Goal: Task Accomplishment & Management: Complete application form

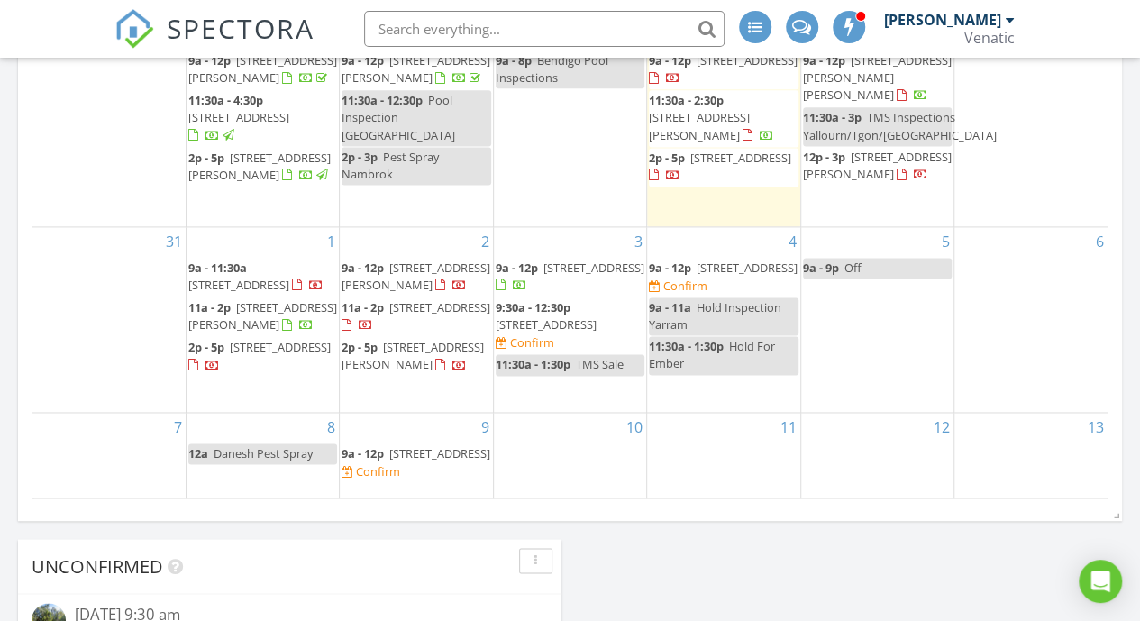
scroll to position [1174, 0]
drag, startPoint x: 607, startPoint y: 331, endPoint x: 573, endPoint y: 301, distance: 44.7
click at [573, 315] on span "925 Jeeralang W Rd, Jeeralang 3840" at bounding box center [546, 323] width 101 height 16
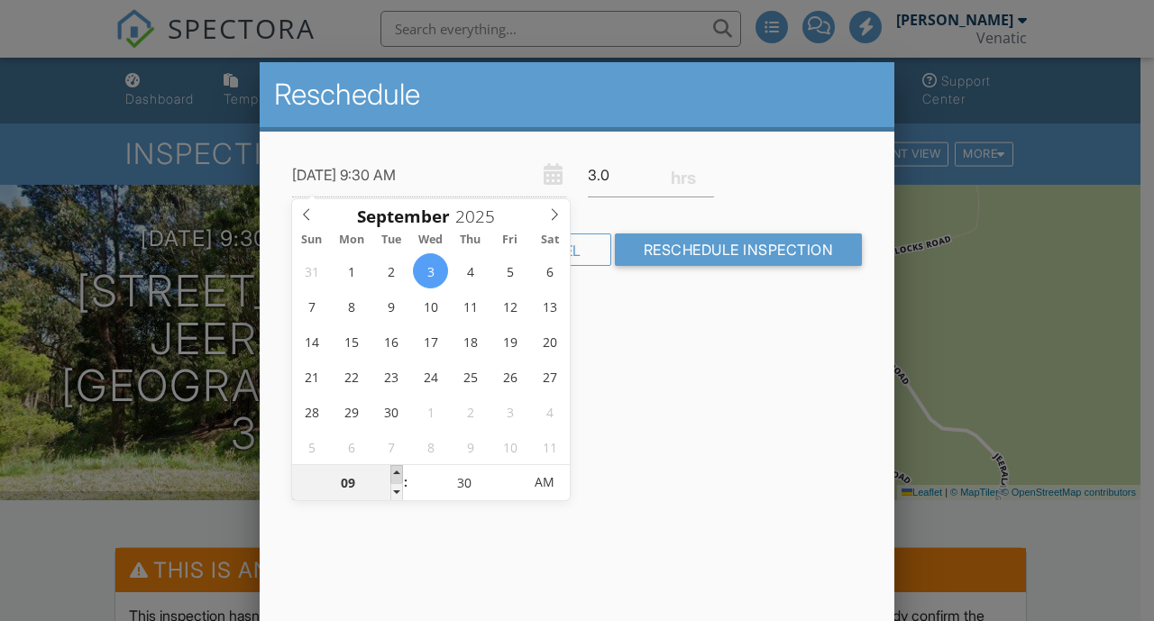
click at [395, 471] on span at bounding box center [396, 474] width 13 height 18
type input "03/09/2025 10:30 AM"
type input "10"
type input "03/09/2025 11:30 AM"
type input "11"
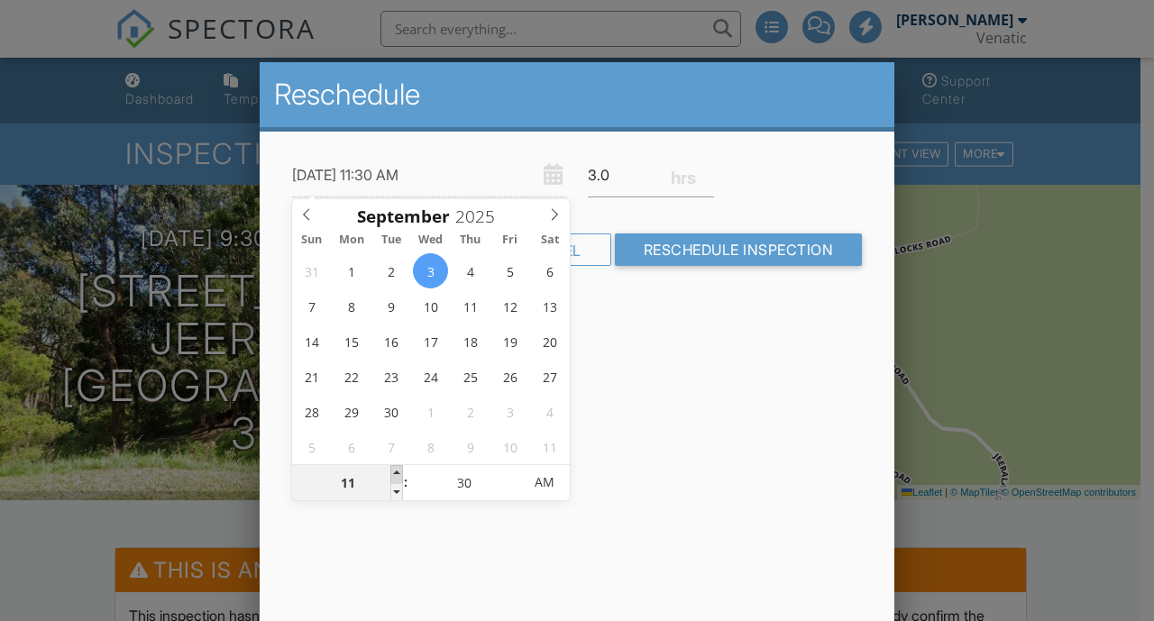
click at [395, 471] on span at bounding box center [396, 474] width 13 height 18
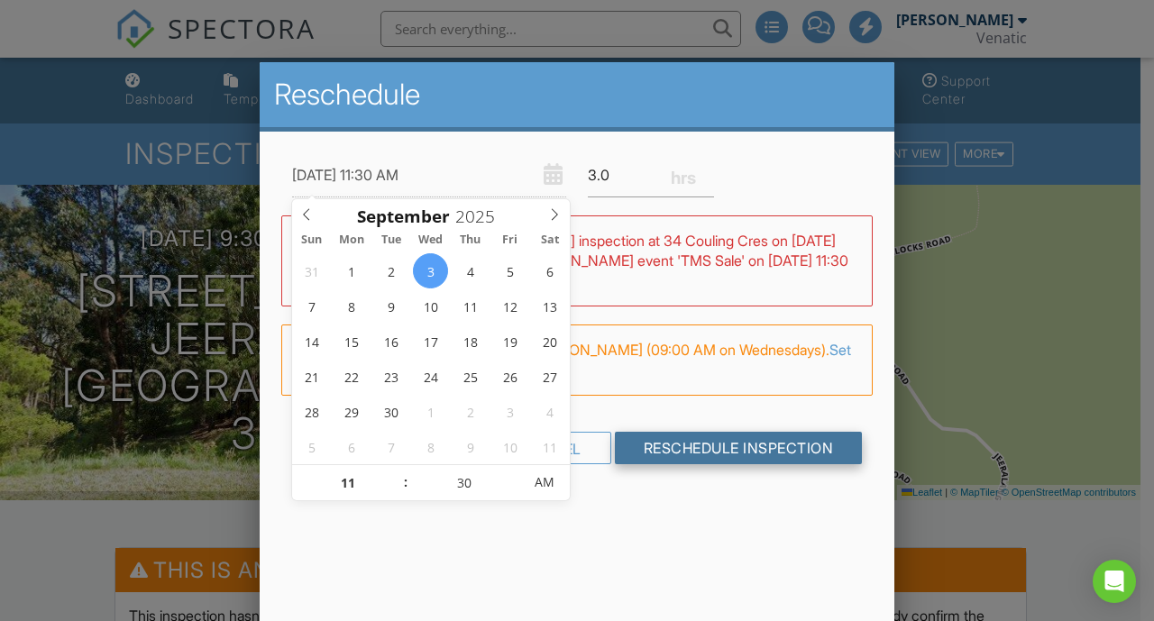
click at [701, 446] on input "Reschedule Inspection" at bounding box center [739, 448] width 248 height 32
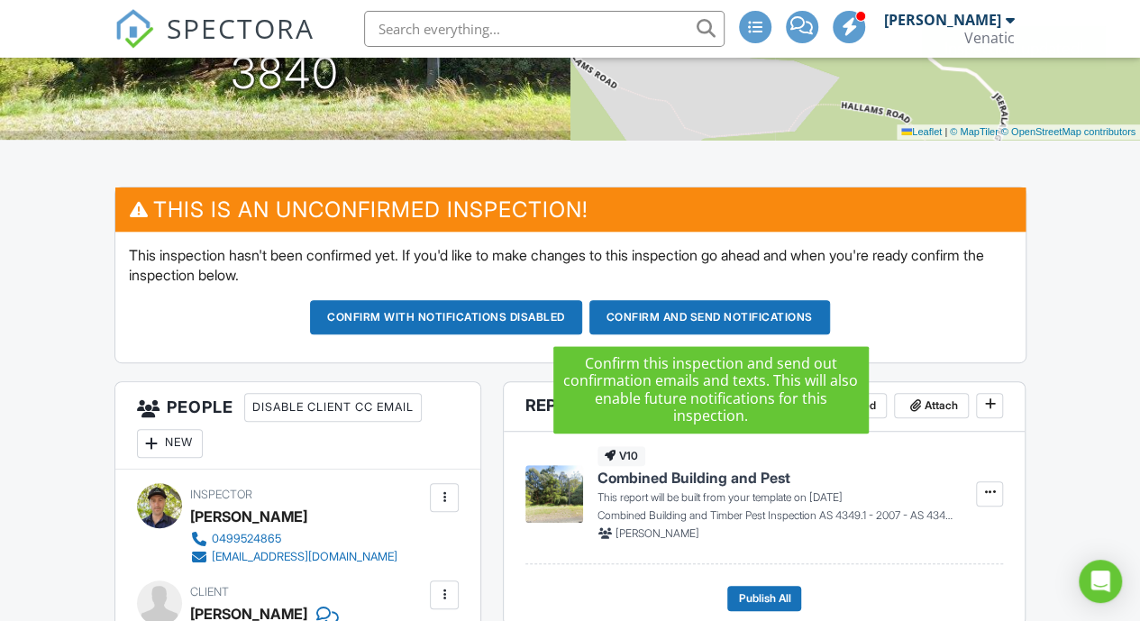
scroll to position [359, 0]
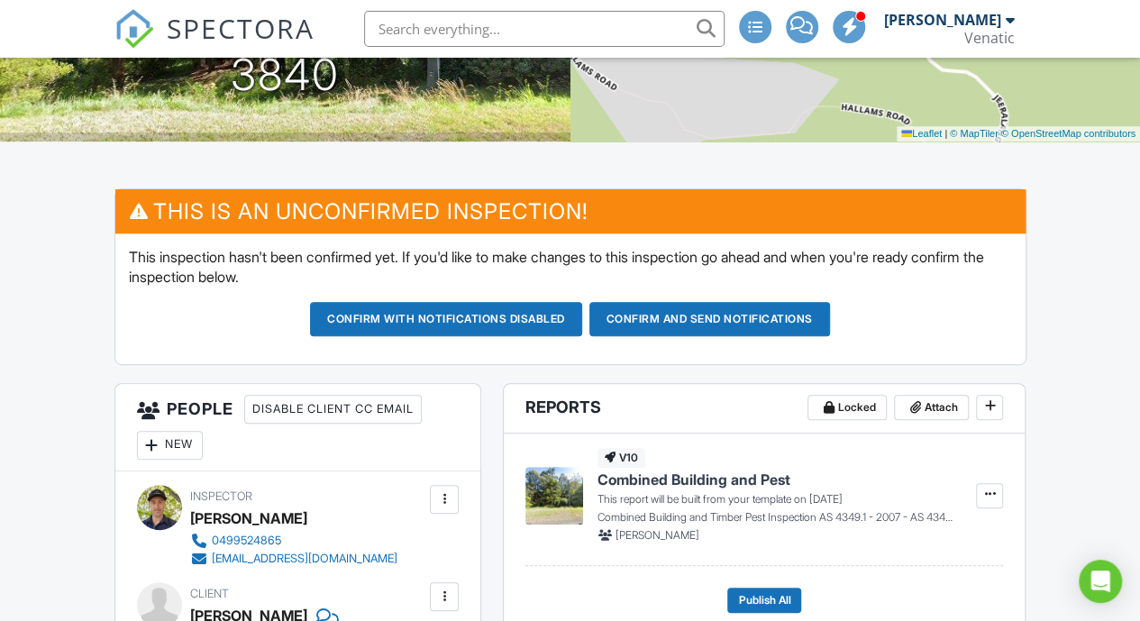
click at [582, 308] on button "Confirm and send notifications" at bounding box center [446, 319] width 272 height 34
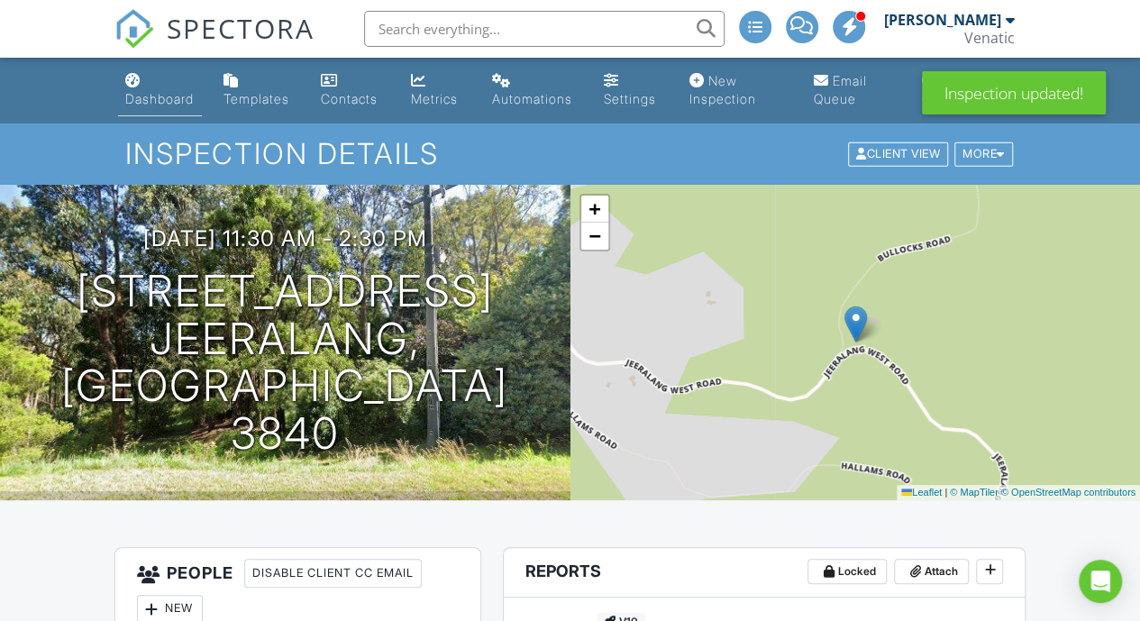
click at [177, 104] on div "Dashboard" at bounding box center [159, 98] width 68 height 15
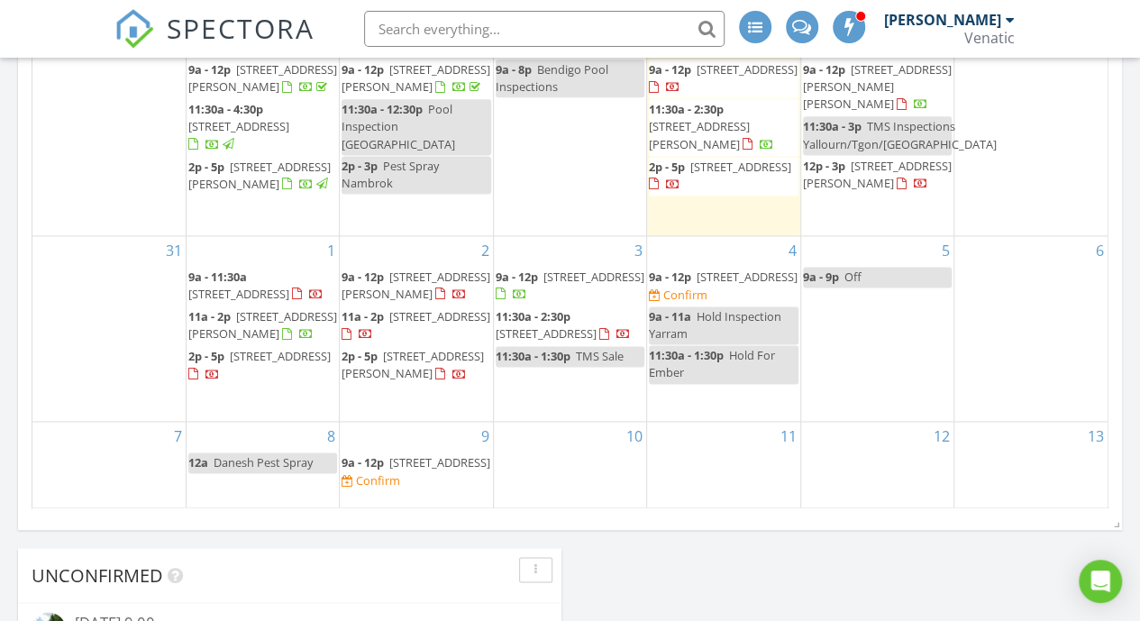
scroll to position [1166, 0]
drag, startPoint x: 696, startPoint y: 242, endPoint x: 697, endPoint y: 253, distance: 11.8
click at [697, 267] on link "9a - 12p [STREET_ADDRESS]" at bounding box center [723, 275] width 149 height 16
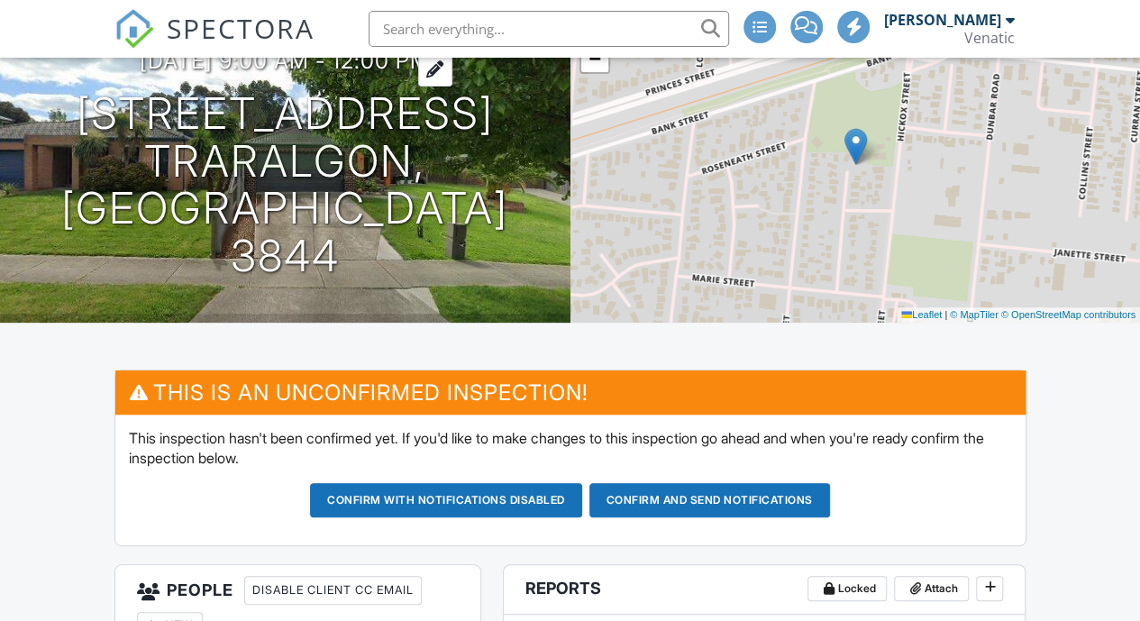
click at [452, 87] on div at bounding box center [435, 69] width 34 height 33
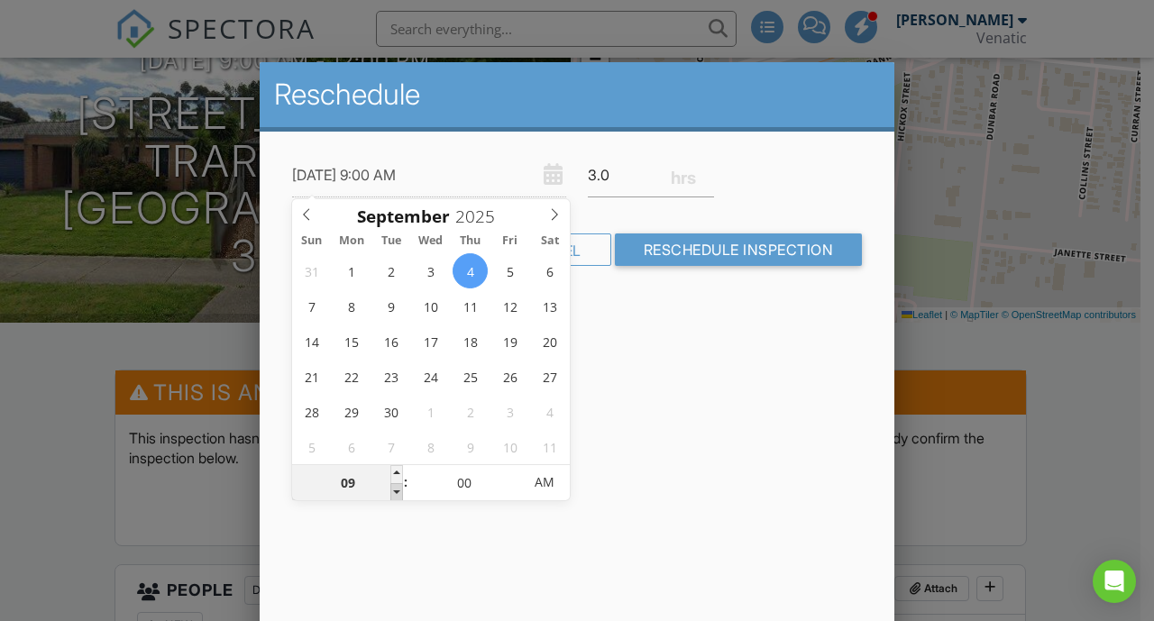
type input "08"
type input "04/09/2025 8:00 AM"
click at [396, 489] on span at bounding box center [396, 492] width 13 height 18
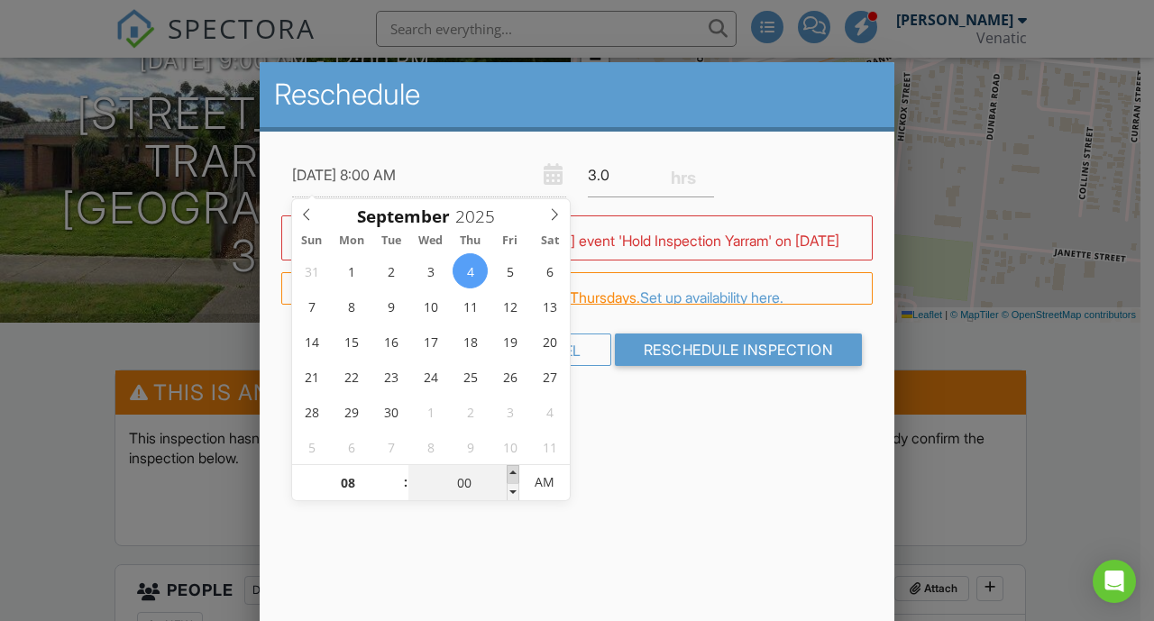
type input "05"
type input "04/09/2025 8:05 AM"
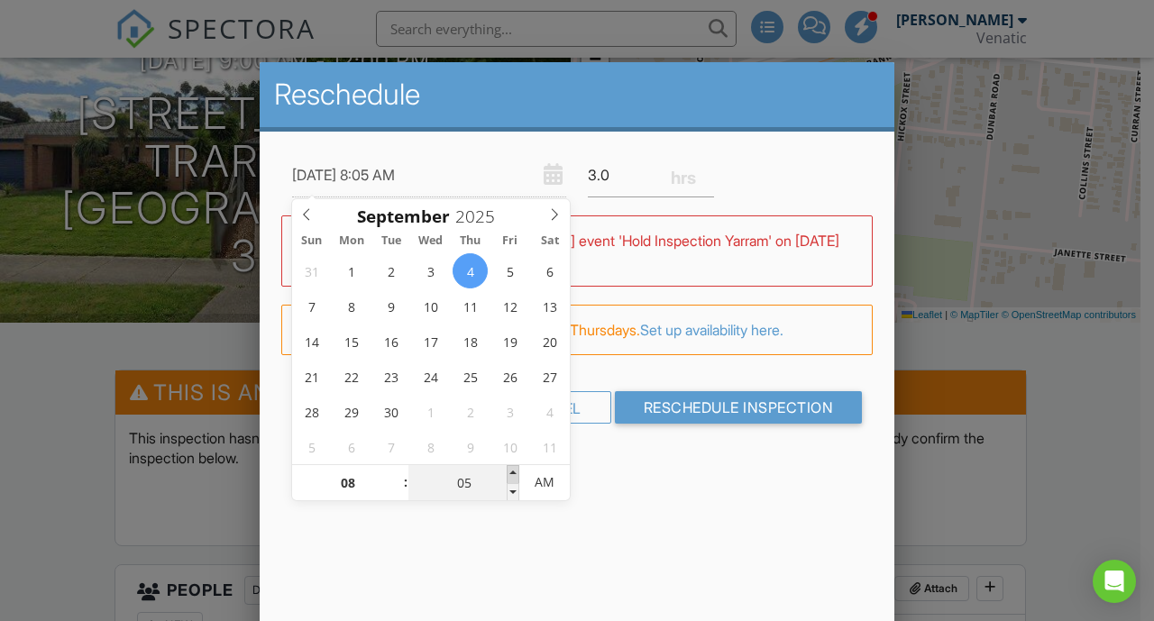
click at [516, 468] on span at bounding box center [513, 474] width 13 height 18
type input "10"
type input "04/09/2025 8:10 AM"
click at [516, 468] on span at bounding box center [513, 474] width 13 height 18
type input "15"
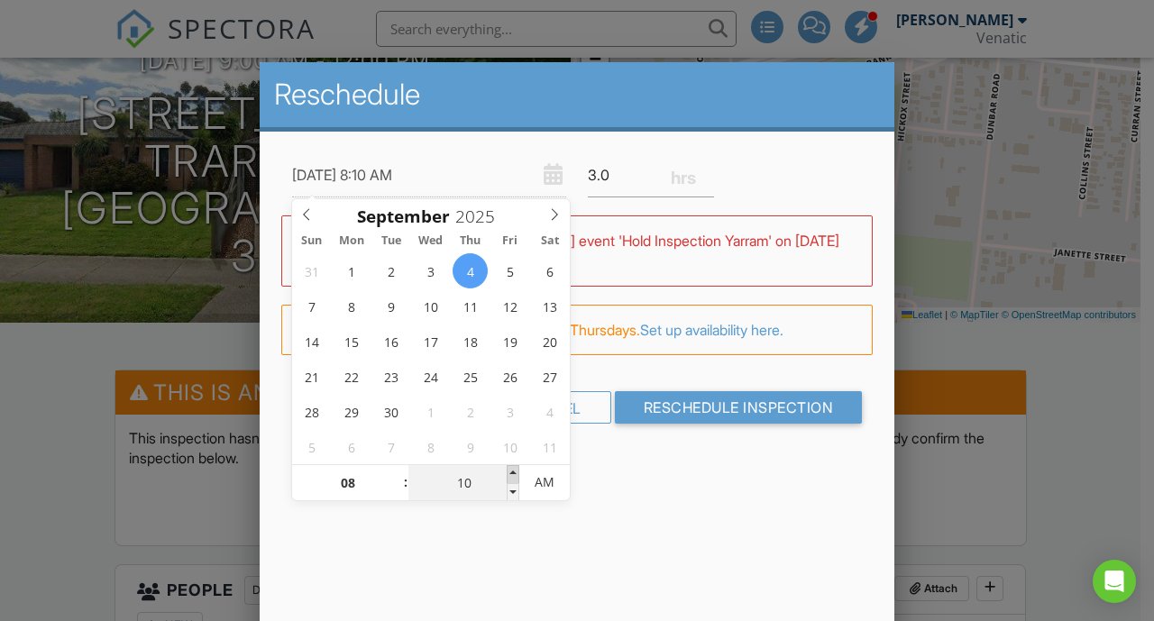
type input "04/09/2025 8:15 AM"
click at [516, 468] on span at bounding box center [513, 474] width 13 height 18
type input "20"
type input "04/09/2025 8:20 AM"
click at [516, 468] on span at bounding box center [513, 474] width 13 height 18
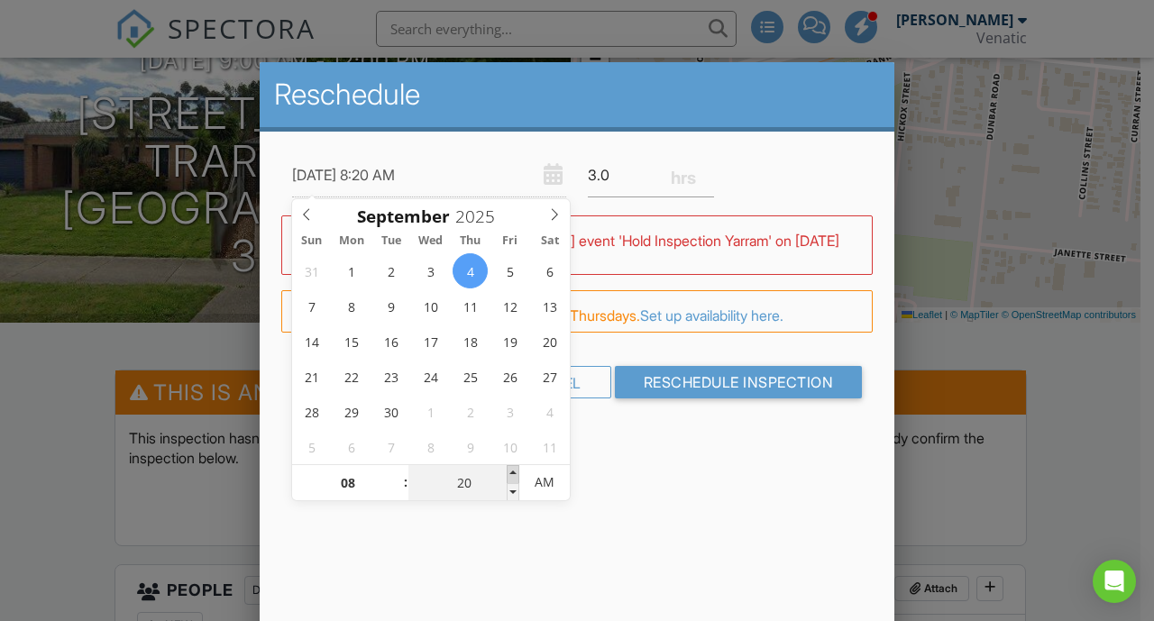
type input "25"
type input "04/09/2025 8:25 AM"
click at [516, 468] on span at bounding box center [513, 474] width 13 height 18
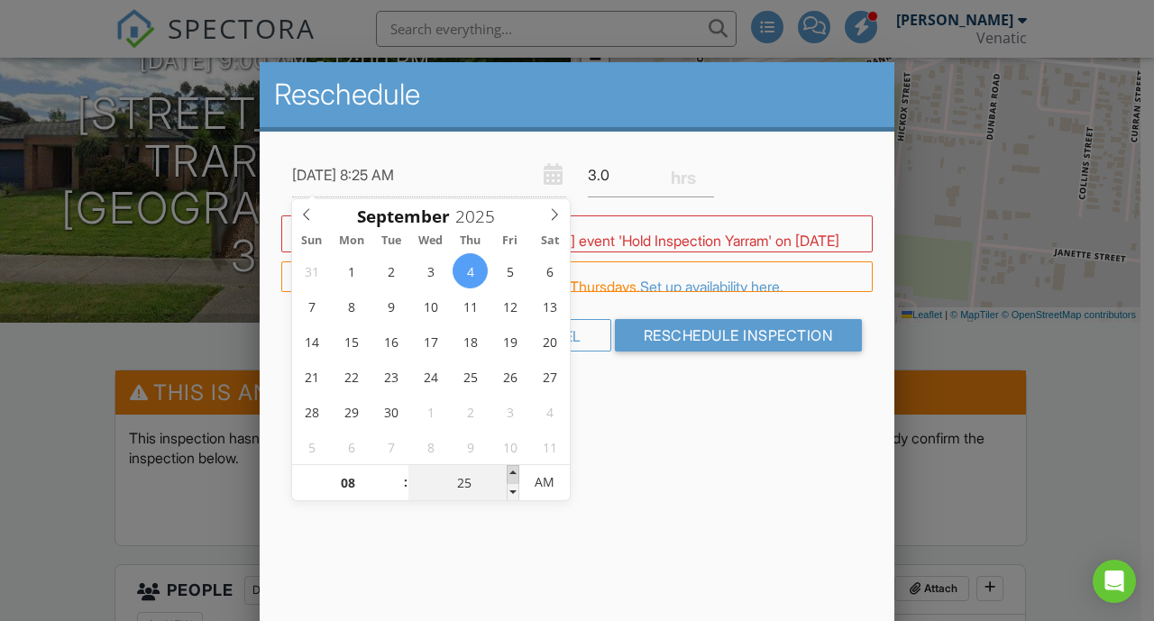
type input "30"
type input "04/09/2025 8:30 AM"
click at [516, 468] on span at bounding box center [513, 474] width 13 height 18
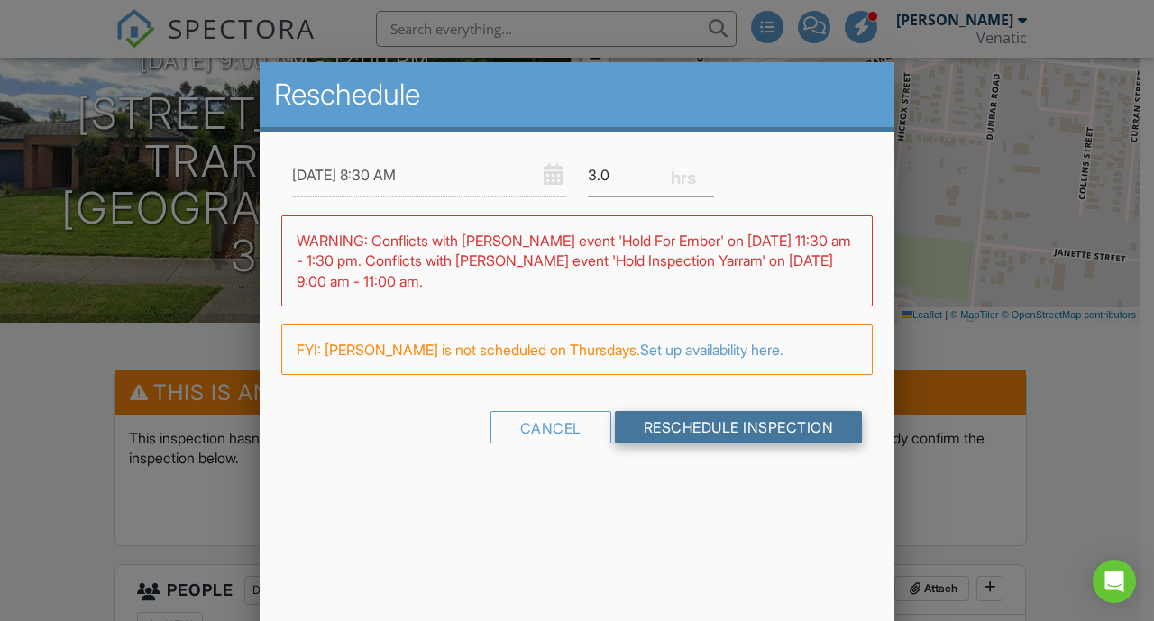
click at [697, 418] on input "Reschedule Inspection" at bounding box center [739, 427] width 248 height 32
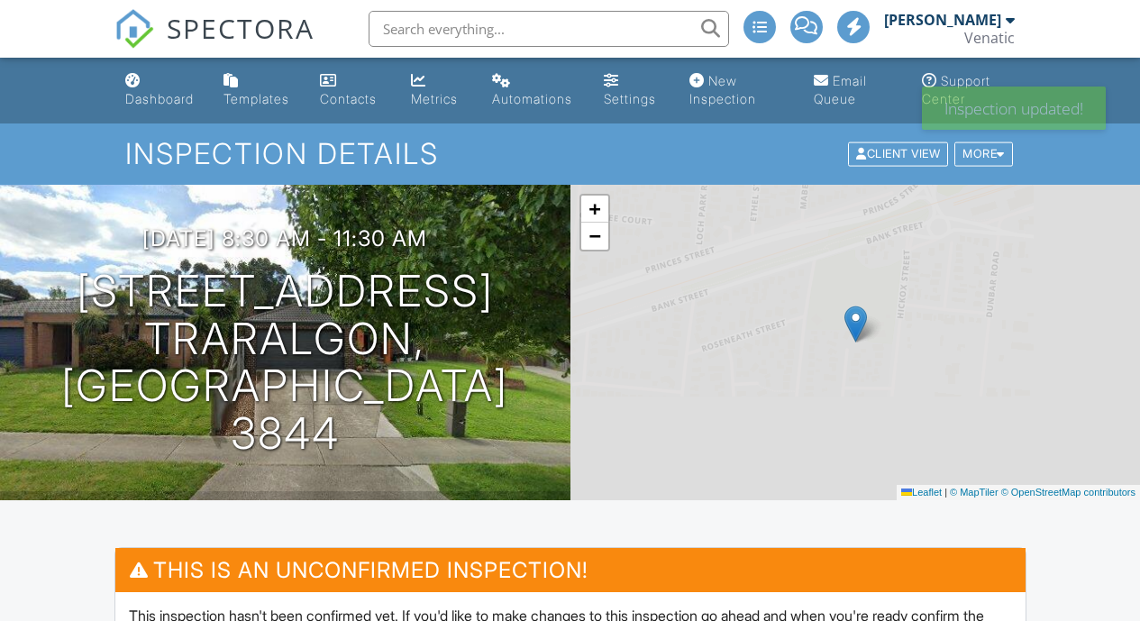
scroll to position [319, 0]
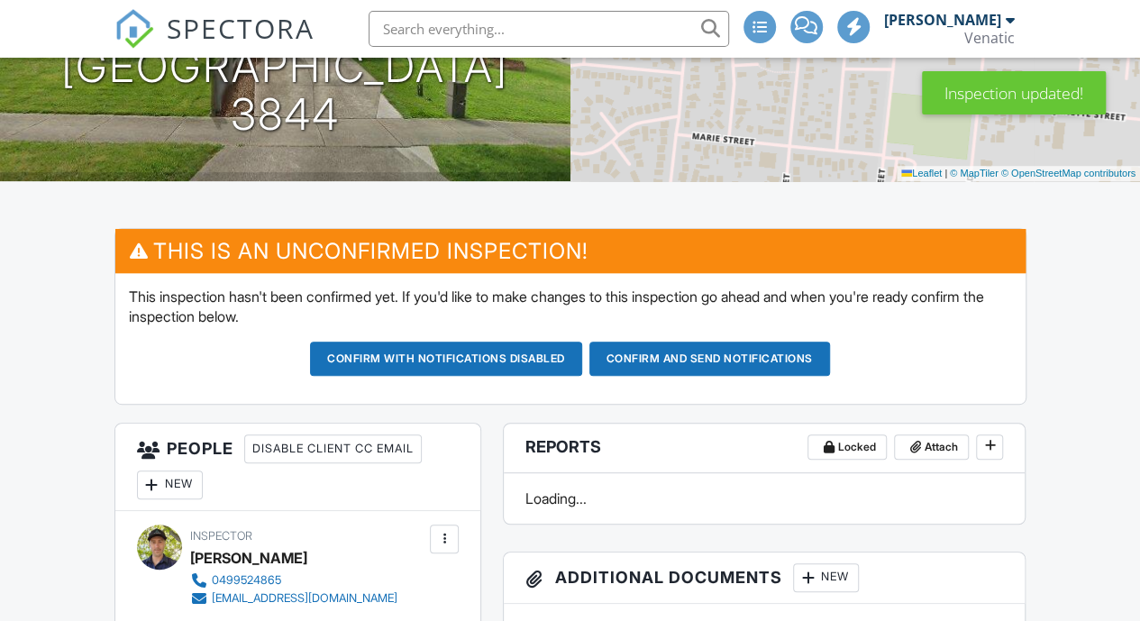
click at [582, 351] on button "Confirm and send notifications" at bounding box center [446, 359] width 272 height 34
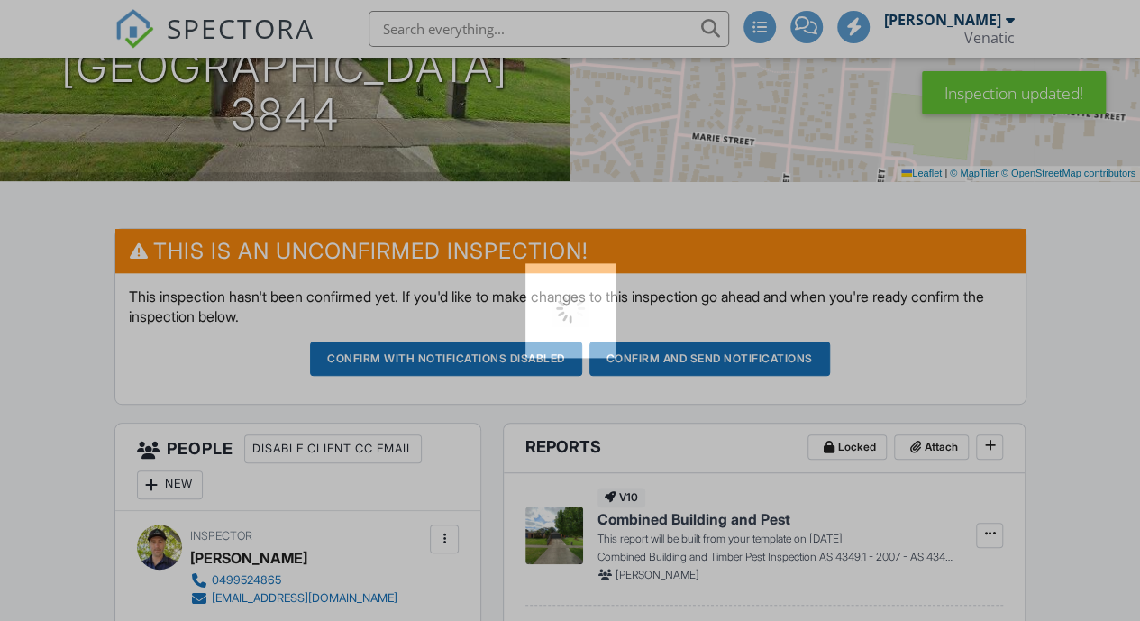
scroll to position [0, 0]
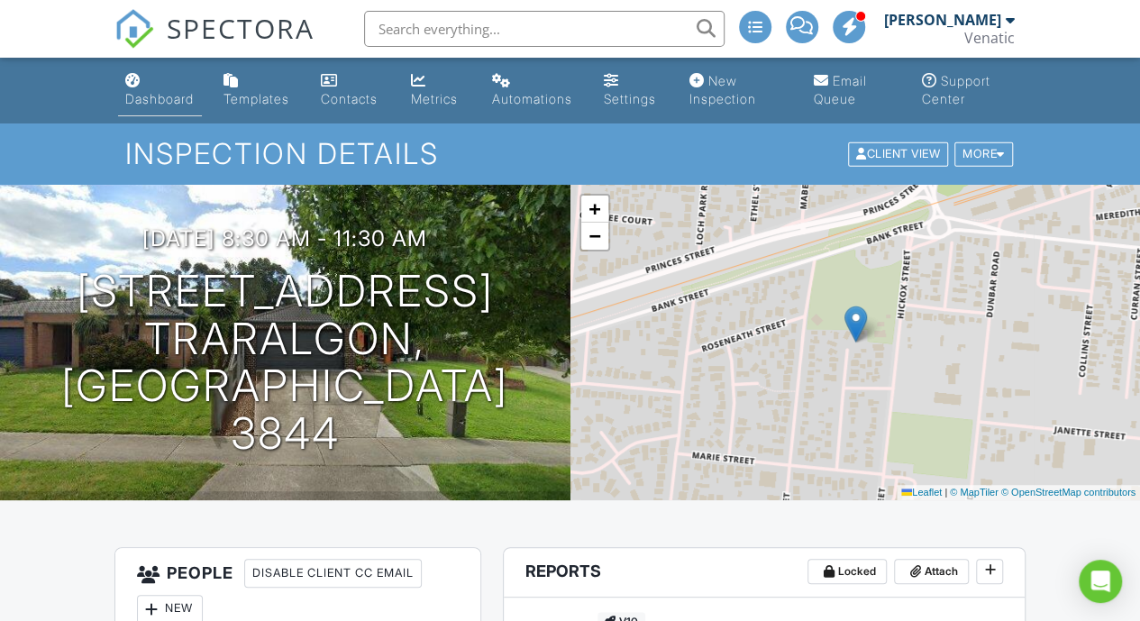
click at [148, 84] on link "Dashboard" at bounding box center [160, 90] width 85 height 51
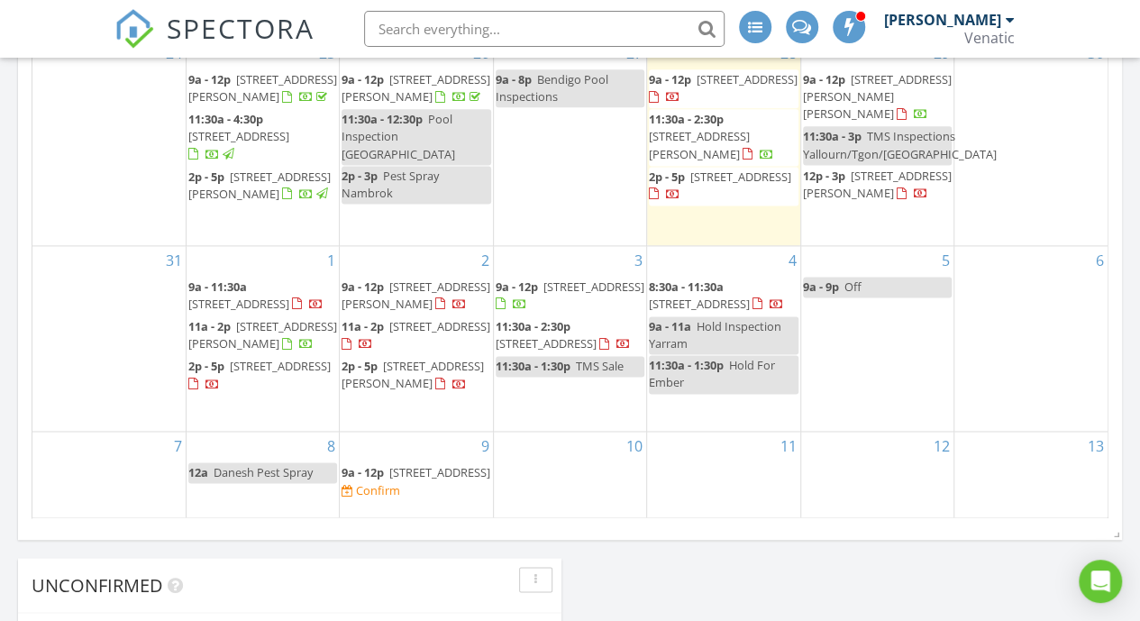
scroll to position [1156, 0]
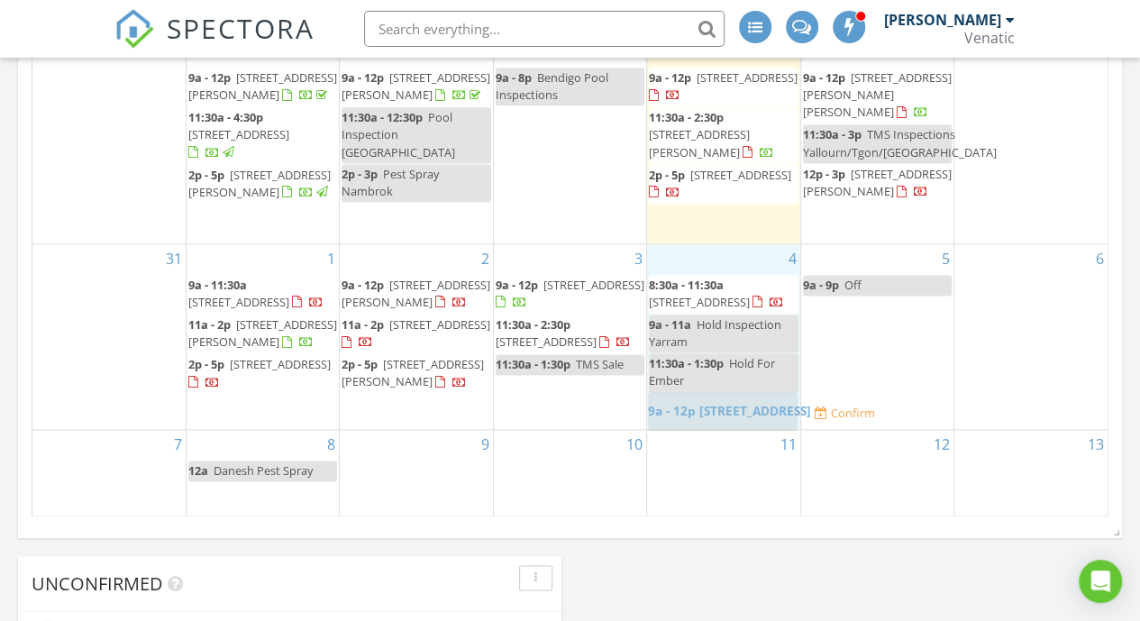
drag, startPoint x: 388, startPoint y: 481, endPoint x: 694, endPoint y: 414, distance: 313.8
click at [694, 414] on body "SPECTORA Brent Mackay Venatic Role: Inspector Change Role Dashboard New Inspect…" at bounding box center [570, 329] width 1140 height 2970
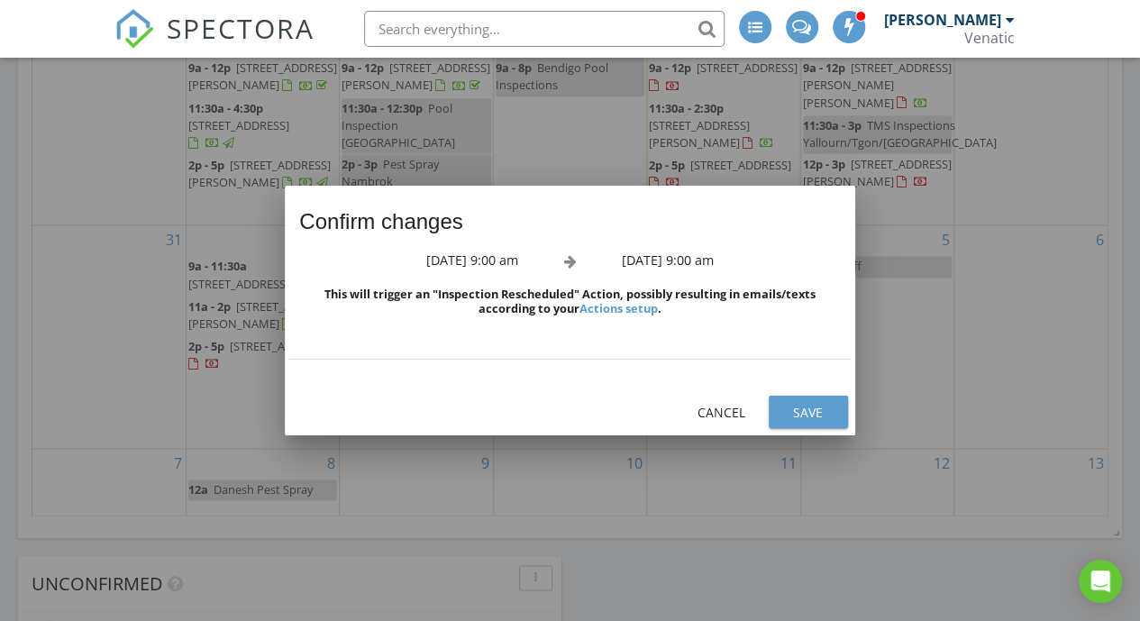
click at [805, 408] on div "Save" at bounding box center [808, 412] width 50 height 19
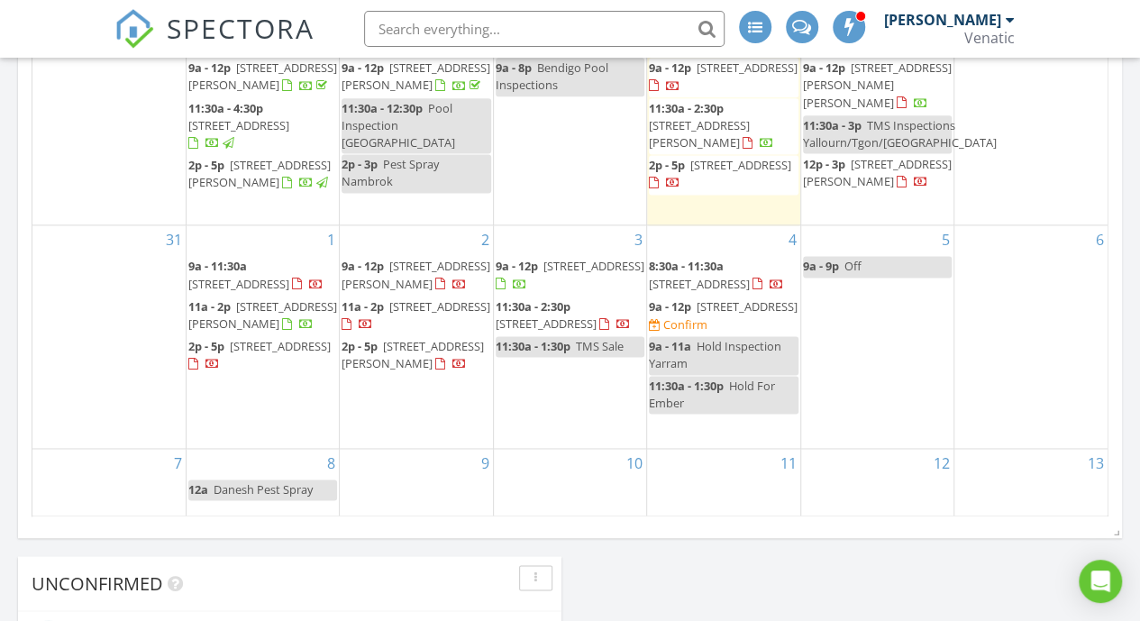
click at [735, 352] on div "9a - 11a Hold Inspection Yarram" at bounding box center [723, 355] width 149 height 34
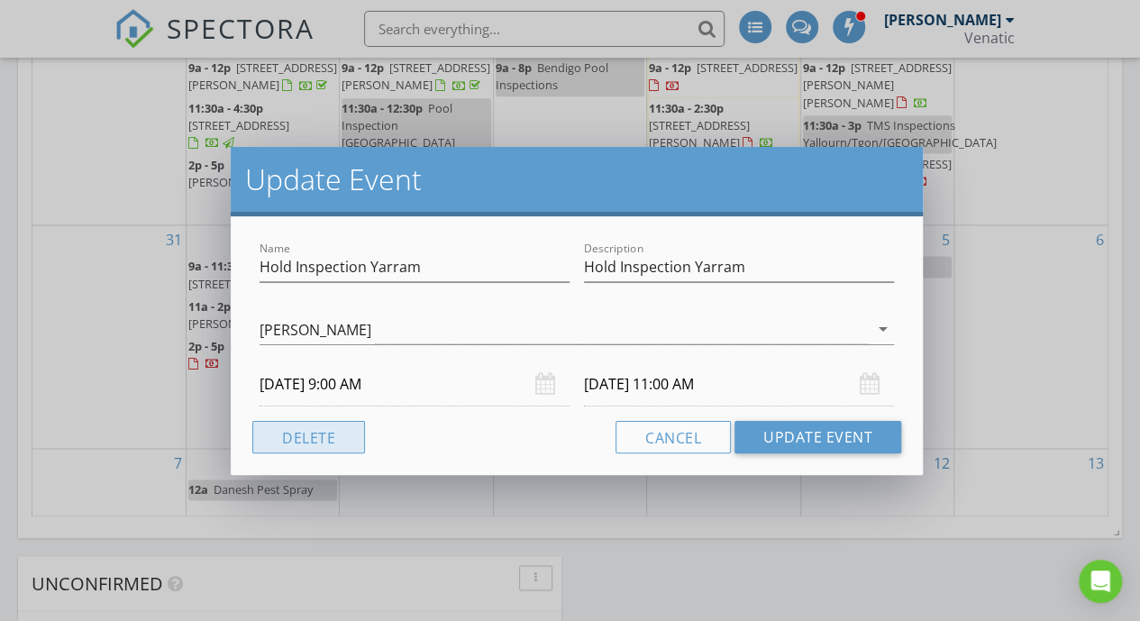
click at [346, 427] on button "Delete" at bounding box center [308, 437] width 113 height 32
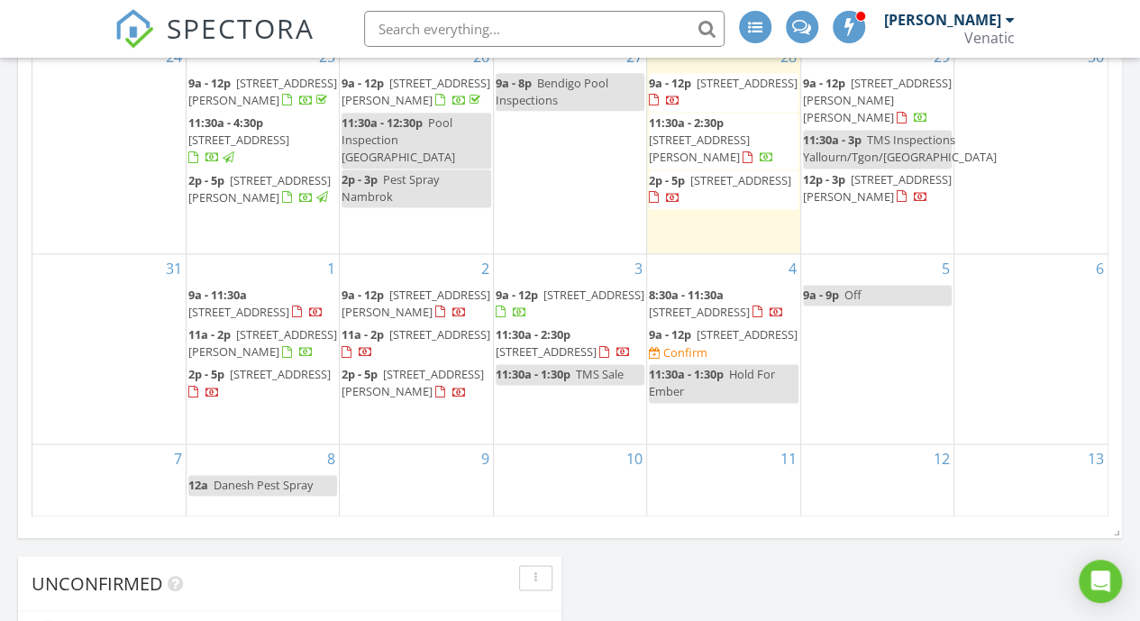
click at [702, 412] on div "4 8:30a - 11:30a 9-10 Wood Court , Traralgon 3844 9a - 12p 3 Lord Pl, Morwell 3…" at bounding box center [723, 348] width 152 height 189
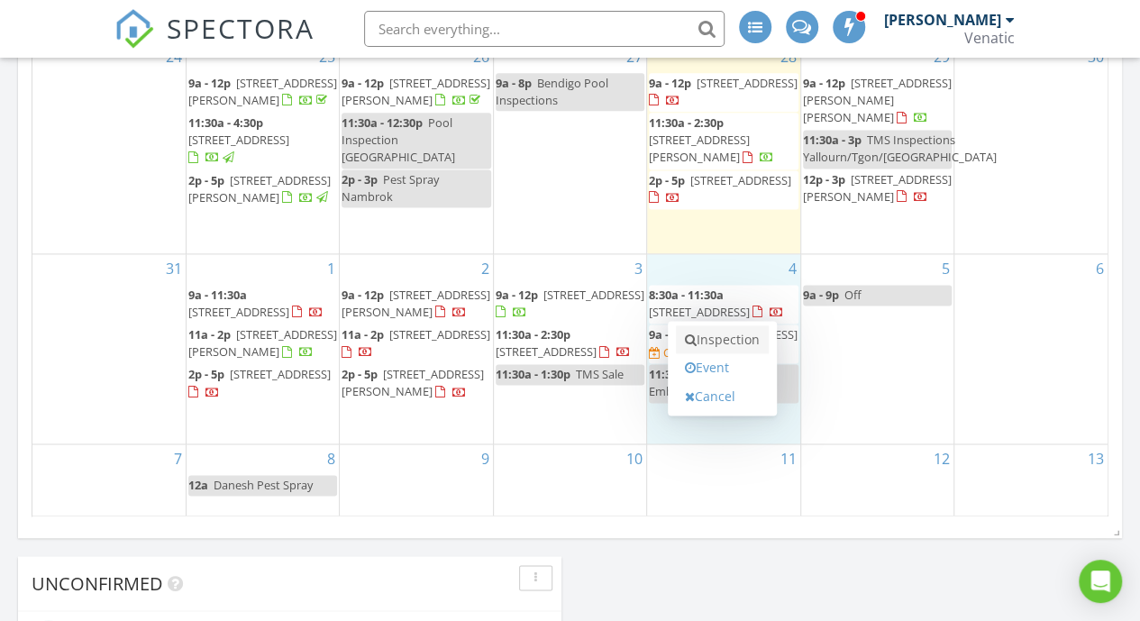
click at [734, 342] on link "Inspection" at bounding box center [722, 339] width 93 height 29
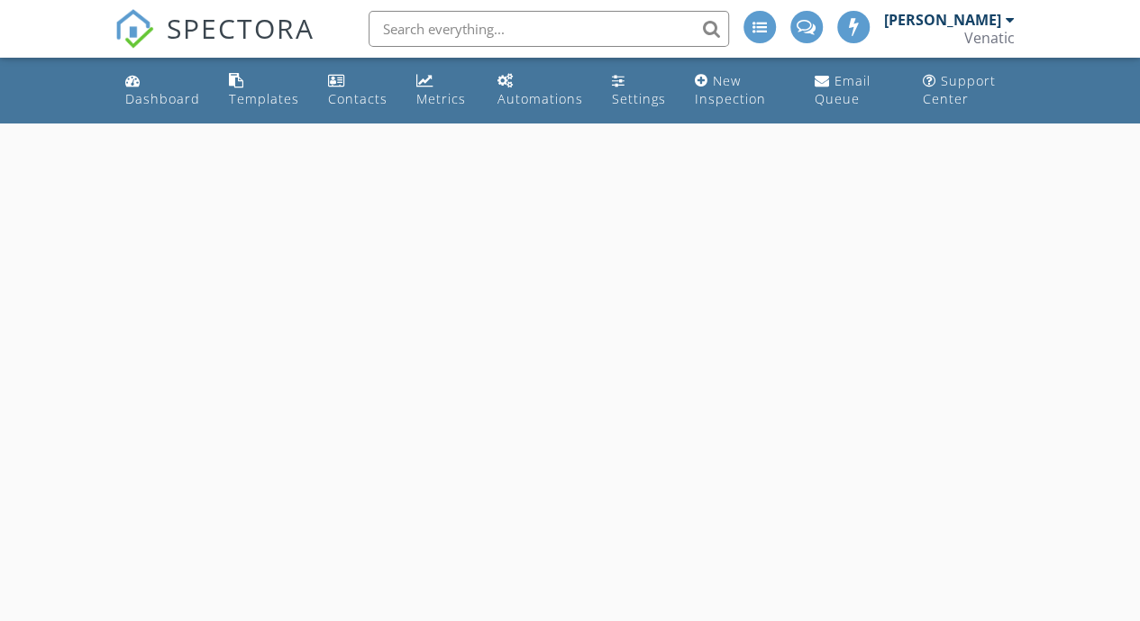
select select "8"
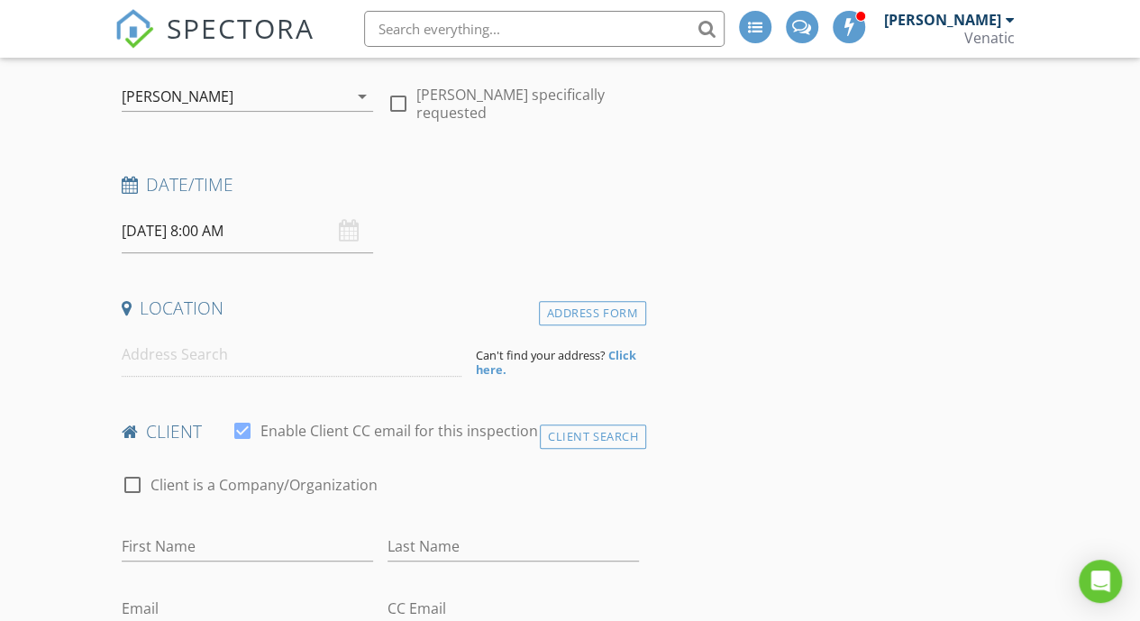
scroll to position [215, 0]
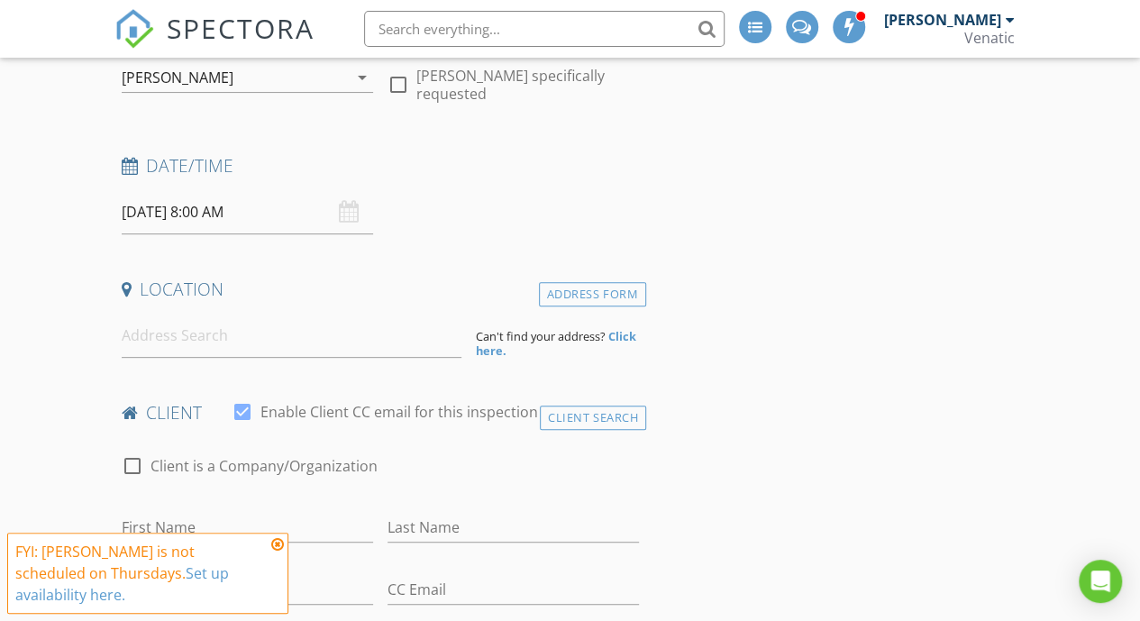
click at [272, 199] on input "[DATE] 8:00 AM" at bounding box center [247, 212] width 251 height 44
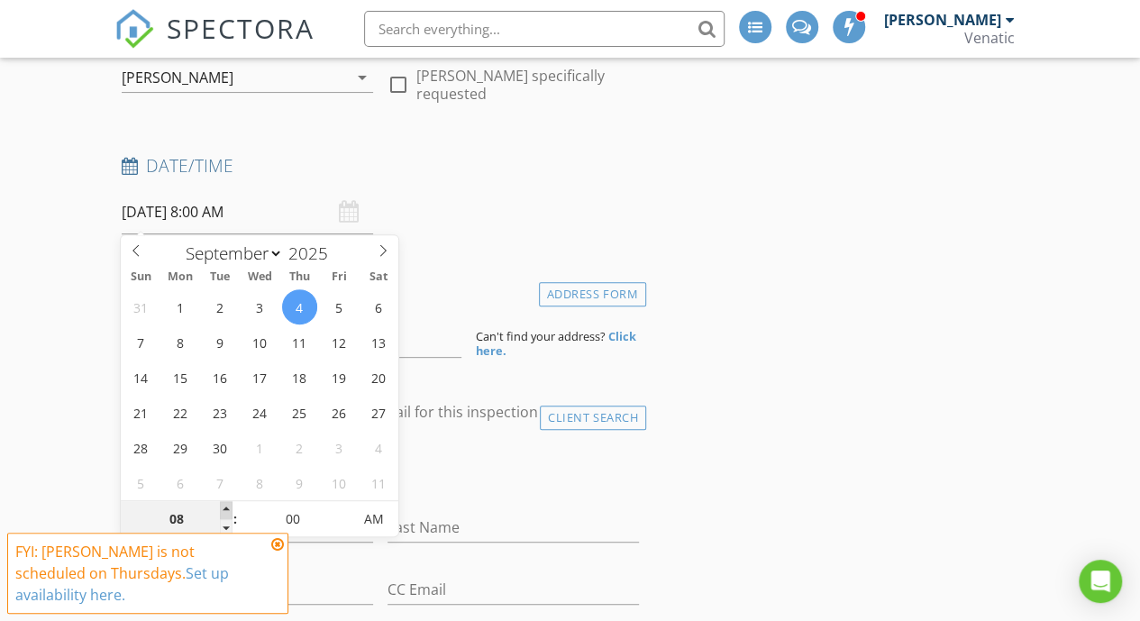
type input "09"
type input "[DATE] 9:00 AM"
click at [224, 507] on span at bounding box center [226, 510] width 13 height 18
type input "10"
type input "[DATE] 10:00 AM"
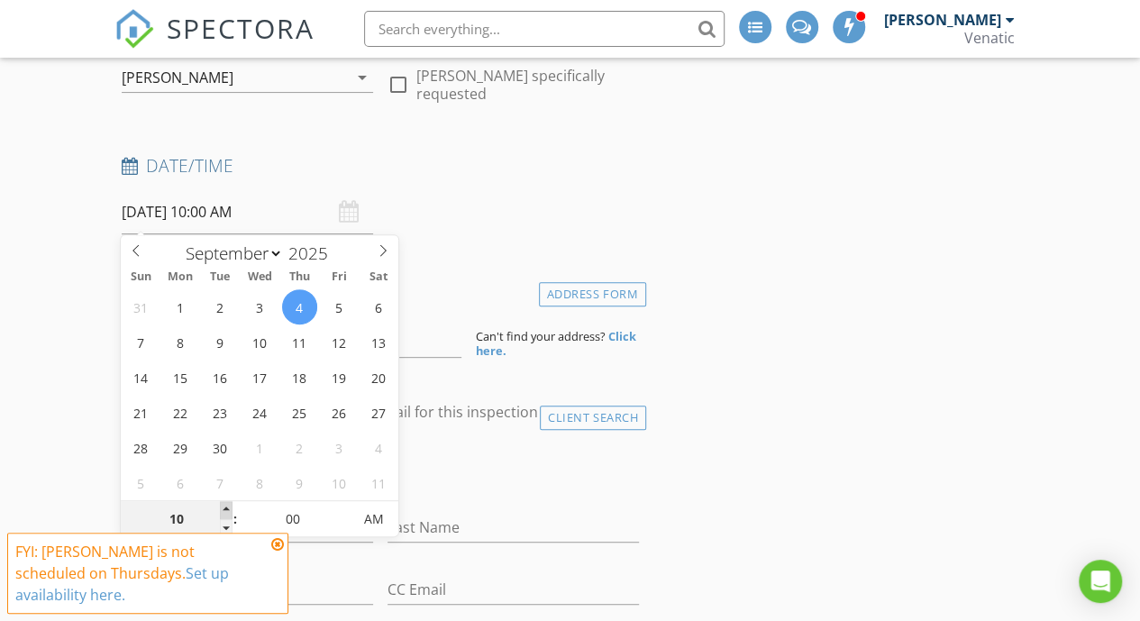
click at [224, 507] on span at bounding box center [226, 510] width 13 height 18
type input "11"
type input "04/09/2025 11:00 AM"
click at [224, 507] on span at bounding box center [226, 510] width 13 height 18
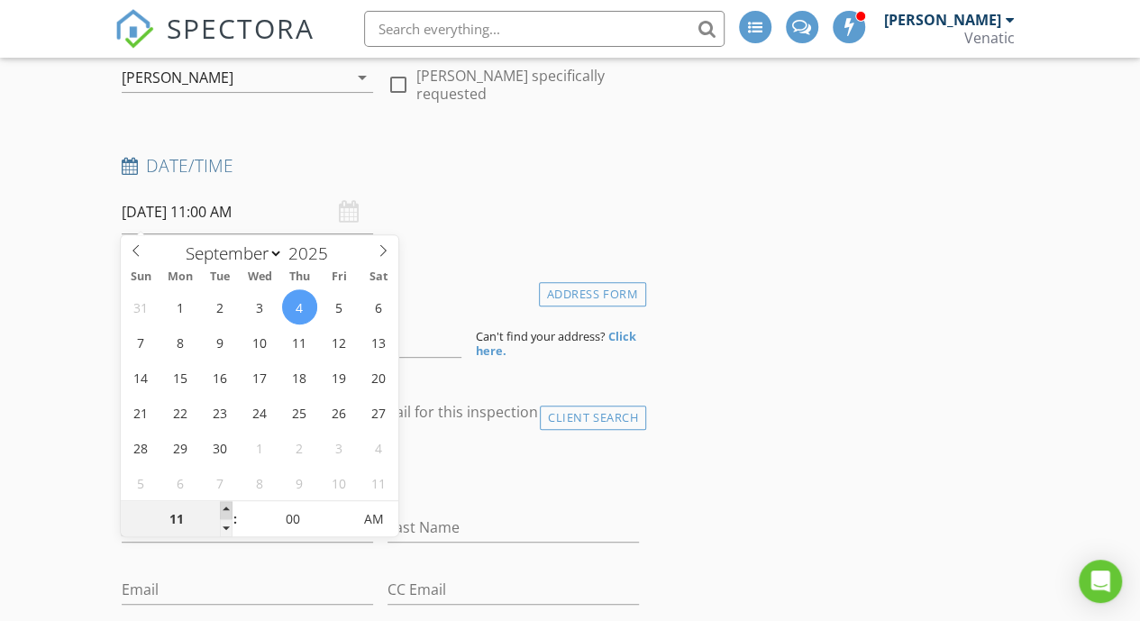
type input "12"
type input "04/09/2025 12:00 PM"
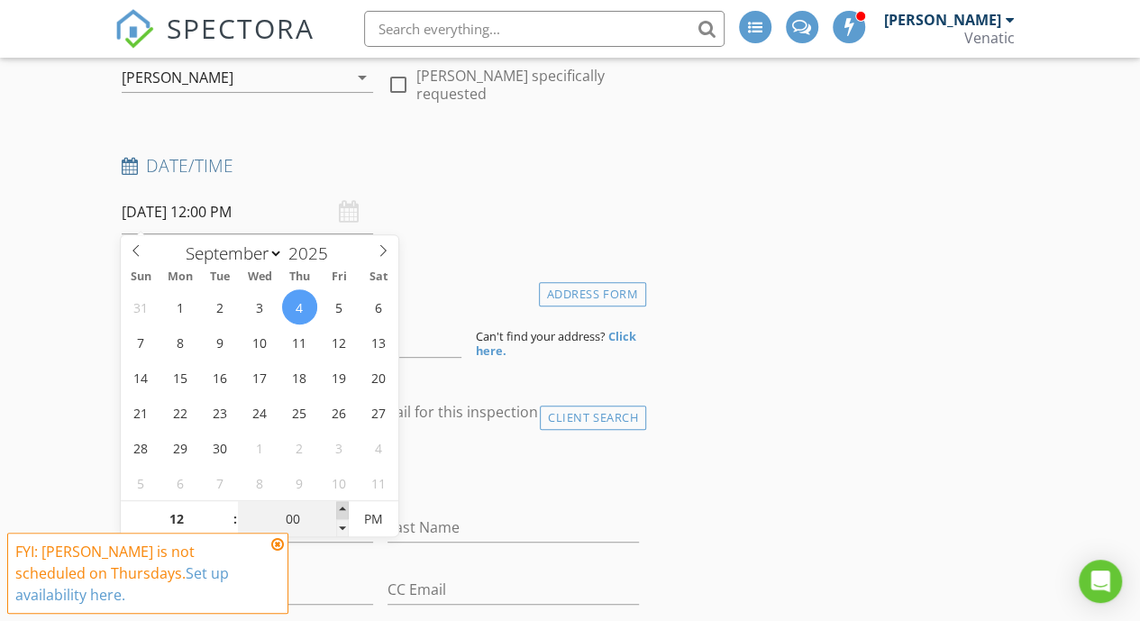
type input "05"
type input "04/09/2025 12:05 PM"
click at [339, 506] on span at bounding box center [342, 510] width 13 height 18
type input "10"
type input "04/09/2025 12:10 PM"
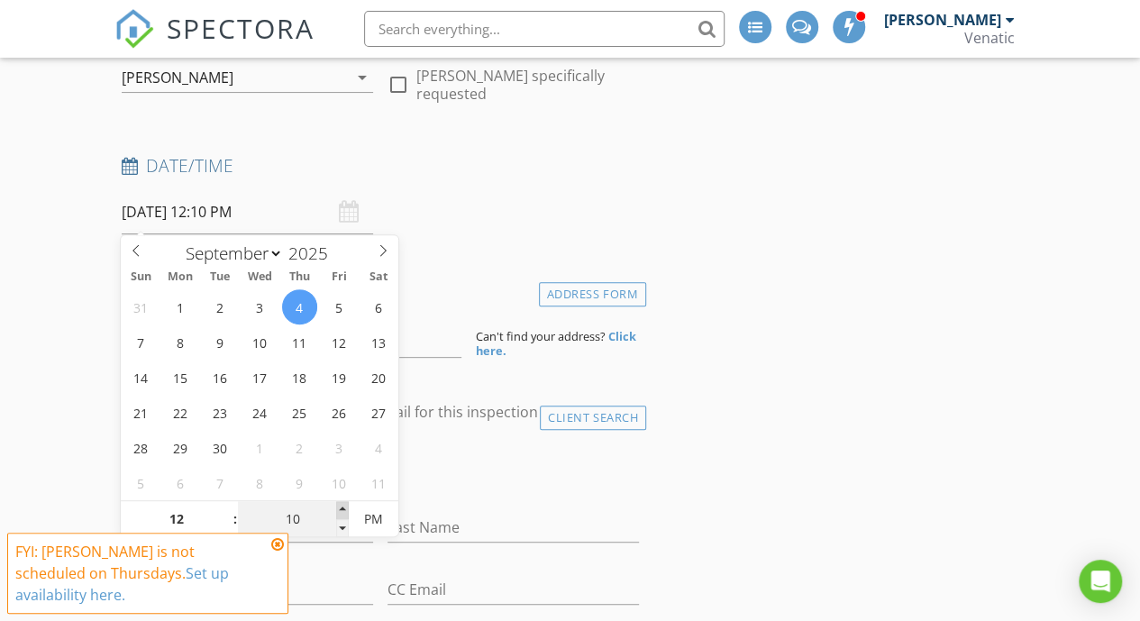
click at [339, 506] on span at bounding box center [342, 510] width 13 height 18
type input "15"
type input "04/09/2025 12:15 PM"
click at [339, 506] on span at bounding box center [342, 510] width 13 height 18
type input "20"
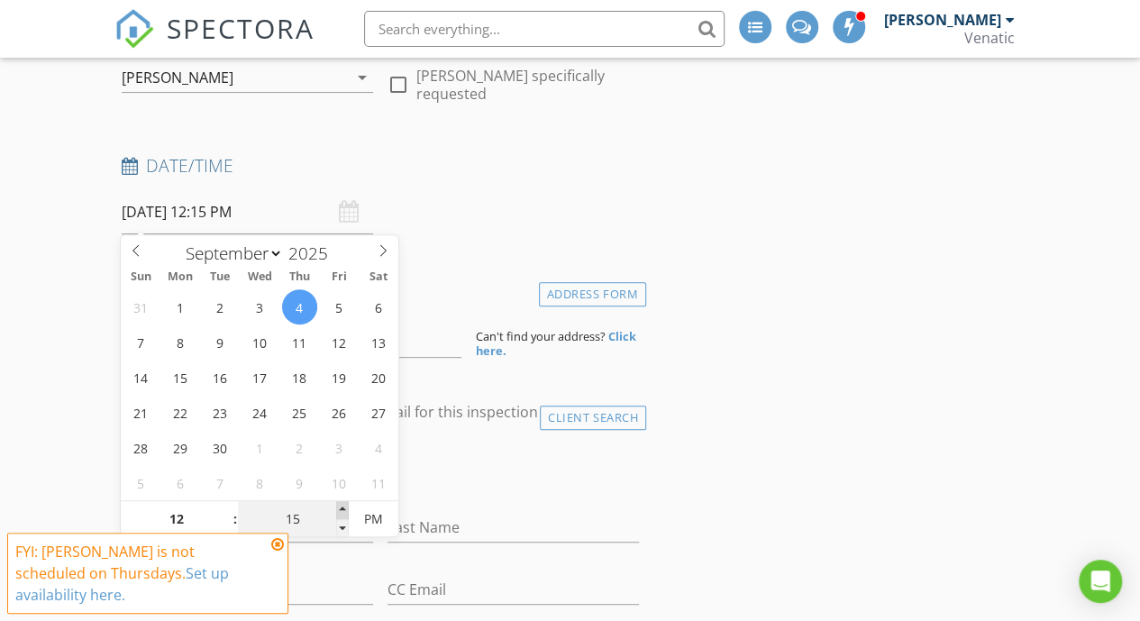
type input "04/09/2025 12:20 PM"
click at [339, 506] on span at bounding box center [342, 510] width 13 height 18
type input "25"
type input "04/09/2025 12:25 PM"
click at [339, 506] on span at bounding box center [342, 510] width 13 height 18
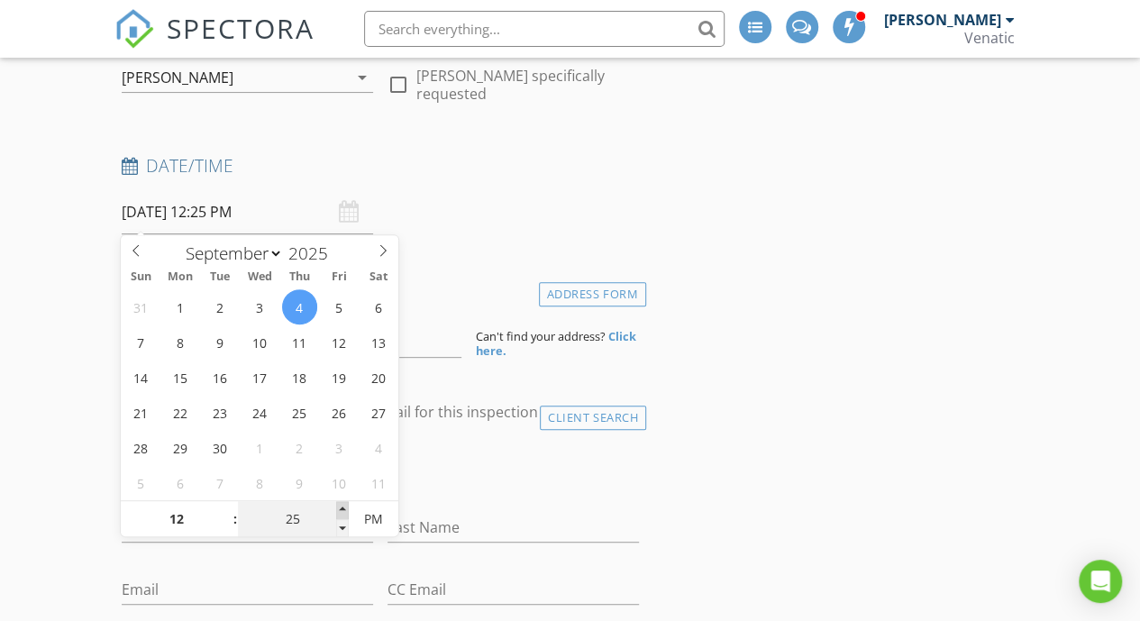
type input "30"
type input "[DATE] 12:30 PM"
click at [339, 506] on span at bounding box center [342, 510] width 13 height 18
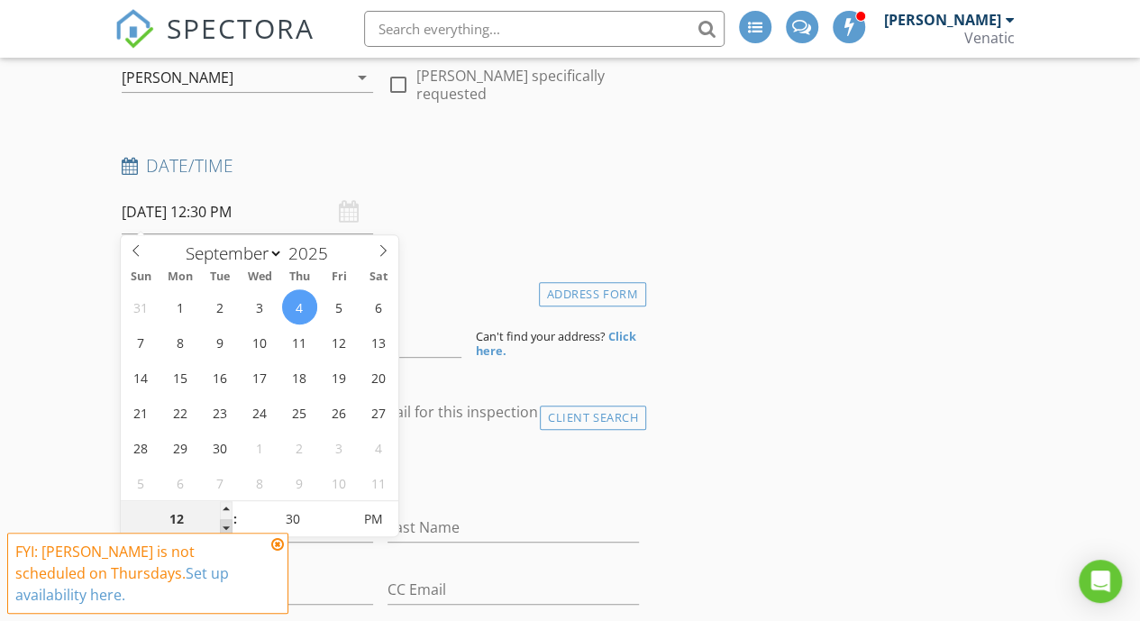
type input "11"
type input "[DATE] 11:30 AM"
click at [220, 529] on span at bounding box center [226, 528] width 13 height 18
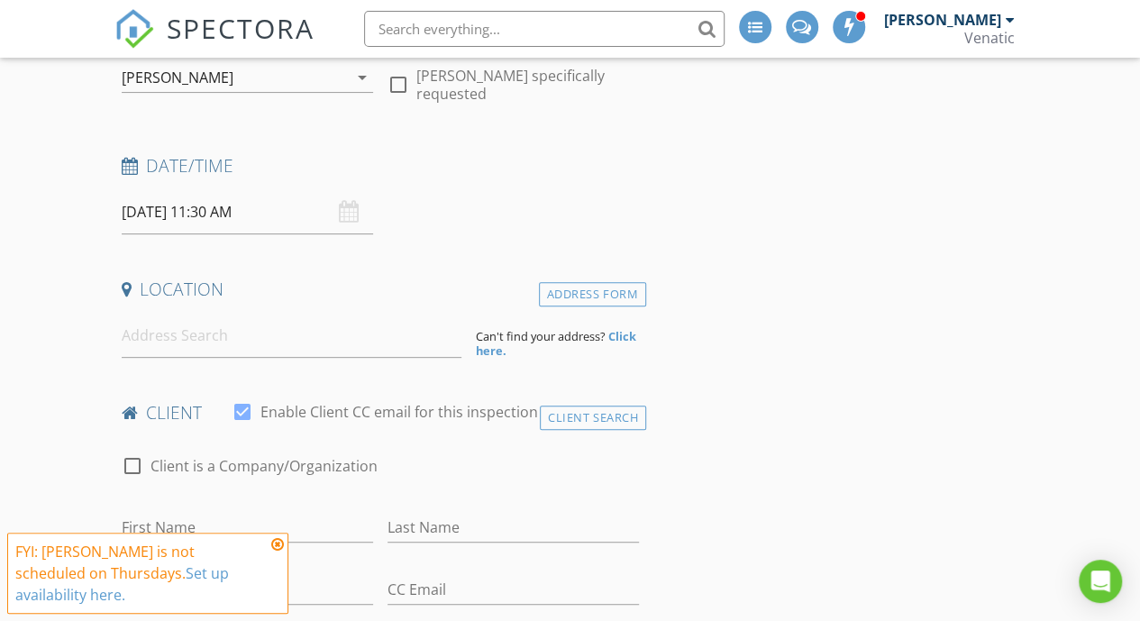
click at [406, 329] on input at bounding box center [292, 336] width 341 height 44
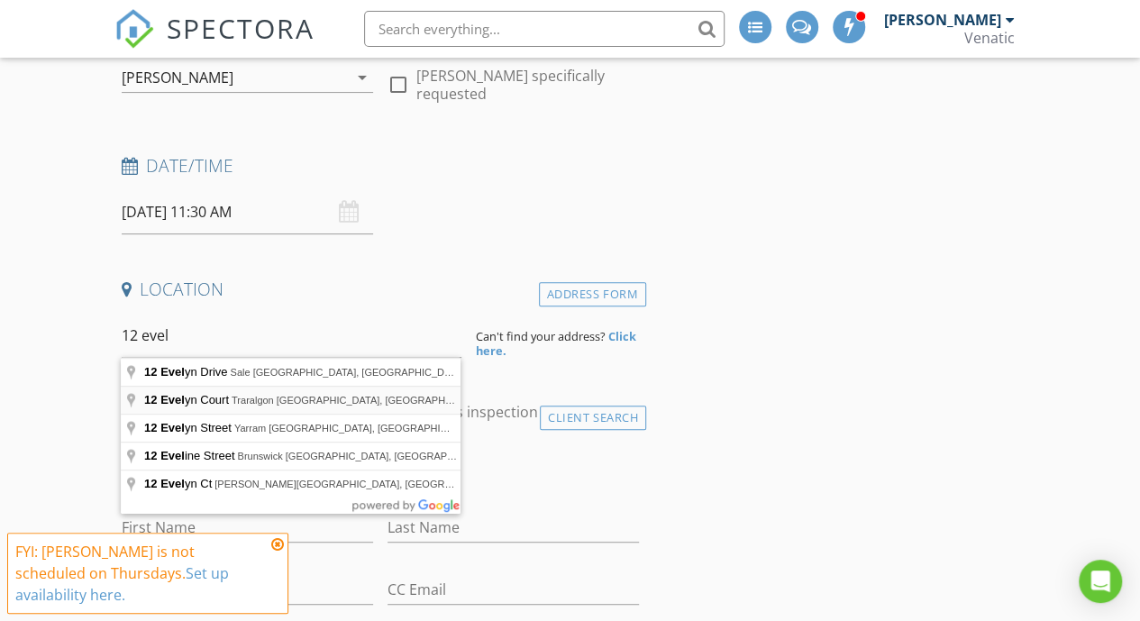
type input "12 Evelyn Court, Traralgon VIC, Australia"
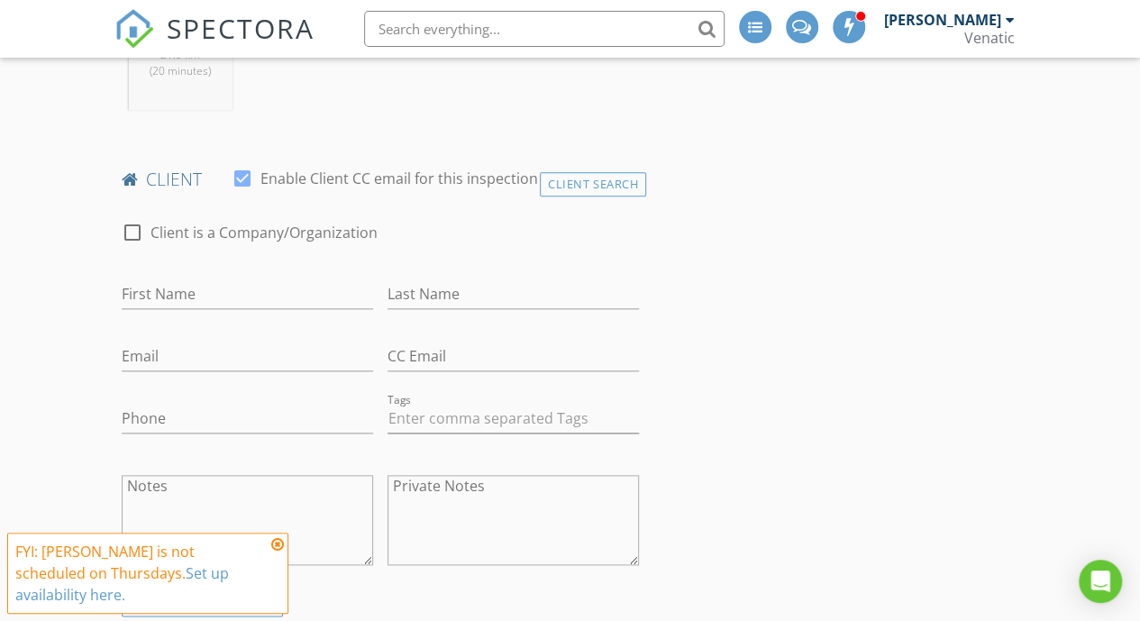
scroll to position [831, 0]
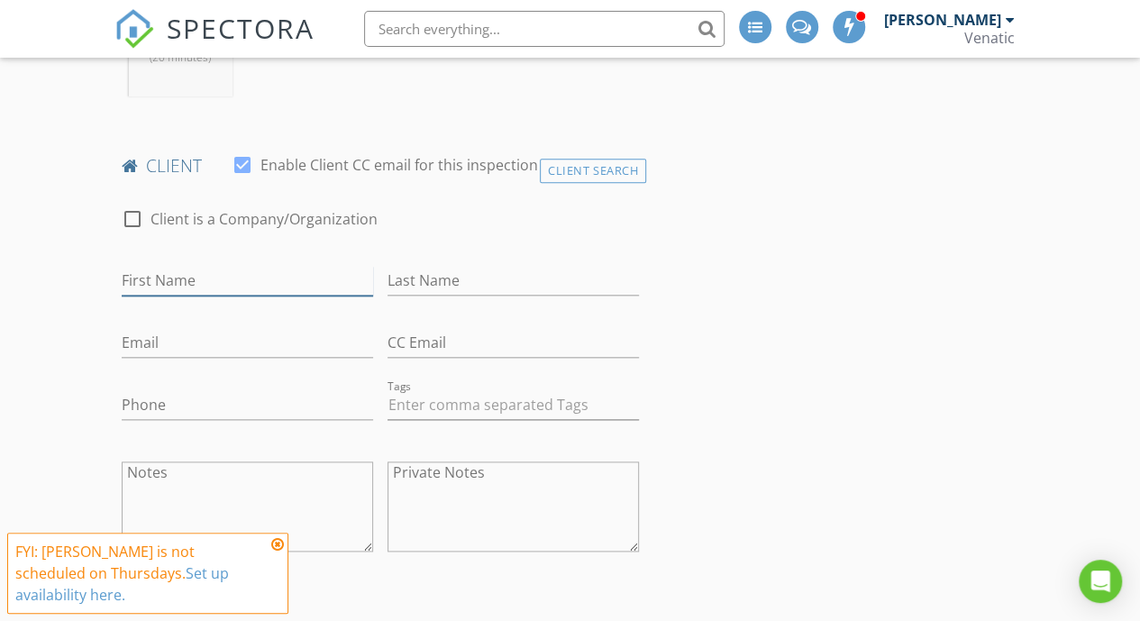
click at [308, 275] on input "First Name" at bounding box center [247, 281] width 251 height 30
paste input "Jack Lai"
drag, startPoint x: 154, startPoint y: 284, endPoint x: 402, endPoint y: 228, distance: 254.1
click at [402, 228] on div "check_box_outline_blank Client is a Company/Organization First Name Jack Lai La…" at bounding box center [380, 384] width 532 height 388
type input "Jack"
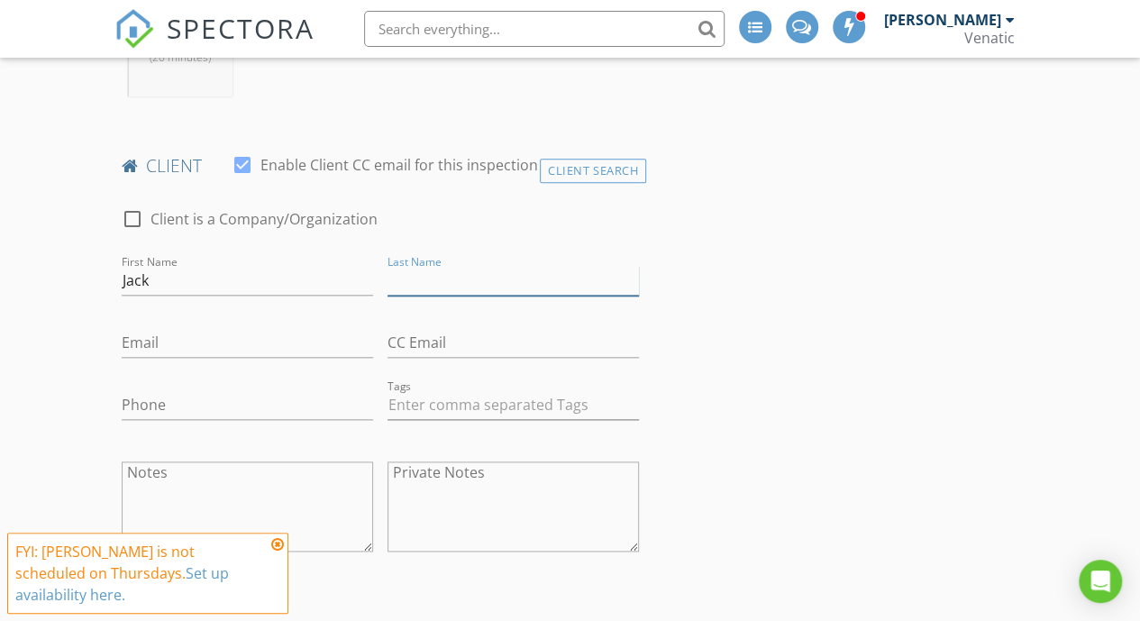
click at [458, 268] on input "Last Name" at bounding box center [513, 281] width 251 height 30
type input "Lai"
click at [251, 328] on input "Email" at bounding box center [247, 343] width 251 height 30
paste input "swanzi60@hotmail.com"
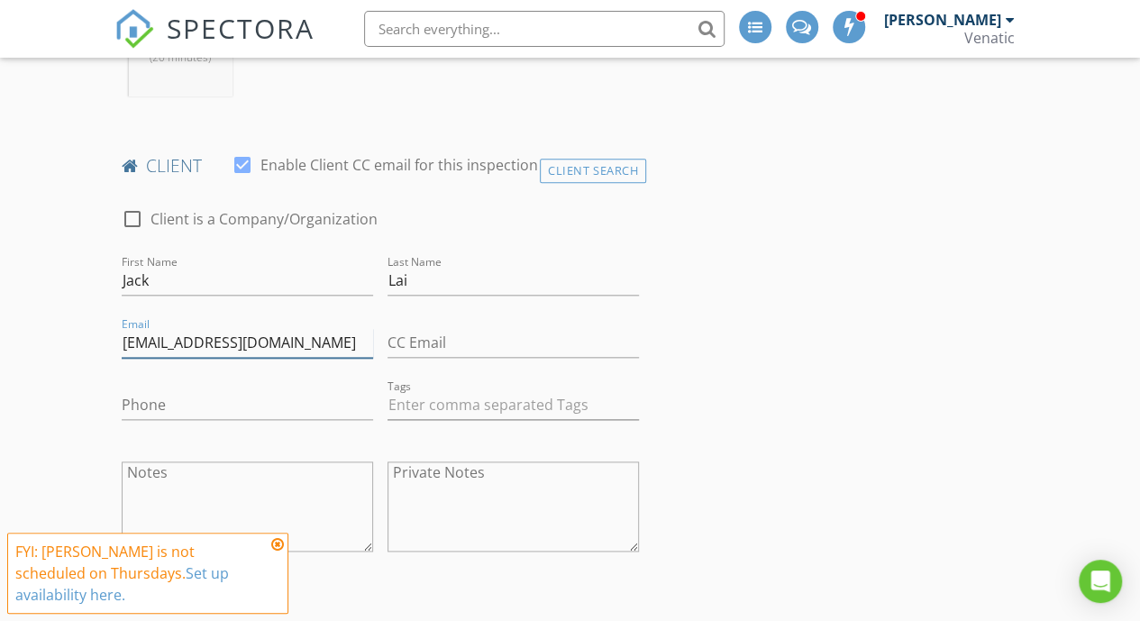
type input "swanzi60@hotmail.com"
click at [301, 402] on input "Phone" at bounding box center [247, 405] width 251 height 30
paste input "0400858626"
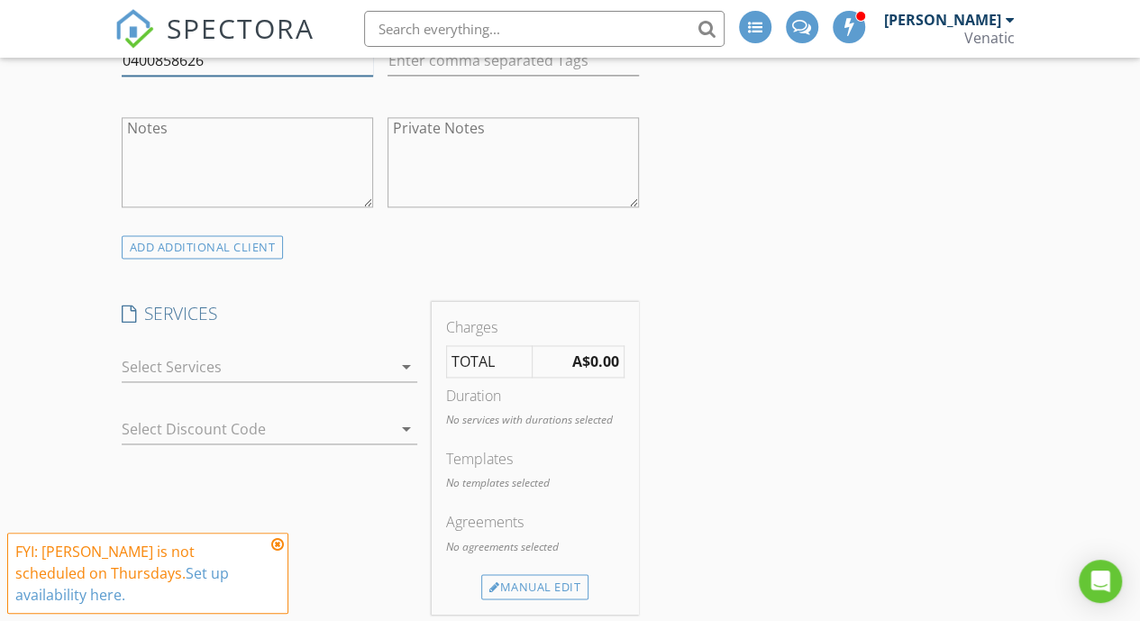
scroll to position [1199, 0]
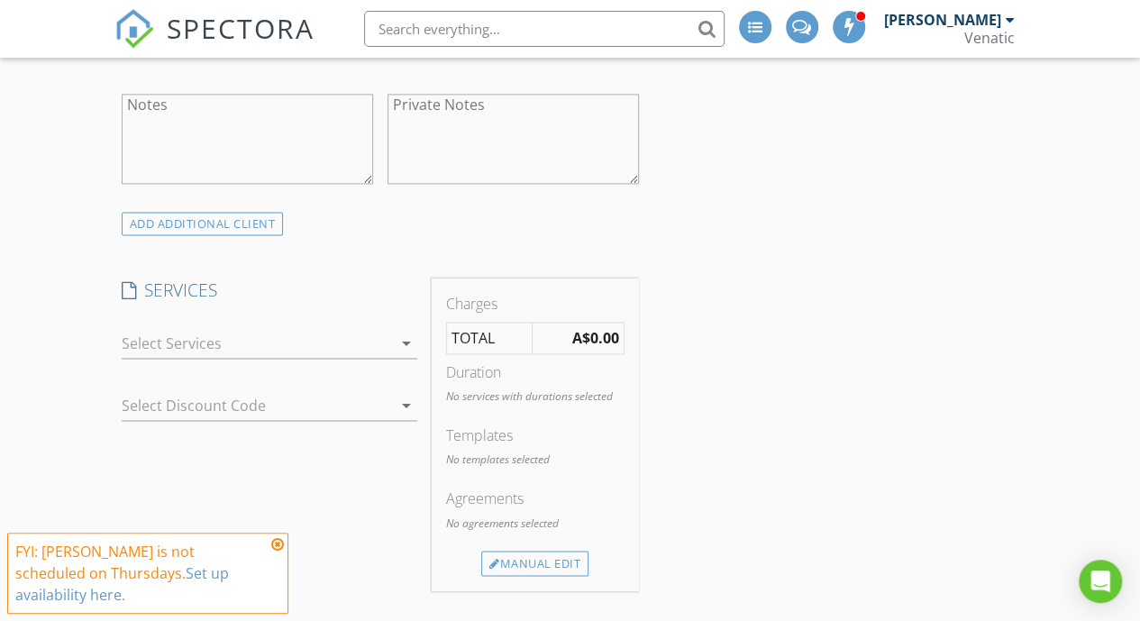
type input "0400858626"
click at [323, 321] on div "check_box_outline_blank Pre Purchase Combined Building and Pest Inspection Our …" at bounding box center [270, 347] width 296 height 59
click at [315, 343] on div at bounding box center [257, 343] width 270 height 29
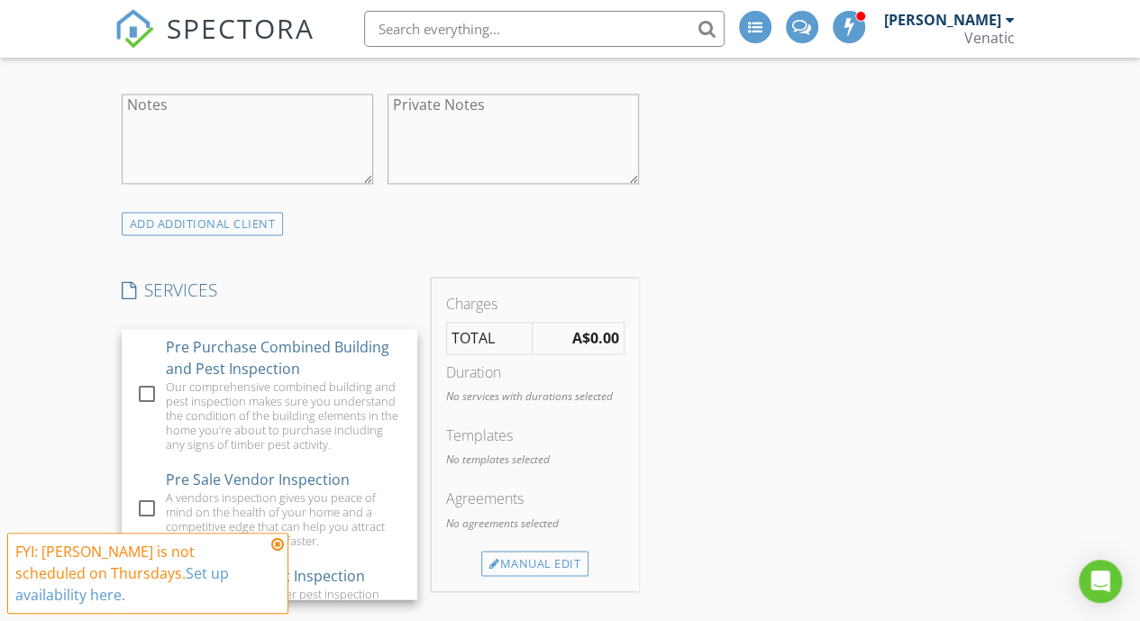
click at [315, 343] on div "Pre Purchase Combined Building and Pest Inspection" at bounding box center [283, 357] width 237 height 43
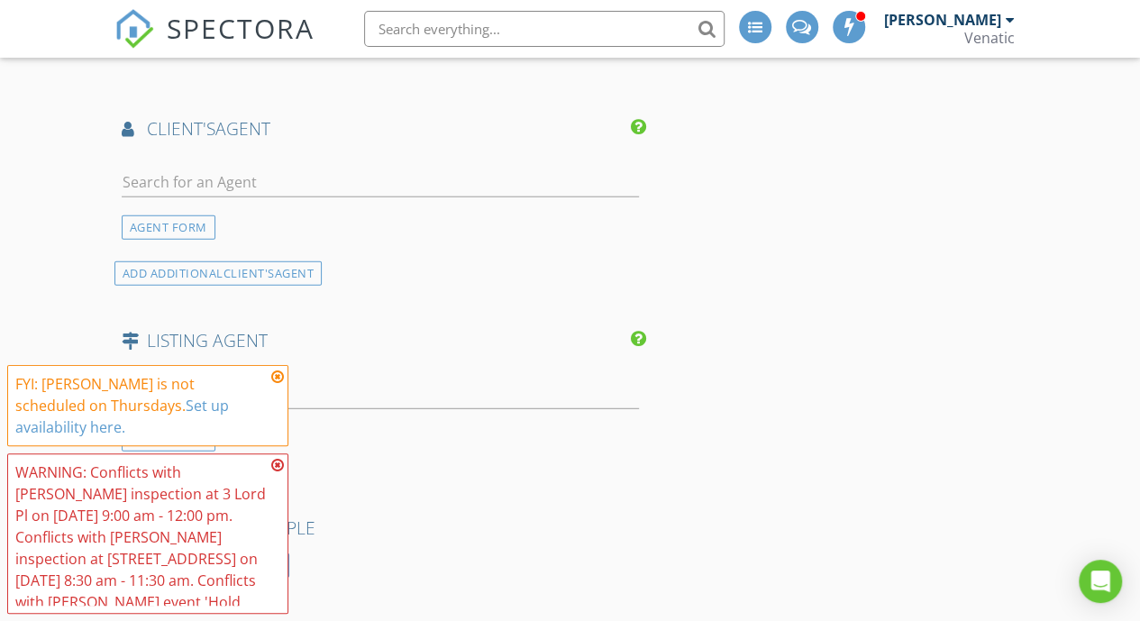
scroll to position [2301, 0]
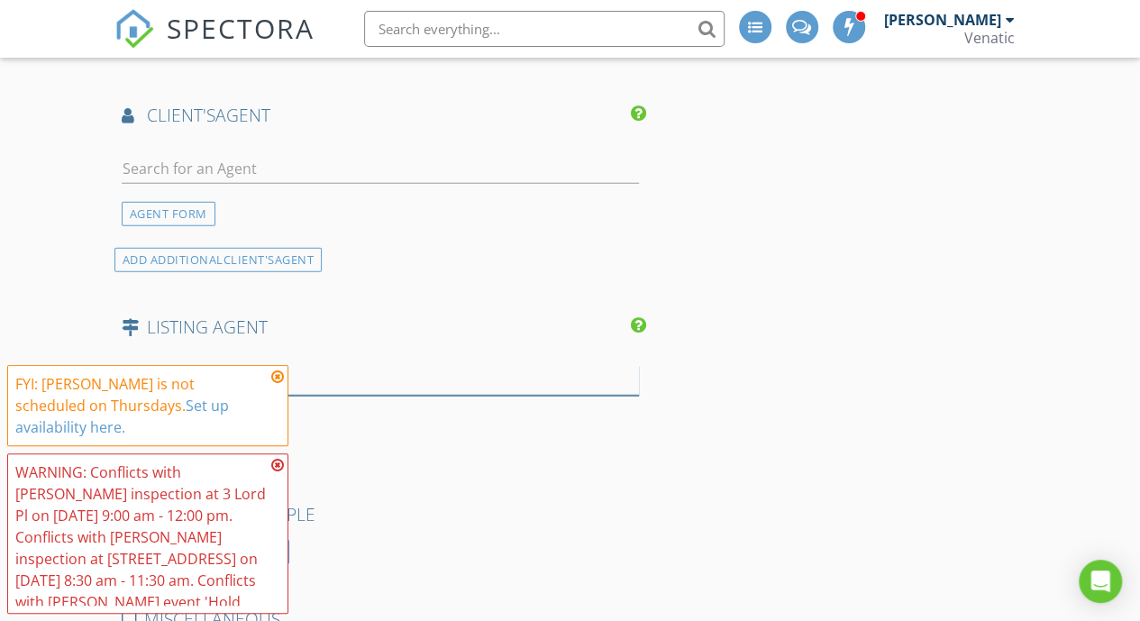
click at [490, 372] on input "text" at bounding box center [380, 381] width 517 height 30
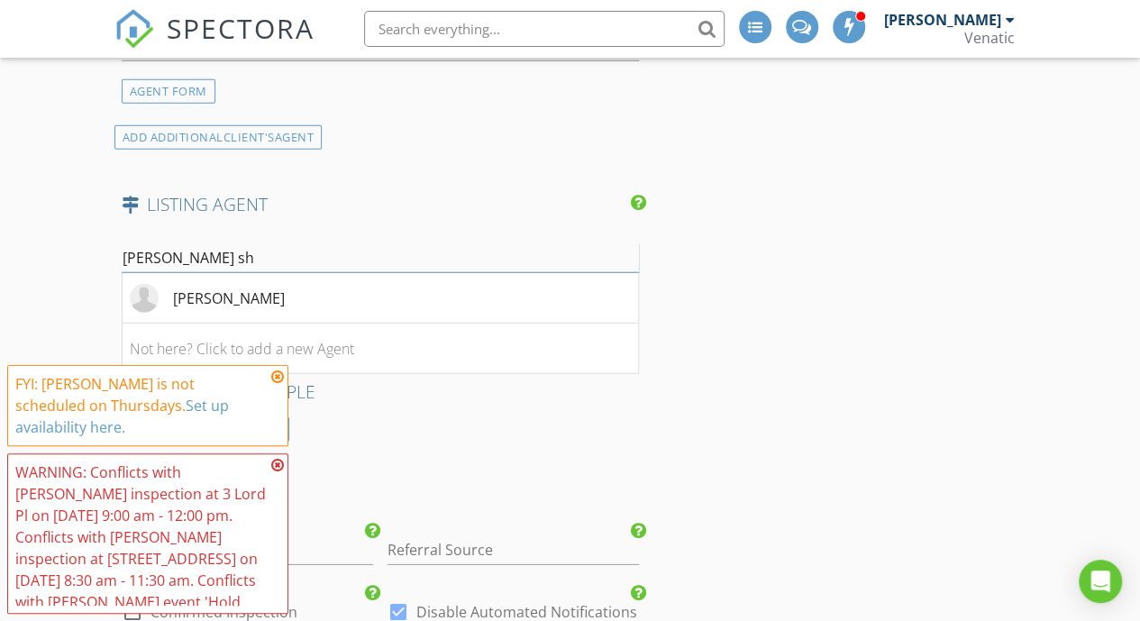
scroll to position [2424, 0]
type input "sam sh"
click at [472, 296] on li "Sam Shaw" at bounding box center [381, 297] width 516 height 50
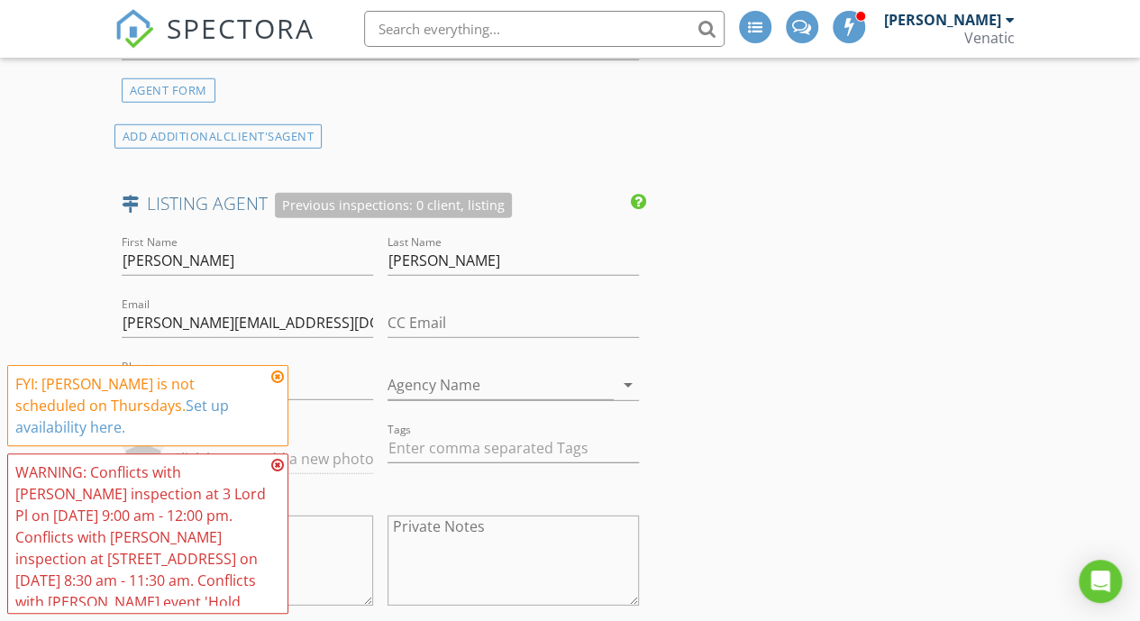
click at [278, 376] on icon at bounding box center [277, 377] width 13 height 14
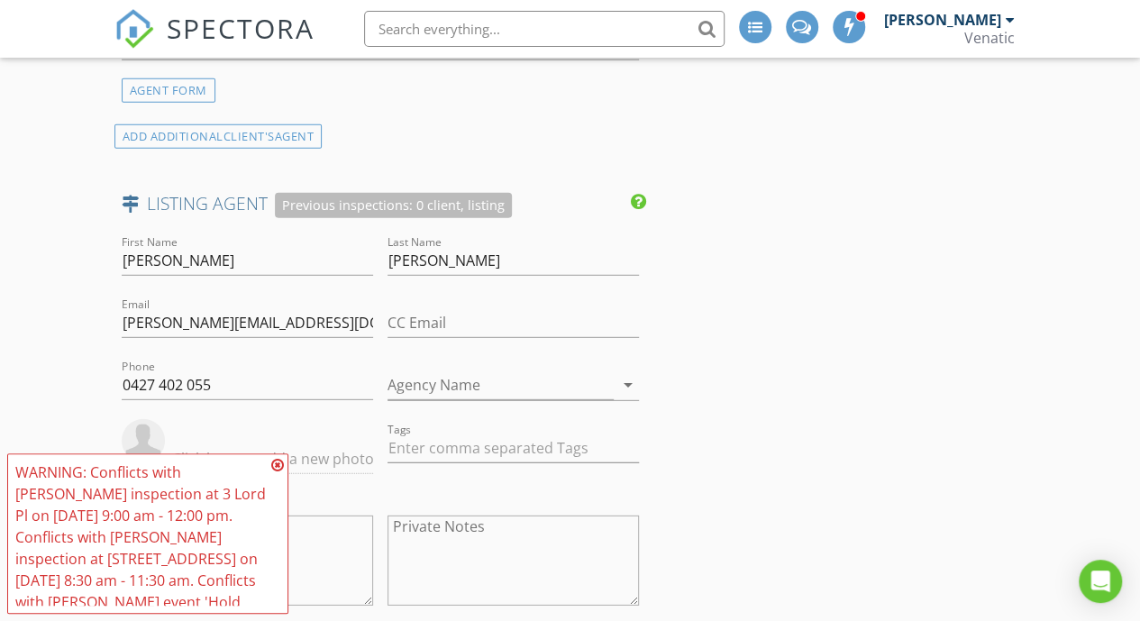
click at [278, 466] on icon at bounding box center [277, 465] width 13 height 14
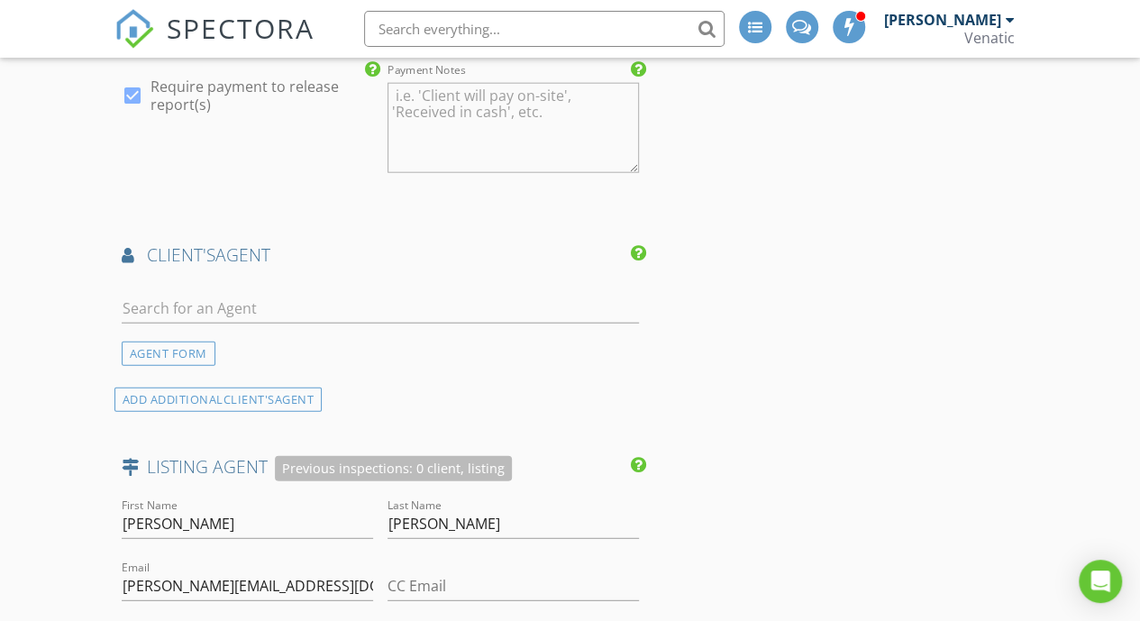
scroll to position [2168, 0]
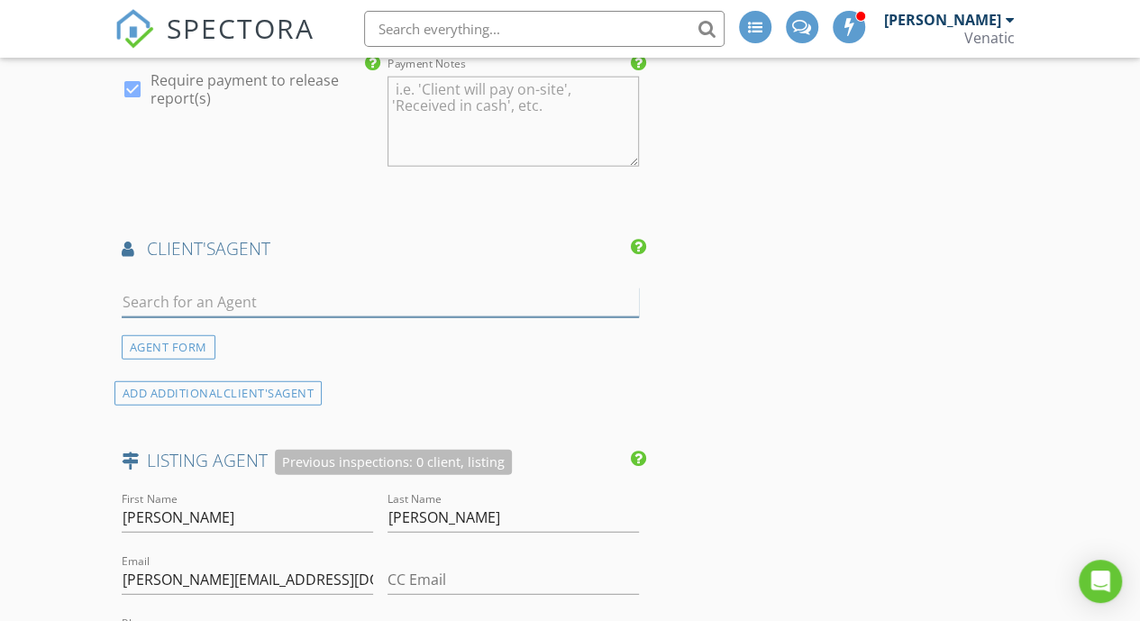
click at [538, 300] on input "text" at bounding box center [380, 303] width 517 height 30
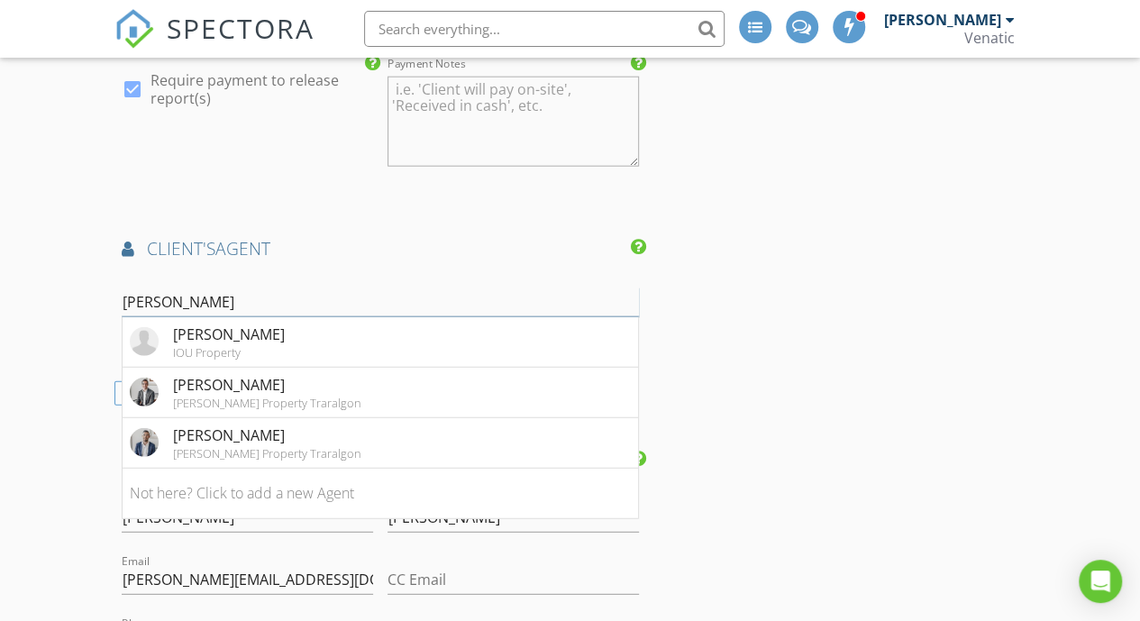
type input "matt wi"
click at [397, 320] on li "Matthew Wilson IOU Property" at bounding box center [381, 342] width 516 height 50
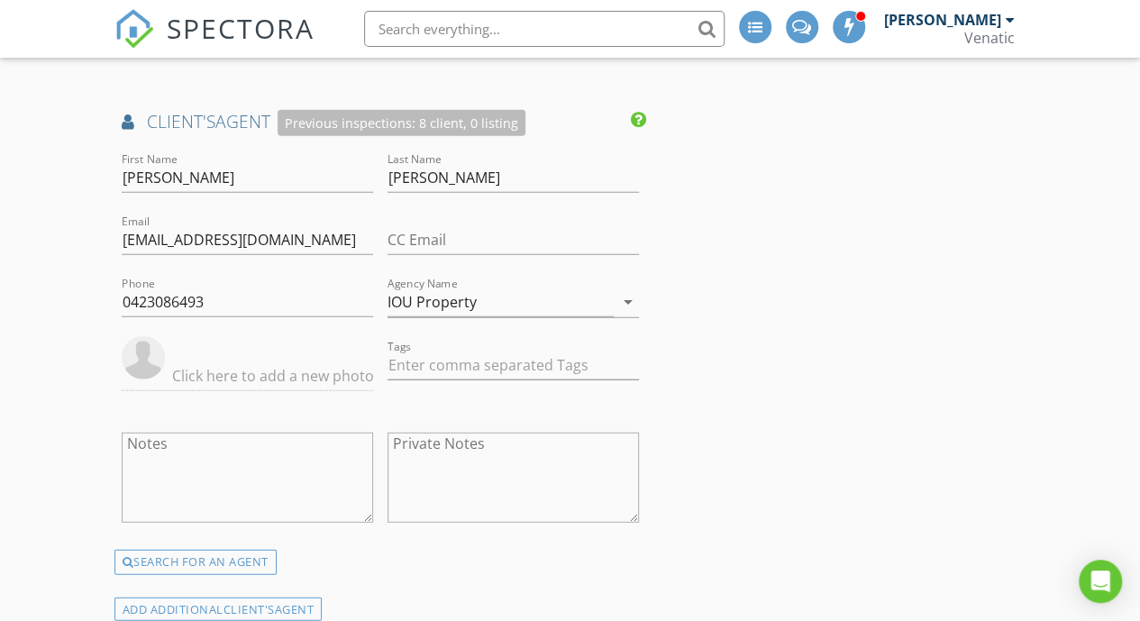
scroll to position [2296, 0]
click at [450, 228] on input "CC Email" at bounding box center [513, 239] width 251 height 30
paste input "ember@iouproperty.com.au"
type input "ember@iouproperty.com.au"
click at [740, 241] on div "INSPECTOR(S) check_box Brent Mackay PRIMARY Brent Mackay arrow_drop_down check_…" at bounding box center [570, 2] width 912 height 4140
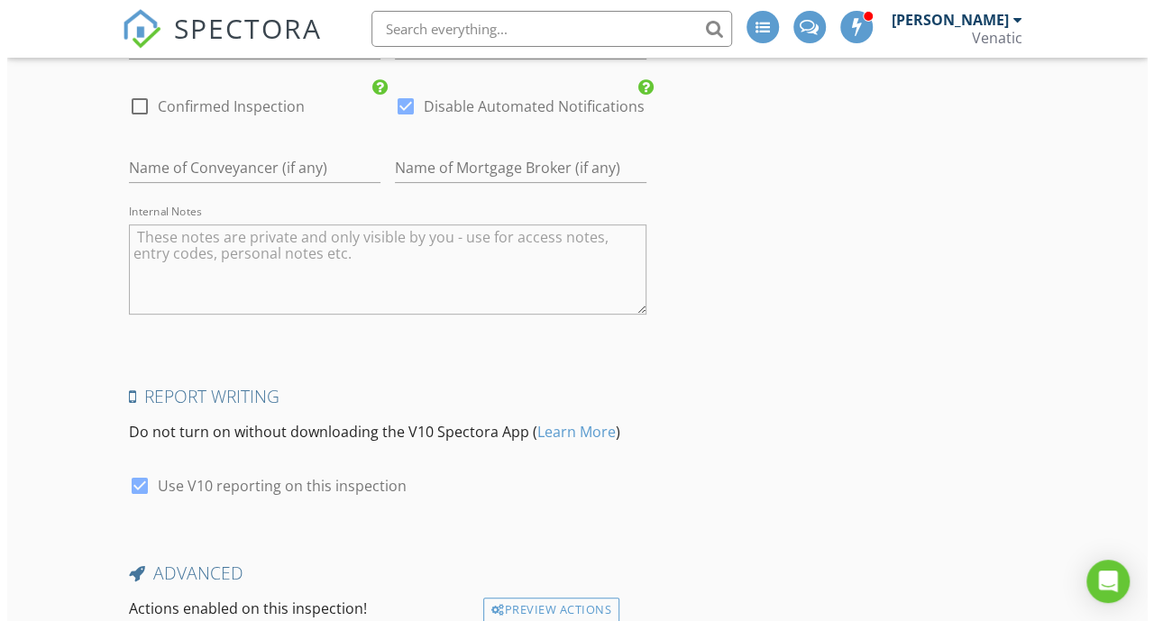
scroll to position [3778, 0]
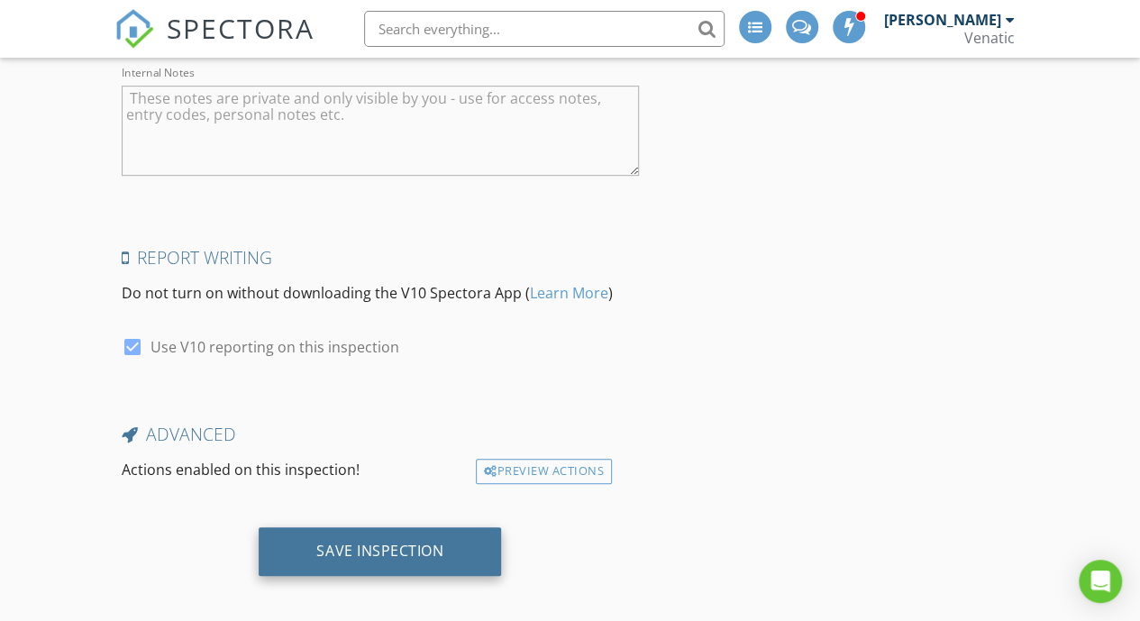
click at [424, 527] on div "Save Inspection" at bounding box center [380, 551] width 242 height 49
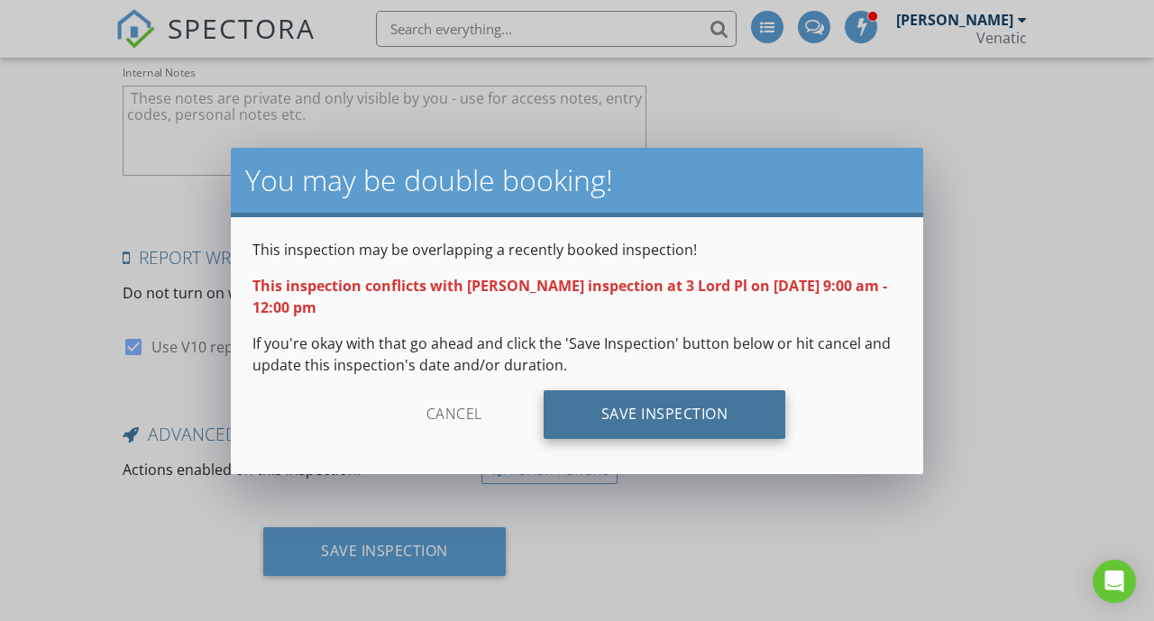
click at [611, 415] on div "Save Inspection" at bounding box center [664, 414] width 242 height 49
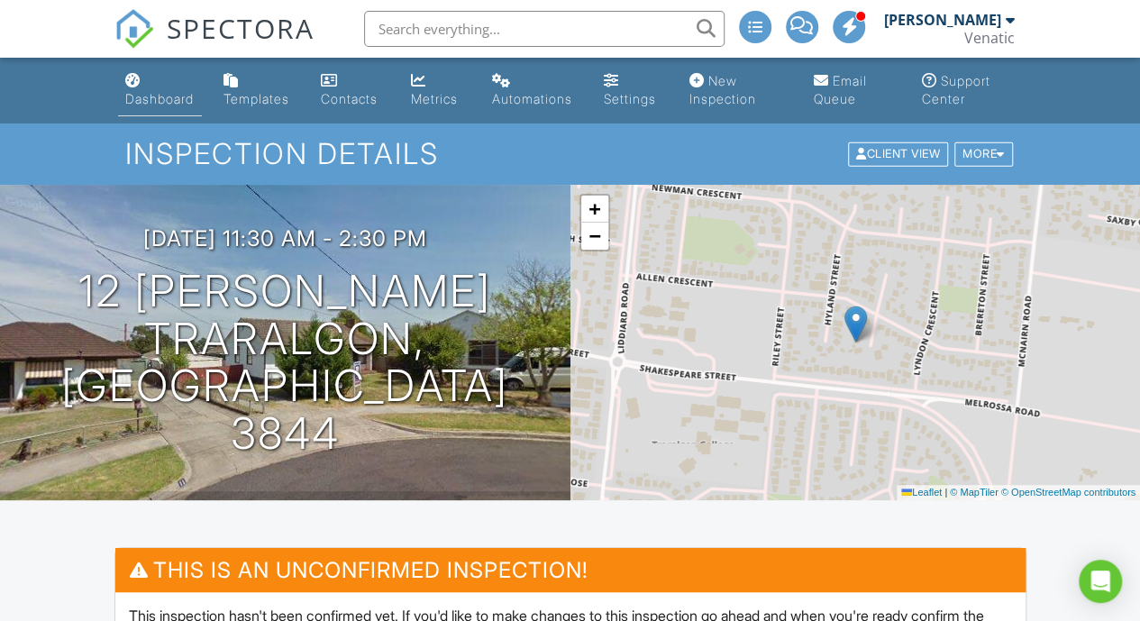
click at [151, 103] on div "Dashboard" at bounding box center [159, 98] width 68 height 15
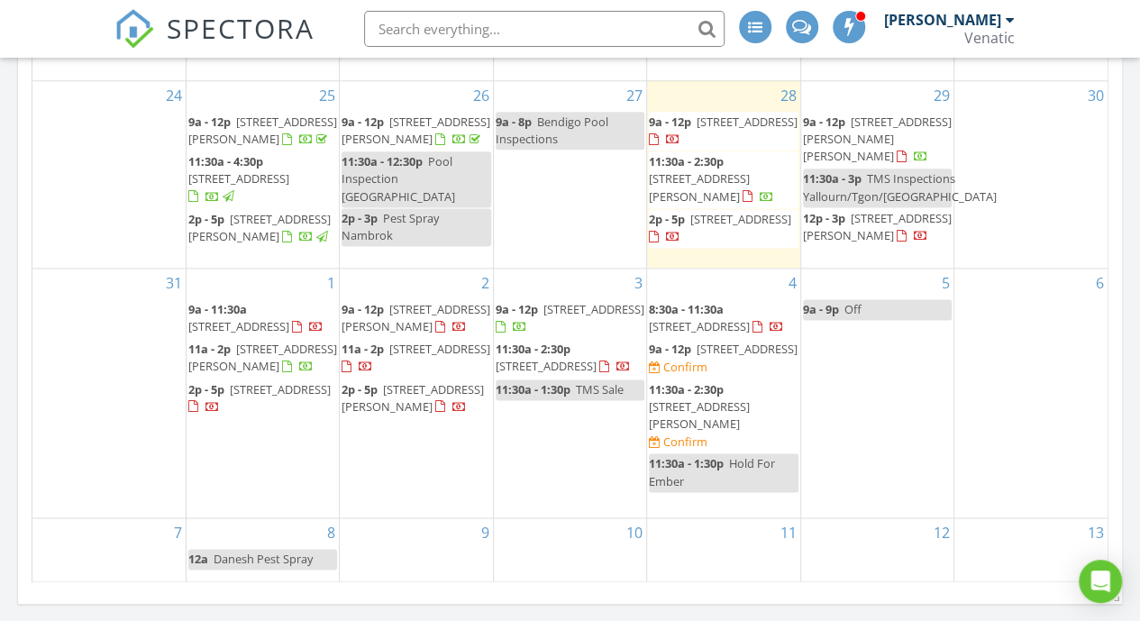
scroll to position [1093, 0]
click at [735, 354] on span "3 Lord Pl, Morwell 3840" at bounding box center [747, 346] width 101 height 16
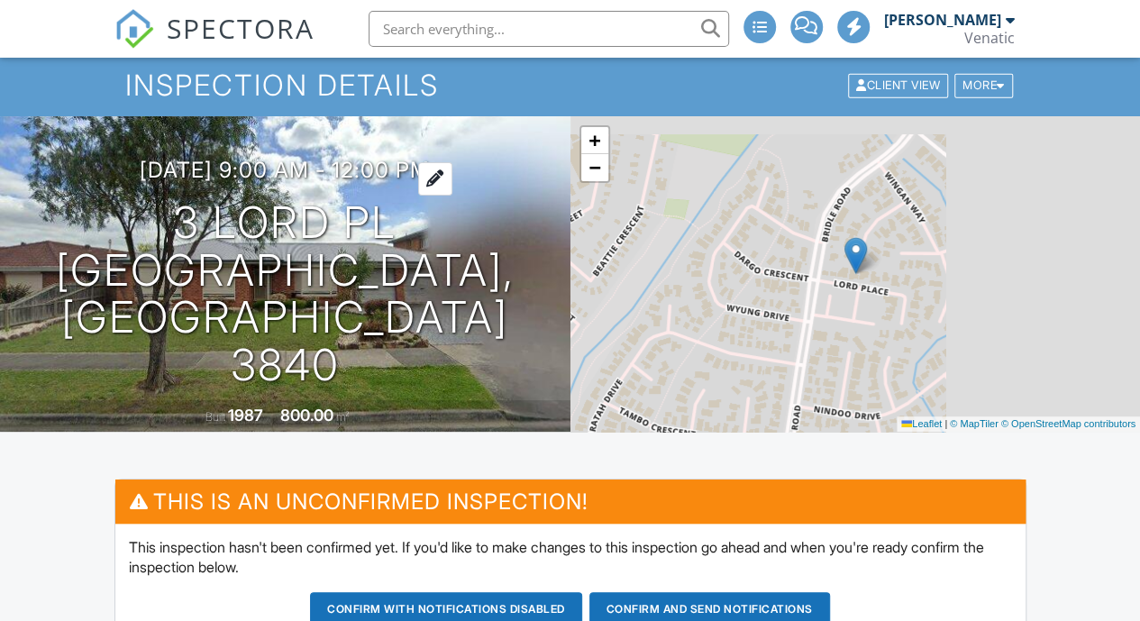
click at [388, 182] on h3 "04/09/2025 9:00 am - 12:00 pm" at bounding box center [285, 170] width 290 height 24
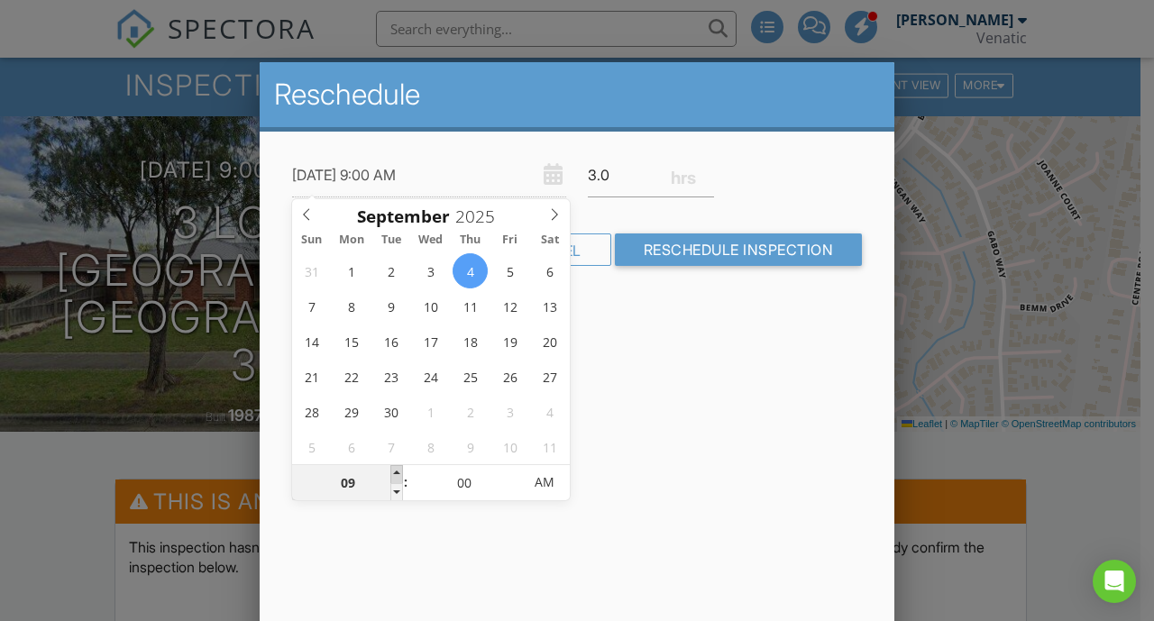
type input "10"
type input "04/09/2025 10:00 AM"
click at [400, 468] on span at bounding box center [396, 474] width 13 height 18
type input "11"
type input "04/09/2025 11:00 AM"
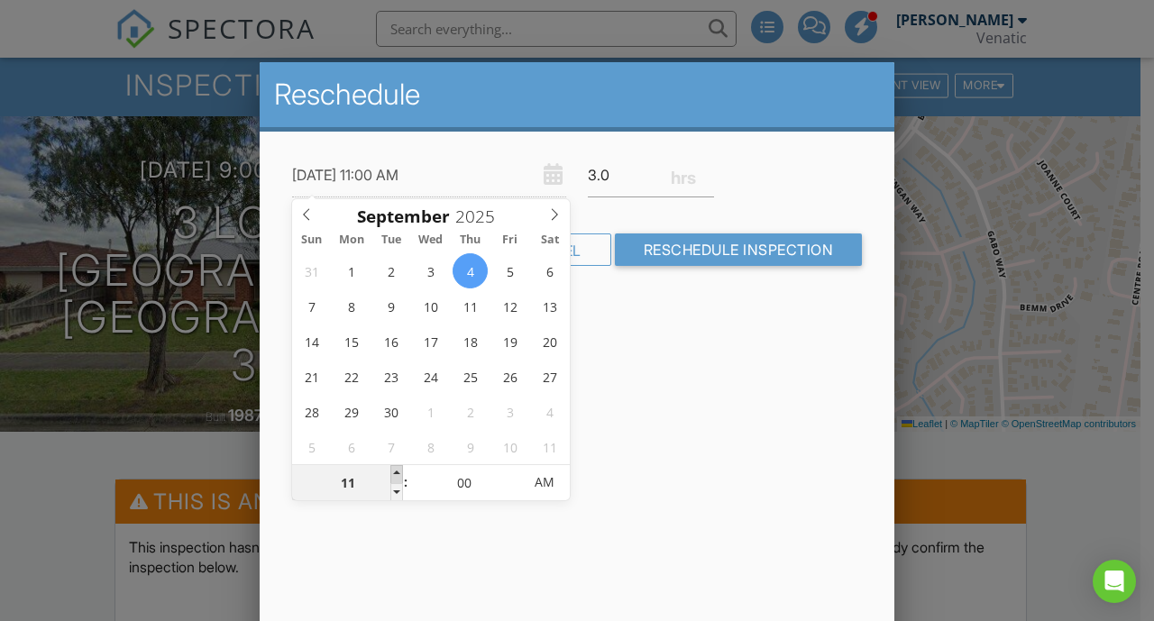
click at [400, 468] on span at bounding box center [396, 474] width 13 height 18
type input "12"
type input "04/09/2025 12:00 PM"
click at [400, 468] on span at bounding box center [396, 474] width 13 height 18
type input "01"
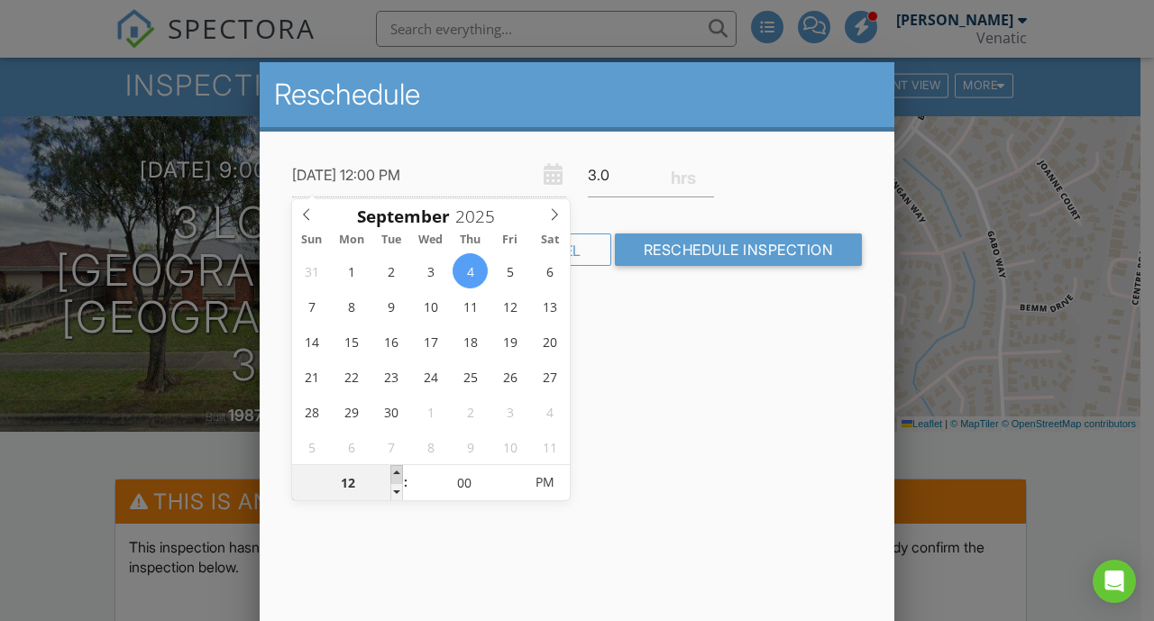
type input "04/09/2025 1:00 PM"
click at [400, 468] on span at bounding box center [396, 474] width 13 height 18
type input "02"
type input "04/09/2025 2:00 PM"
click at [400, 468] on span at bounding box center [396, 474] width 13 height 18
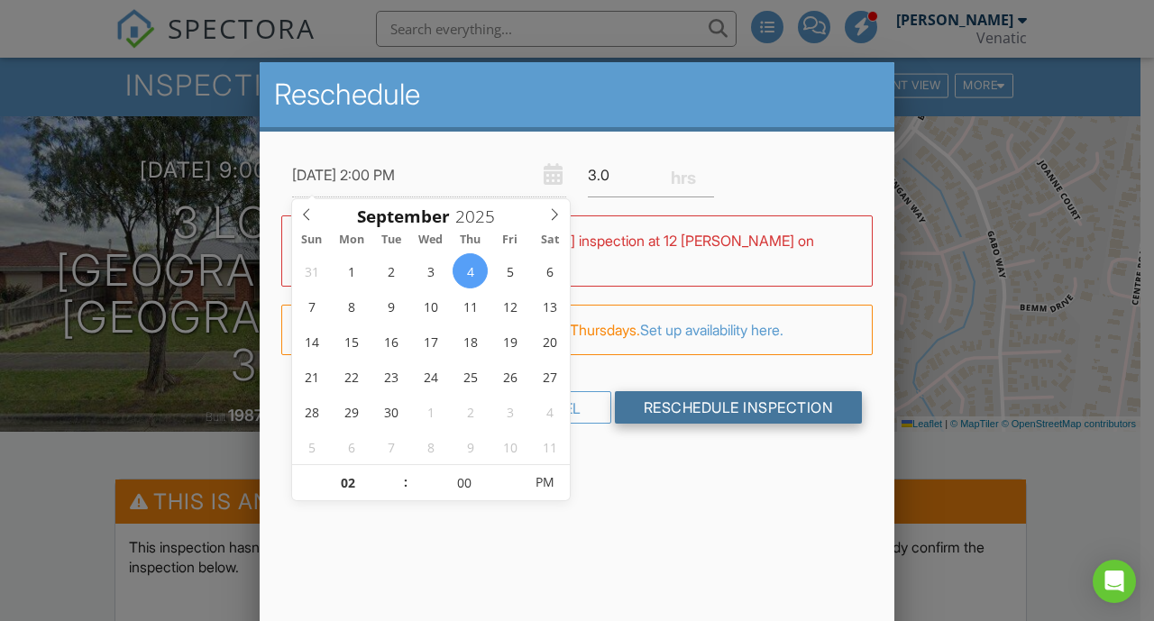
click at [739, 399] on input "Reschedule Inspection" at bounding box center [739, 407] width 248 height 32
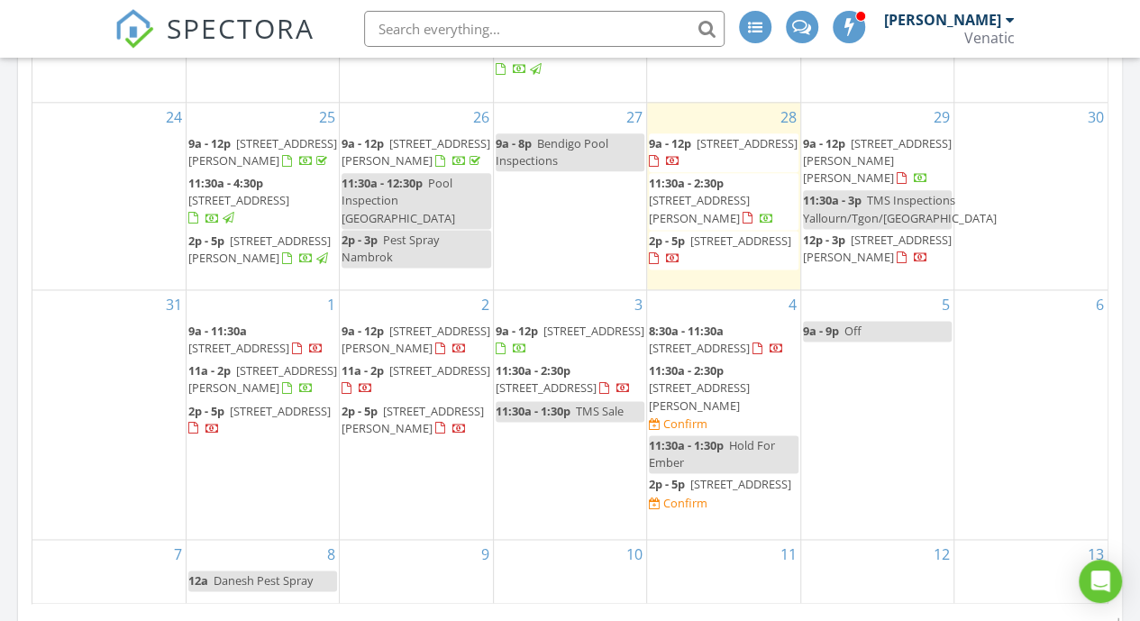
scroll to position [1116, 0]
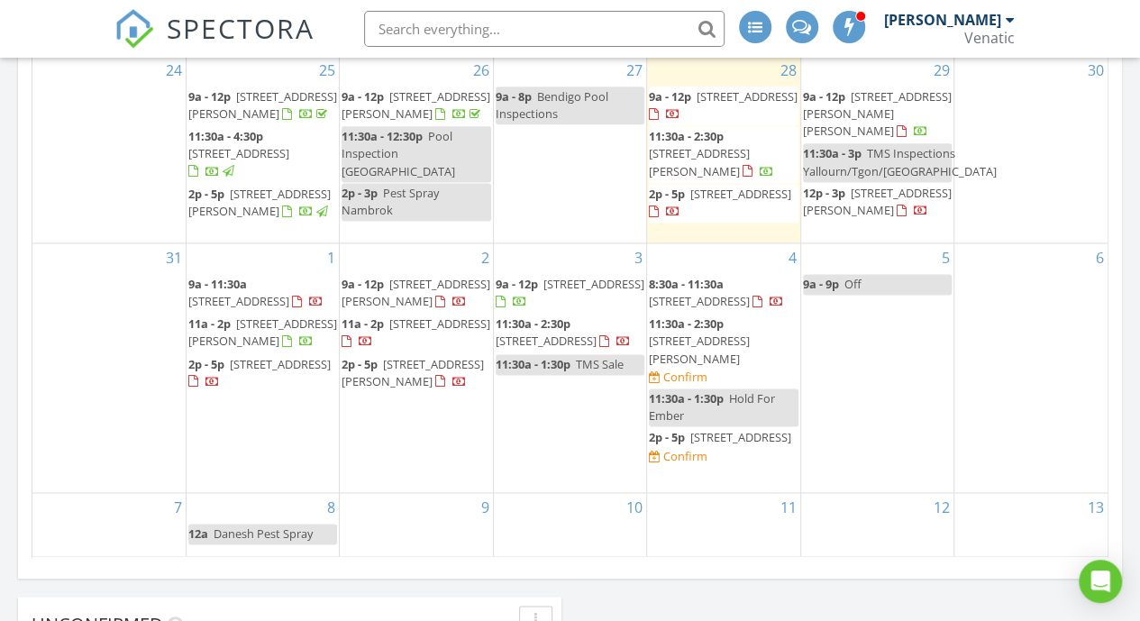
click at [723, 397] on div "11:30a - 1:30p Hold For Ember" at bounding box center [723, 407] width 149 height 34
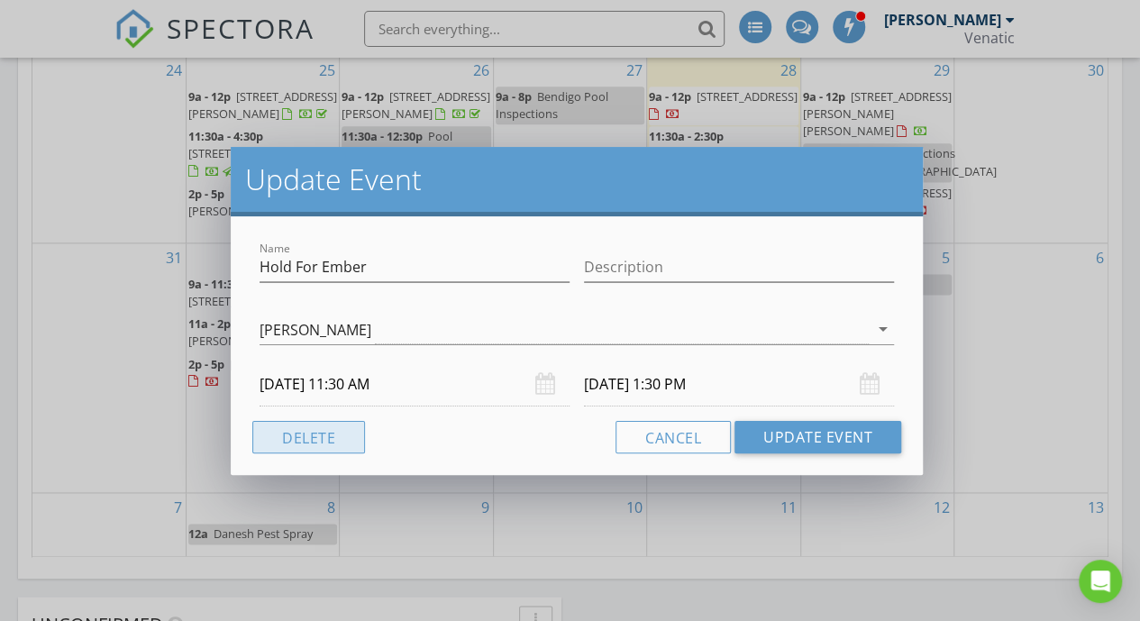
click at [326, 441] on button "Delete" at bounding box center [308, 437] width 113 height 32
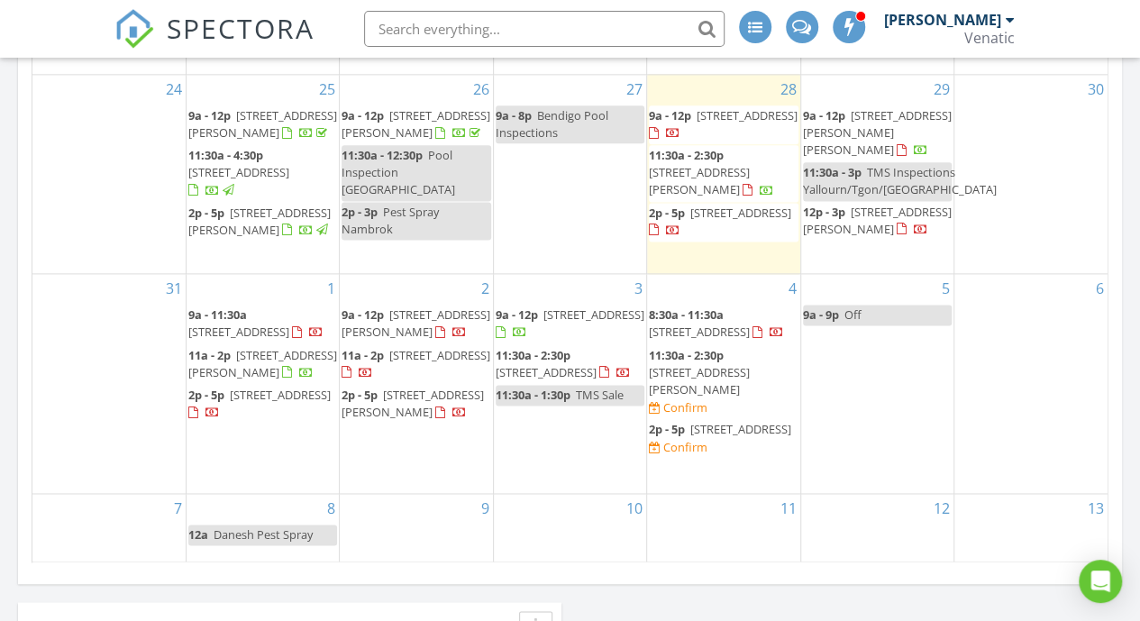
scroll to position [1113, 0]
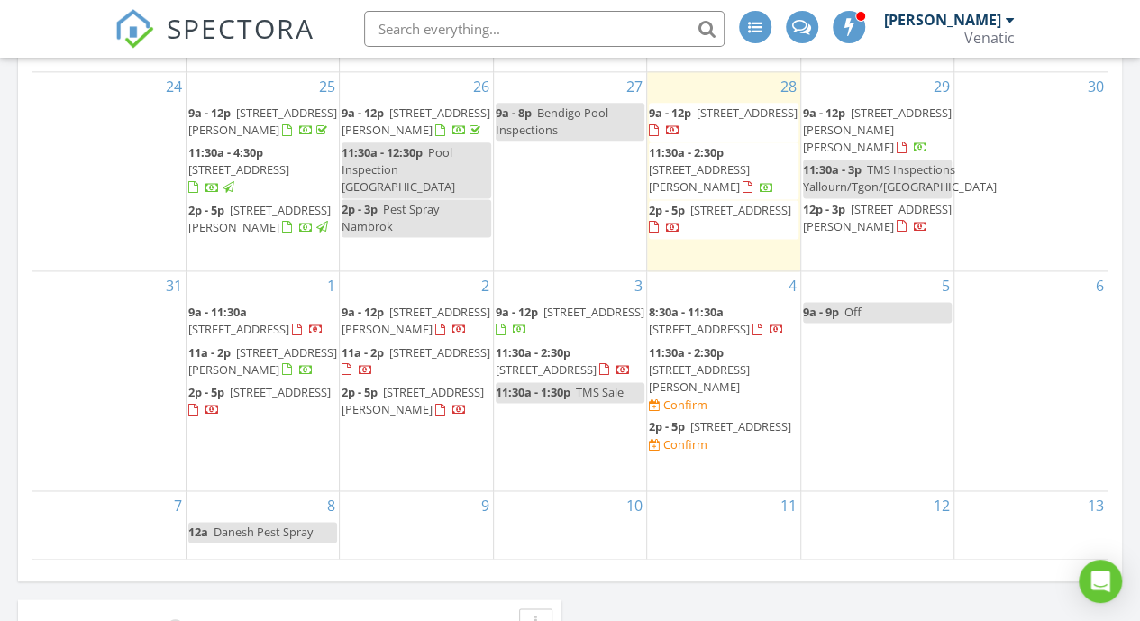
click at [580, 444] on div "3 9a - 12p [STREET_ADDRESS] 11:30a - 2:30p [STREET_ADDRESS] 11:30a - 1:30p TMS …" at bounding box center [570, 380] width 152 height 219
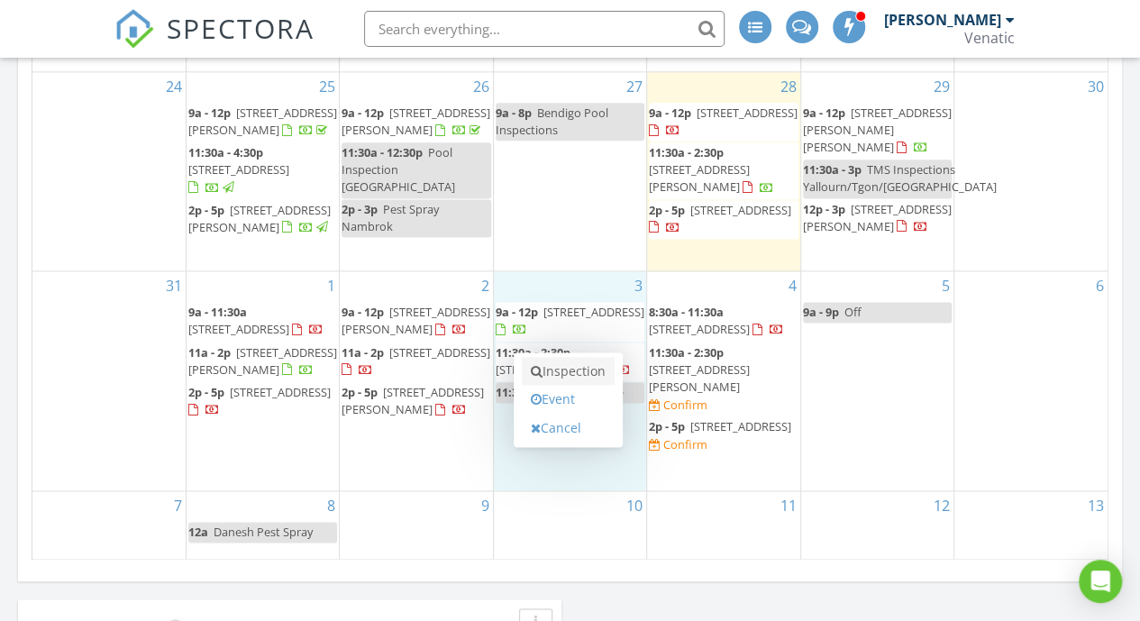
click at [592, 365] on link "Inspection" at bounding box center [568, 371] width 93 height 29
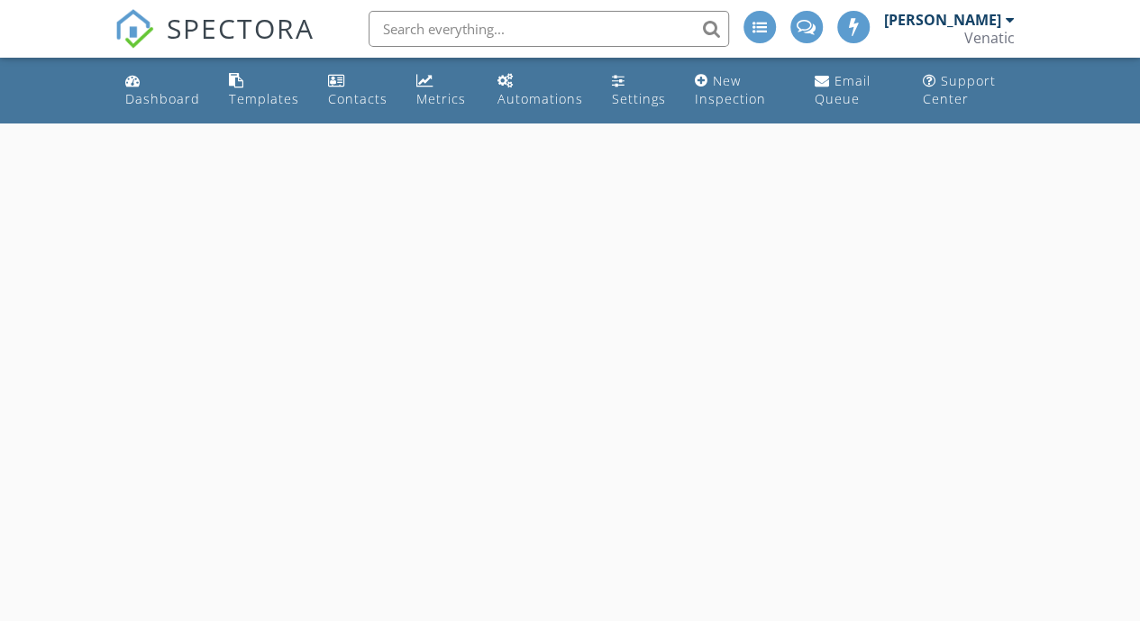
select select "8"
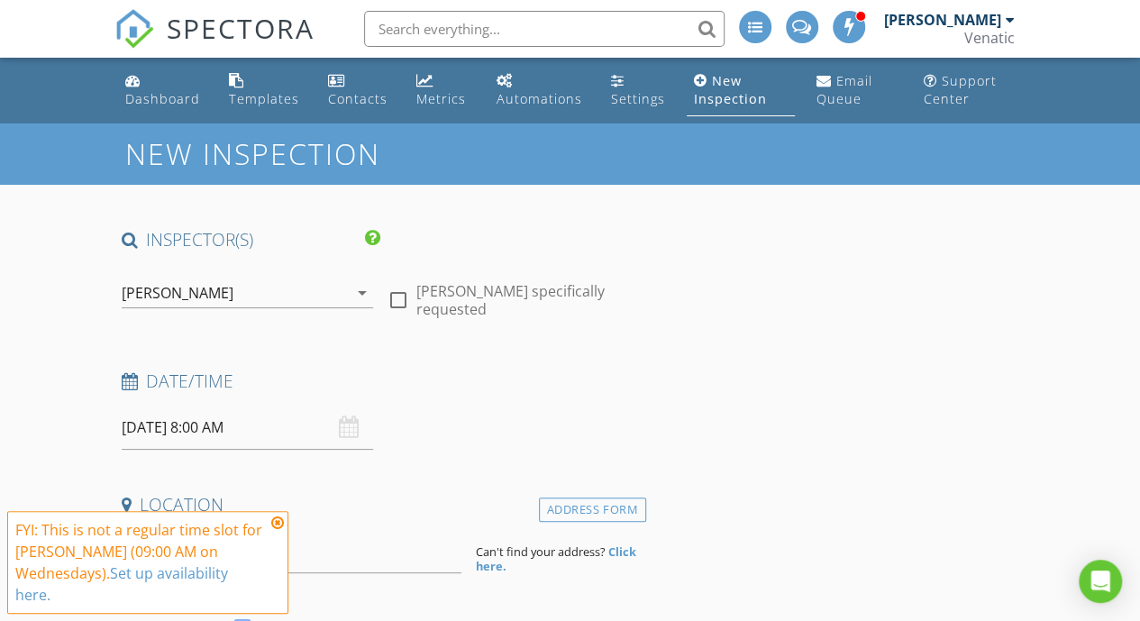
click at [245, 426] on input "[DATE] 8:00 AM" at bounding box center [247, 428] width 251 height 44
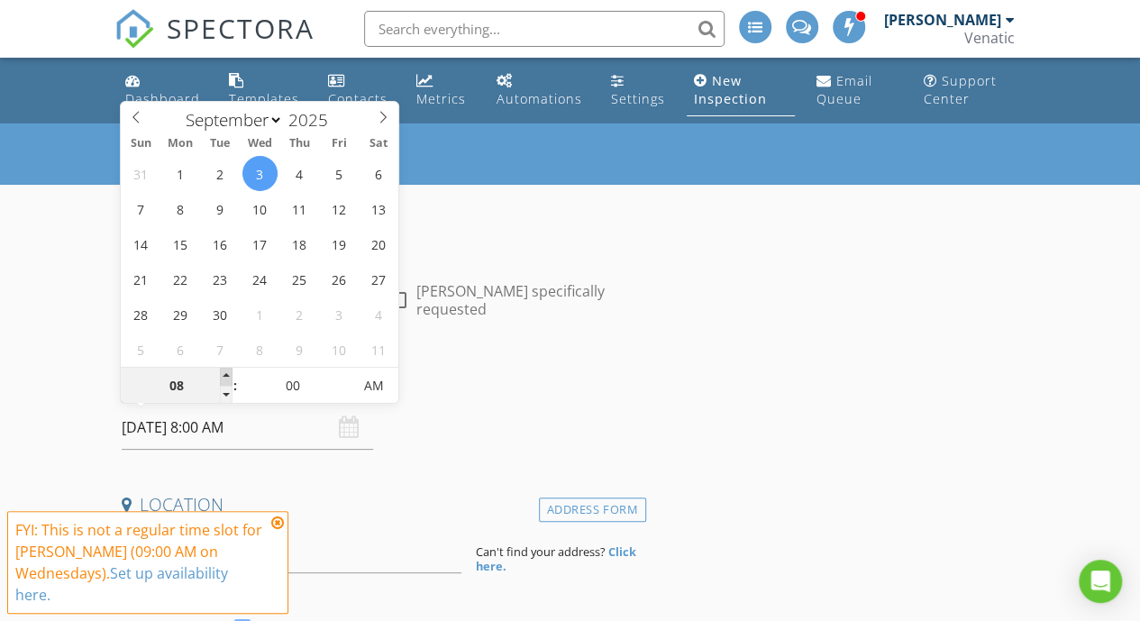
type input "09"
type input "[DATE] 9:00 AM"
click at [227, 375] on span at bounding box center [226, 377] width 13 height 18
type input "10"
type input "[DATE] 10:00 AM"
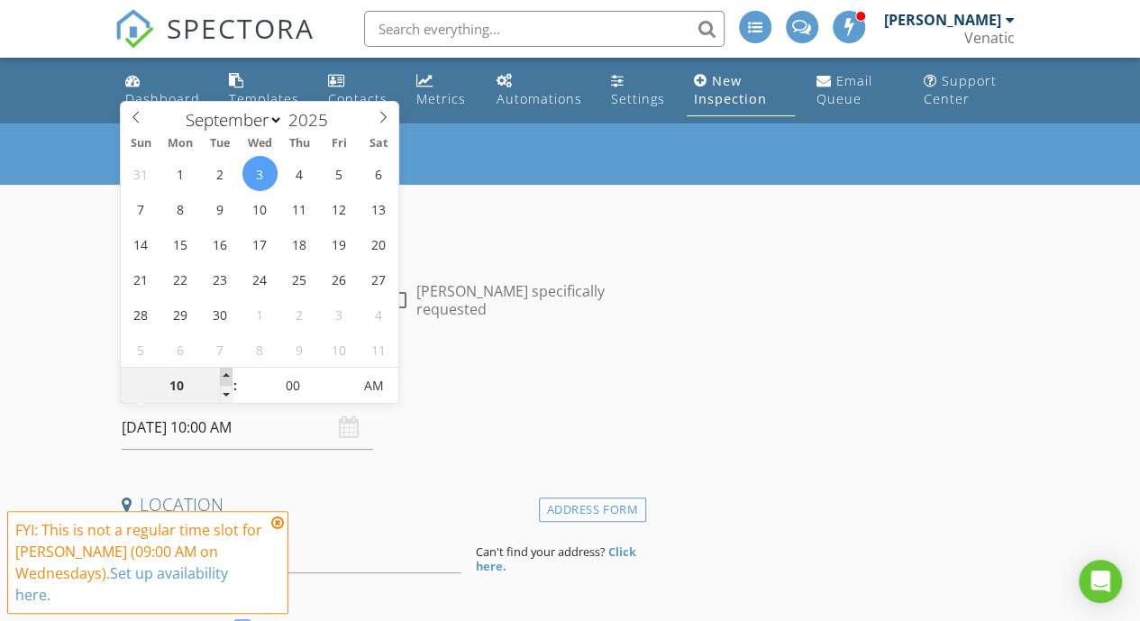
click at [227, 375] on span at bounding box center [226, 377] width 13 height 18
type input "11"
type input "[DATE] 11:00 AM"
click at [227, 375] on span at bounding box center [226, 377] width 13 height 18
type input "12"
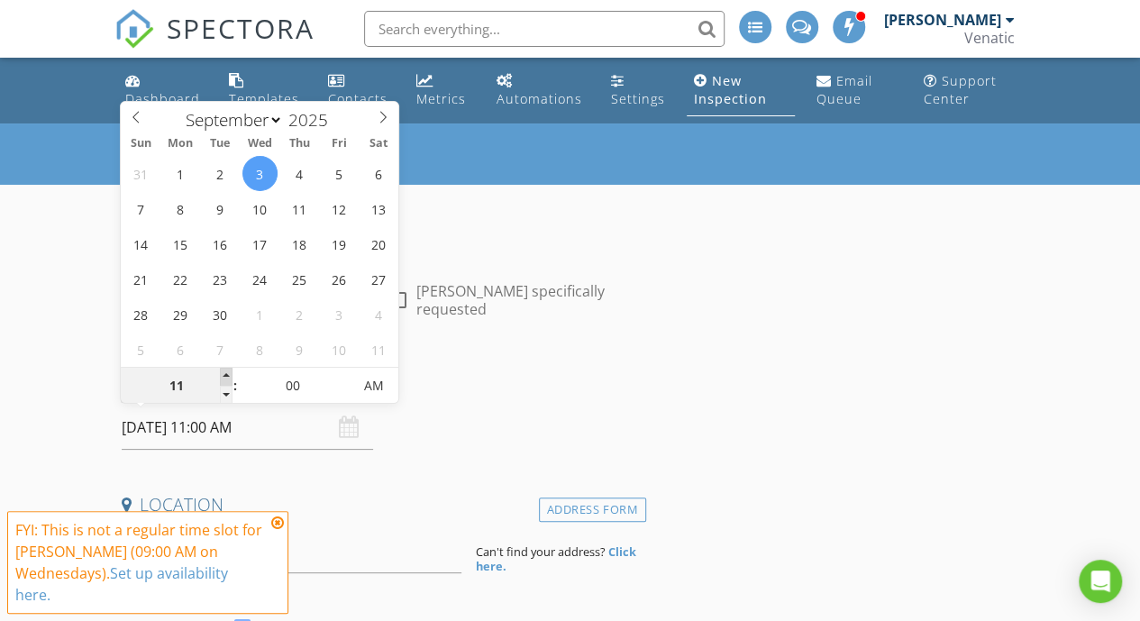
type input "03/09/2025 12:00 PM"
click at [227, 375] on span at bounding box center [226, 377] width 13 height 18
type input "01"
type input "03/09/2025 1:00 PM"
click at [227, 375] on span at bounding box center [226, 377] width 13 height 18
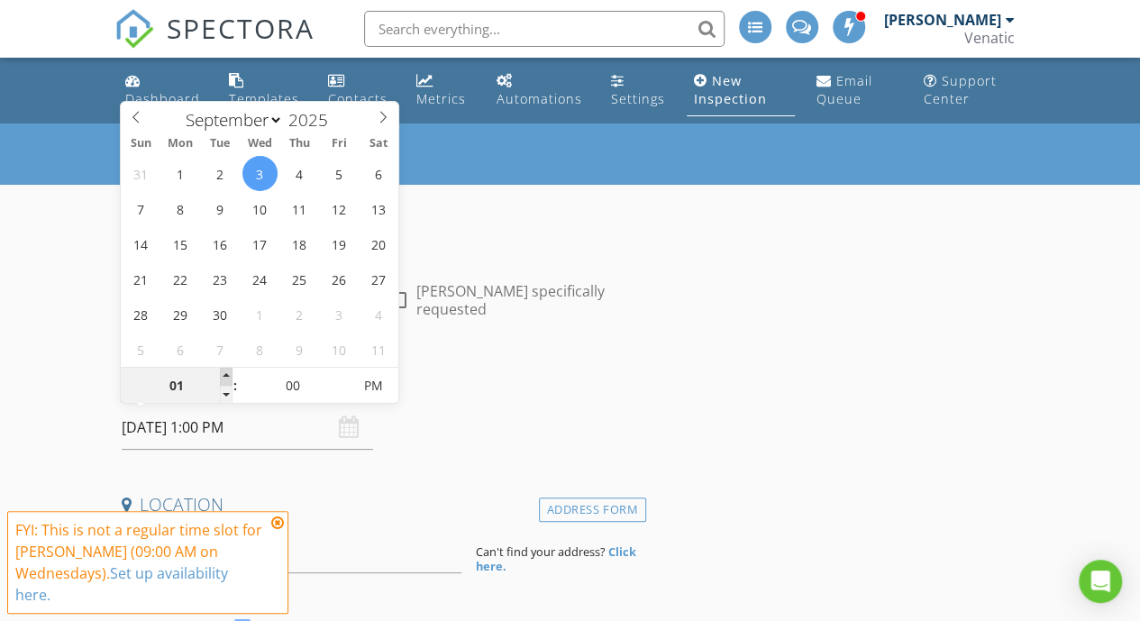
type input "02"
type input "03/09/2025 2:00 PM"
click at [227, 375] on span at bounding box center [226, 377] width 13 height 18
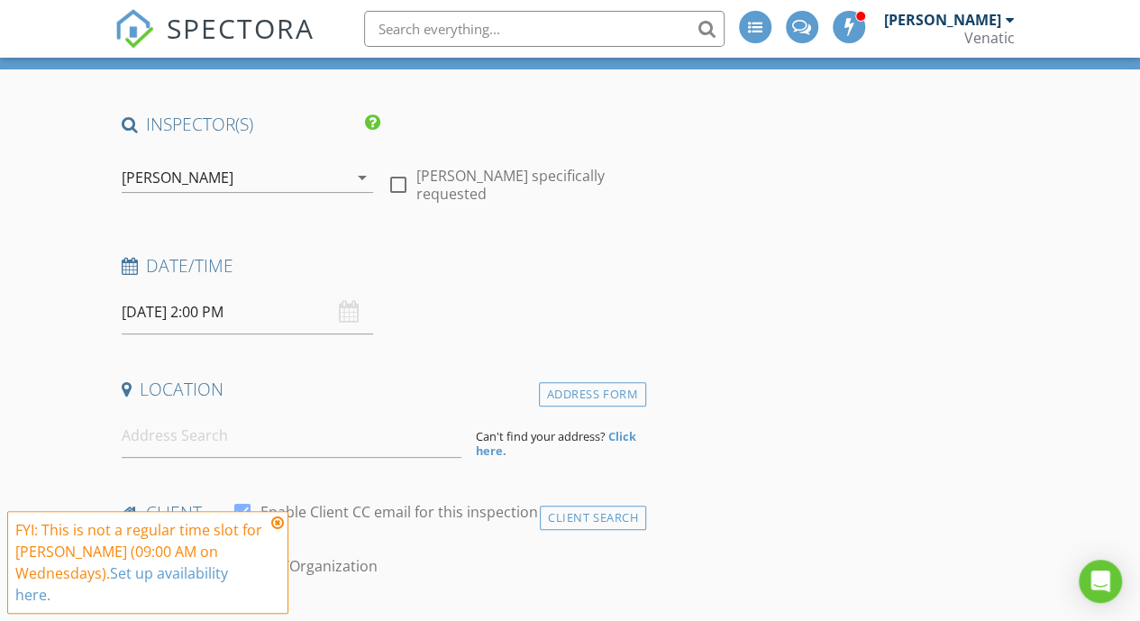
scroll to position [120, 0]
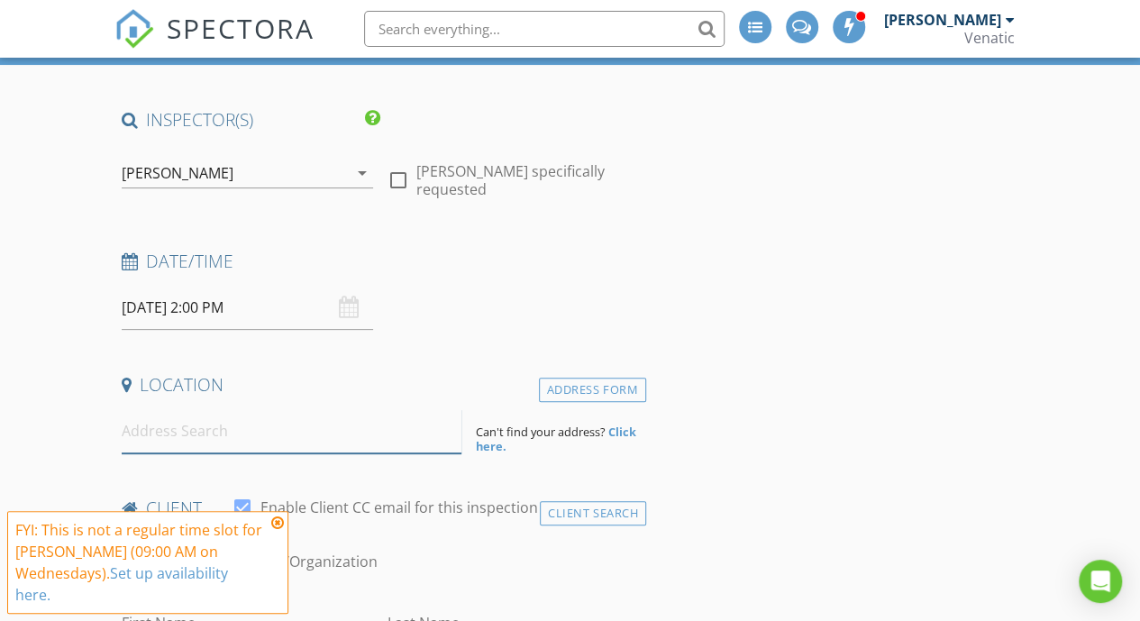
click at [358, 425] on input at bounding box center [292, 431] width 341 height 44
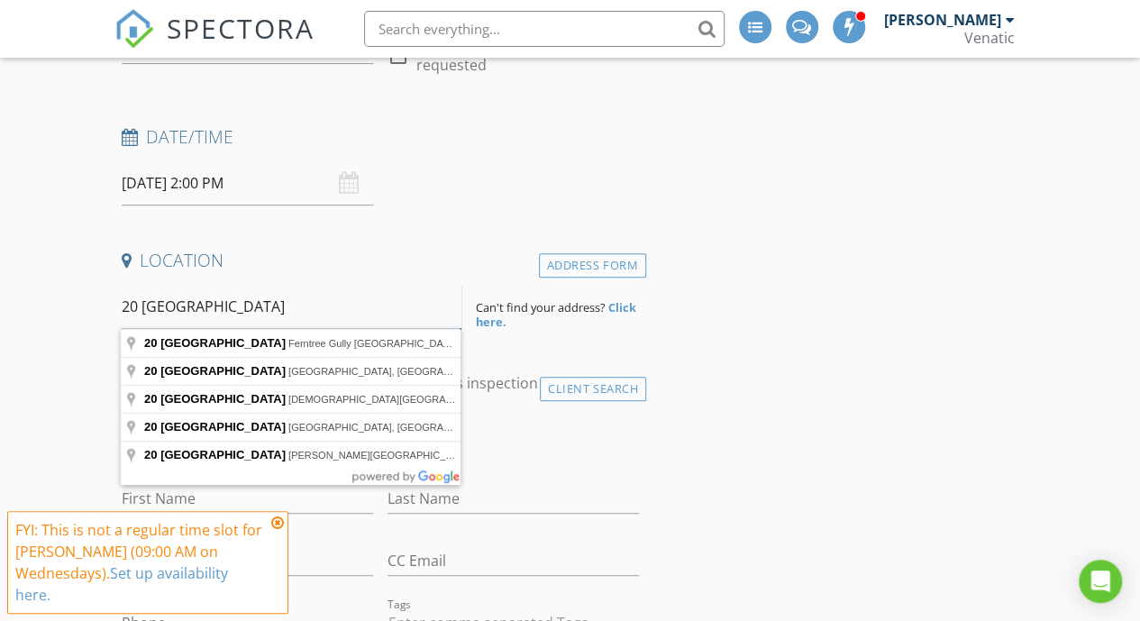
scroll to position [251, 0]
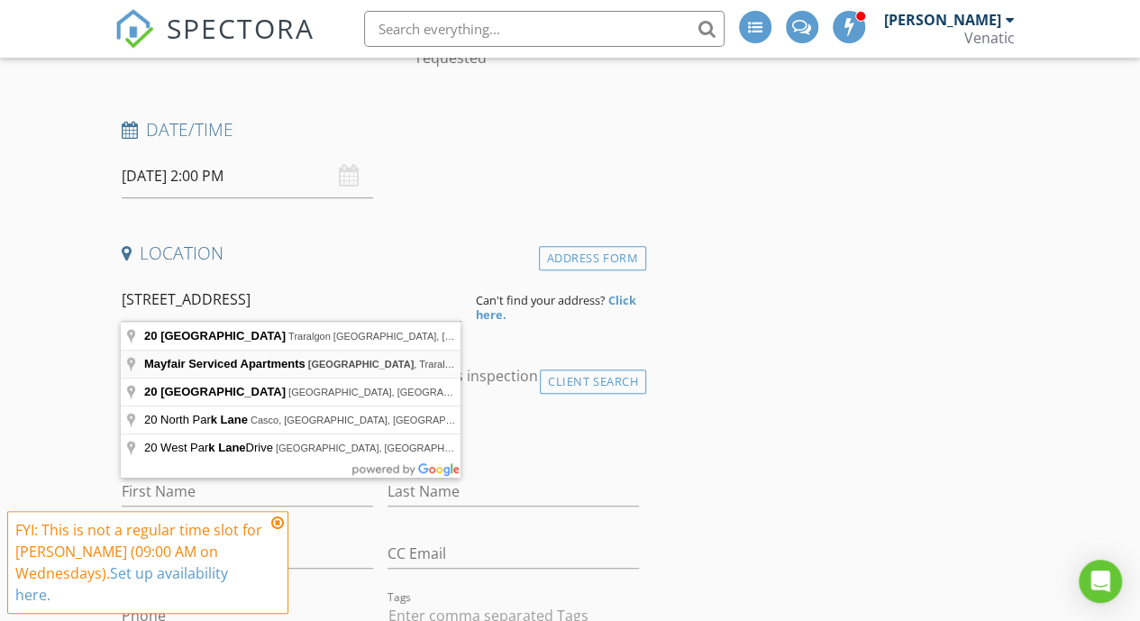
type input "Mayfair Serviced Apartments, Park Lane, Traralgon VIC, Australia"
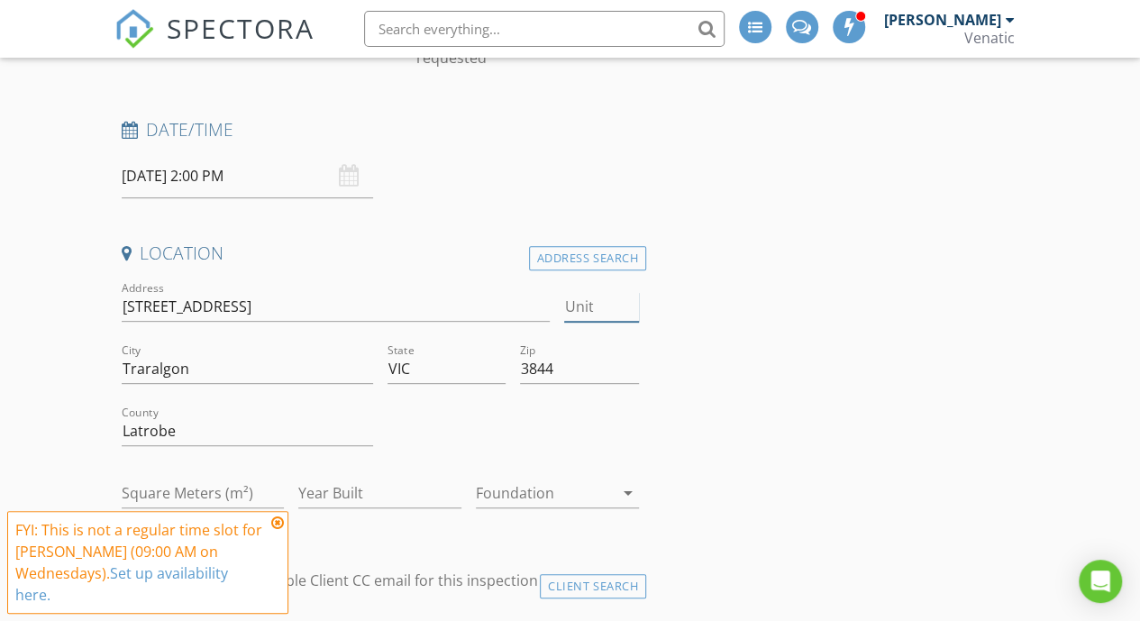
click at [589, 302] on input "Unit" at bounding box center [601, 307] width 74 height 30
type input "20"
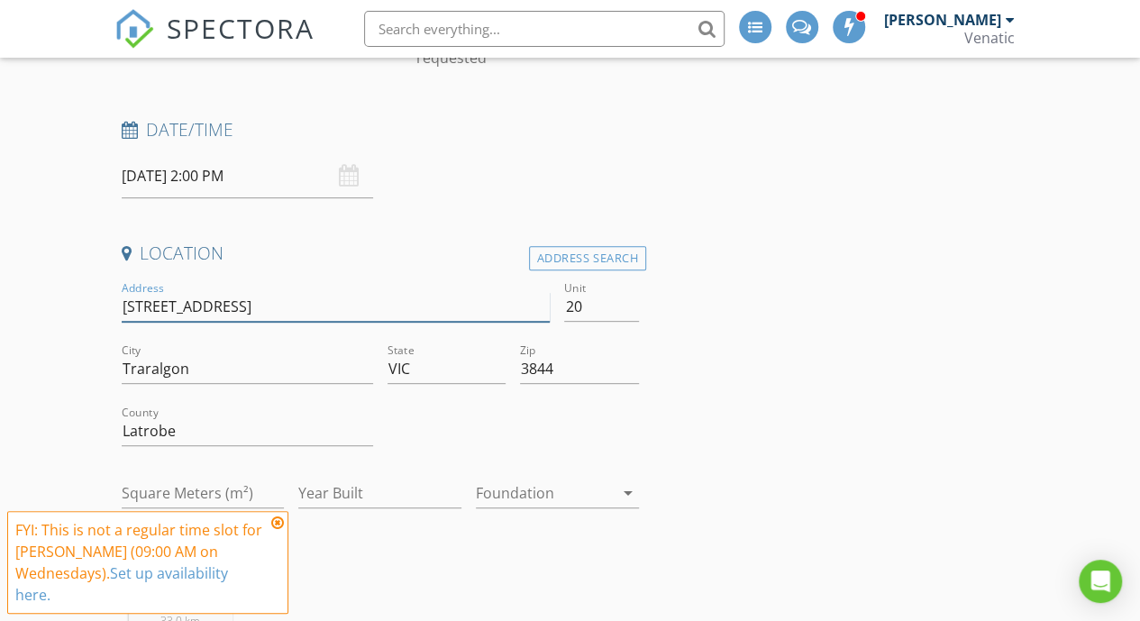
click at [139, 296] on input "24 Park Ln" at bounding box center [336, 307] width 429 height 30
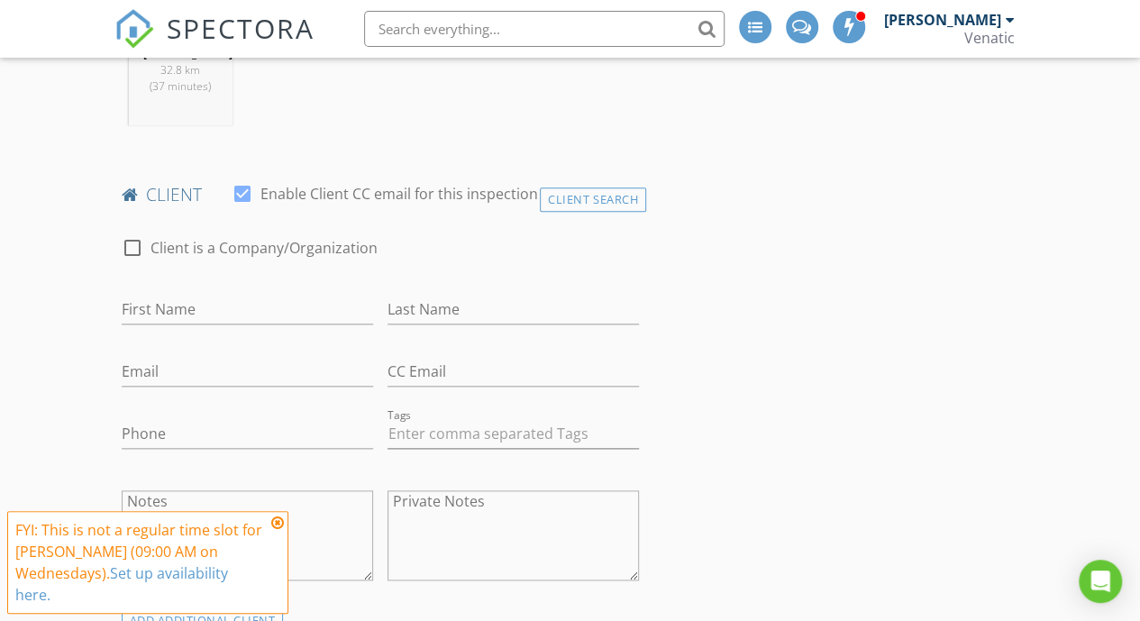
scroll to position [803, 0]
type input "26 Park Ln"
click at [229, 320] on input "First Name" at bounding box center [247, 309] width 251 height 30
type input "D"
type input "Sandra"
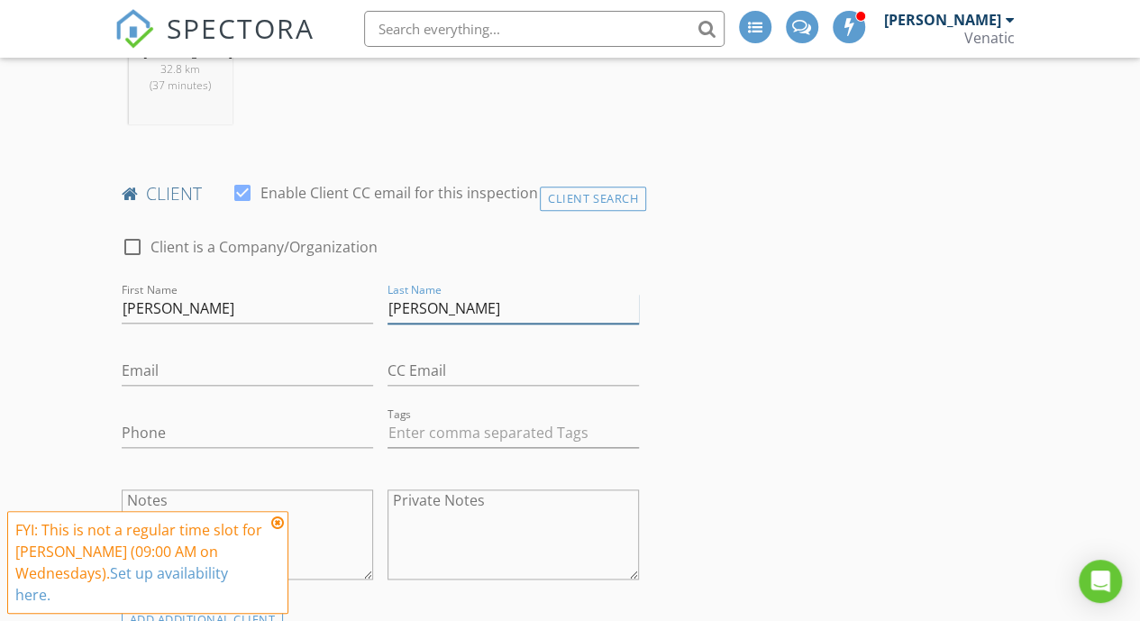
type input "Sinnott"
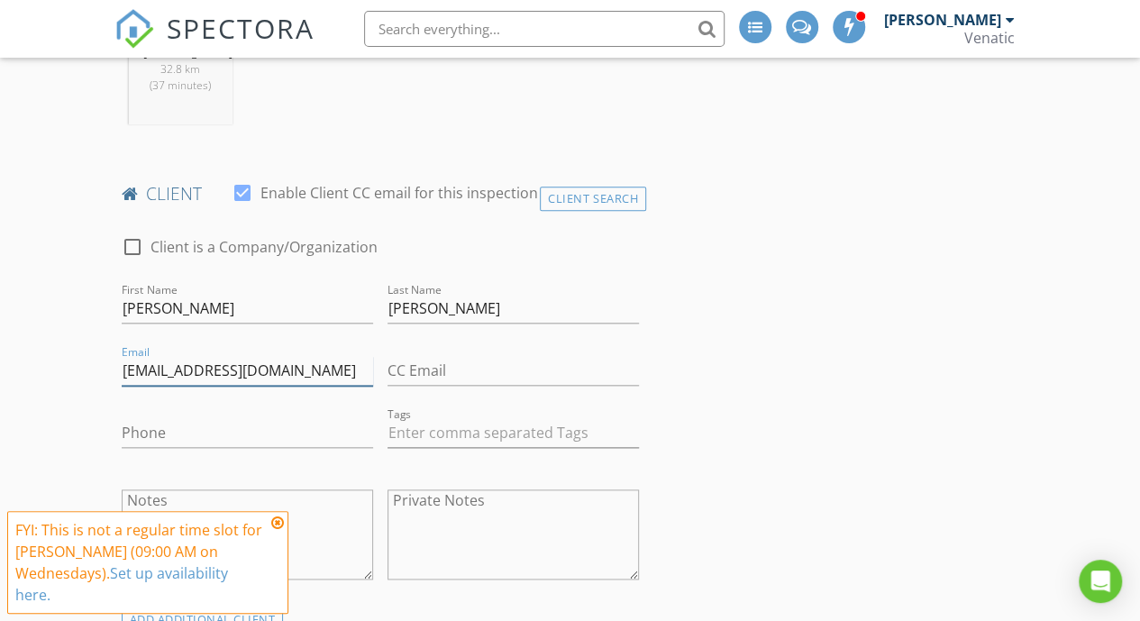
type input "sjmanda2@gmail.com"
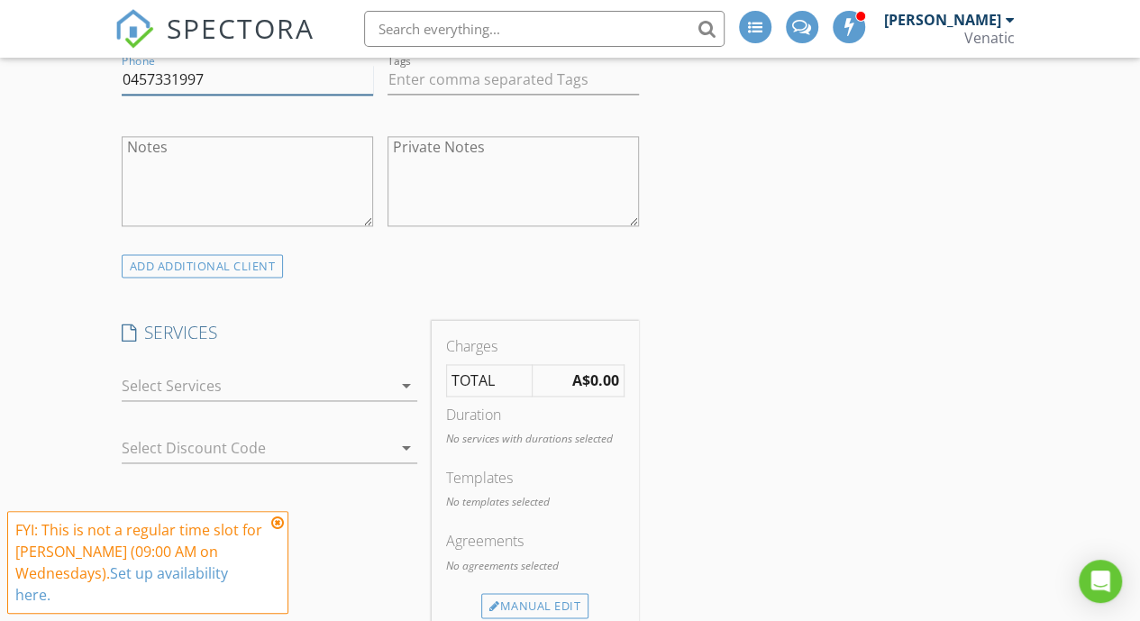
scroll to position [1158, 0]
type input "0457331997"
click at [351, 379] on div at bounding box center [257, 384] width 270 height 29
click at [0, 0] on div "Pre Purchase Combined Building and Pest Inspection" at bounding box center [0, 0] width 0 height 0
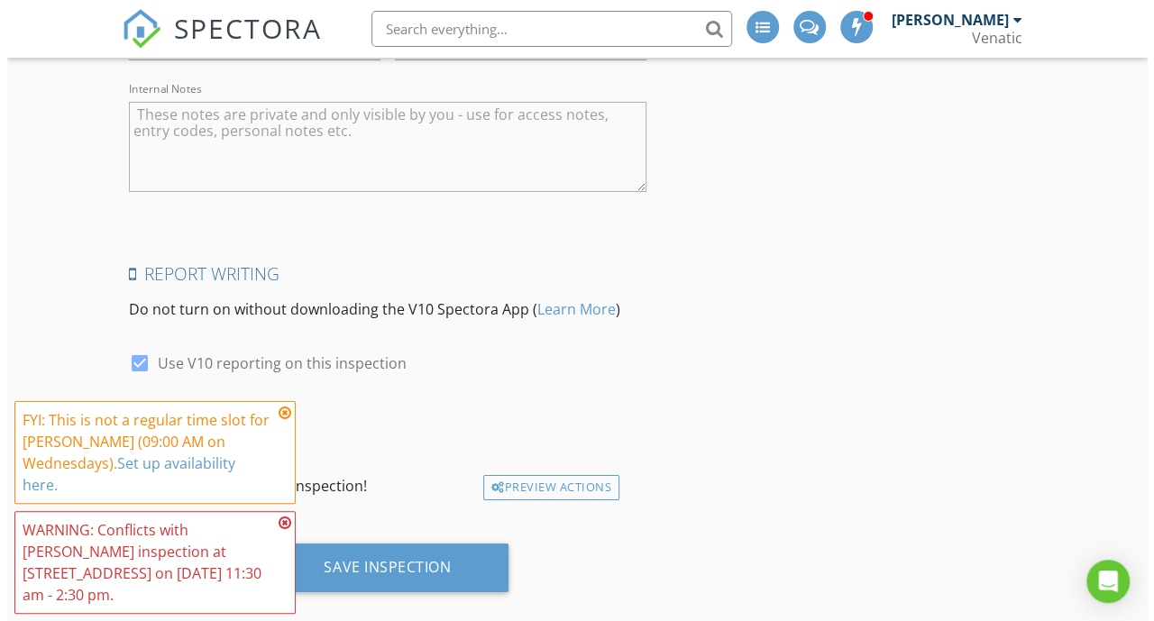
scroll to position [3072, 0]
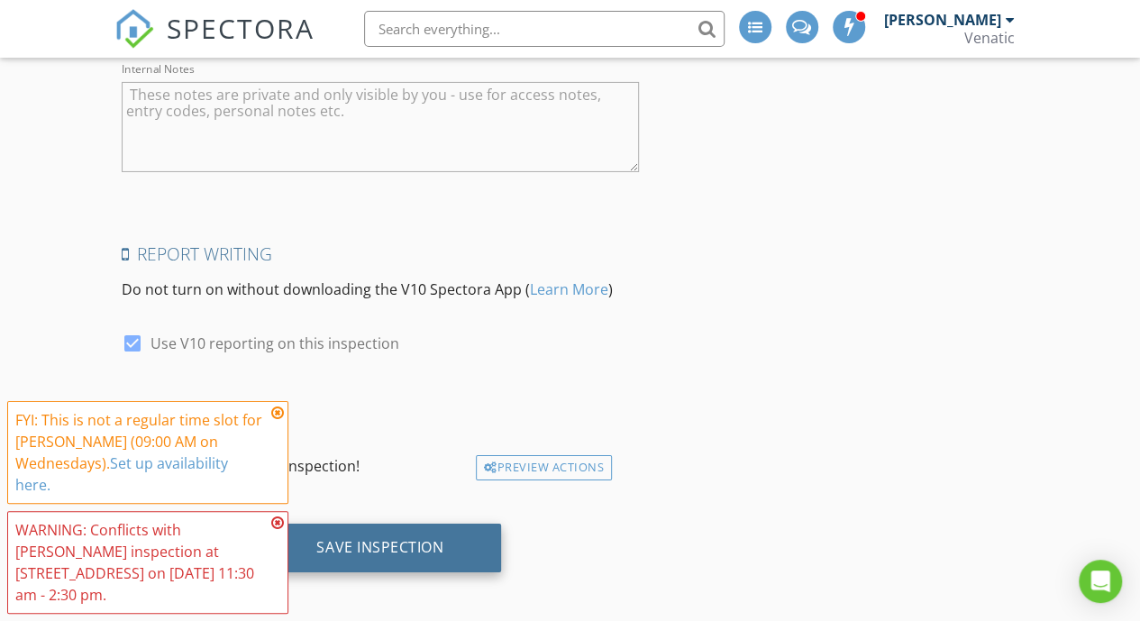
click at [454, 529] on div "Save Inspection" at bounding box center [380, 548] width 242 height 49
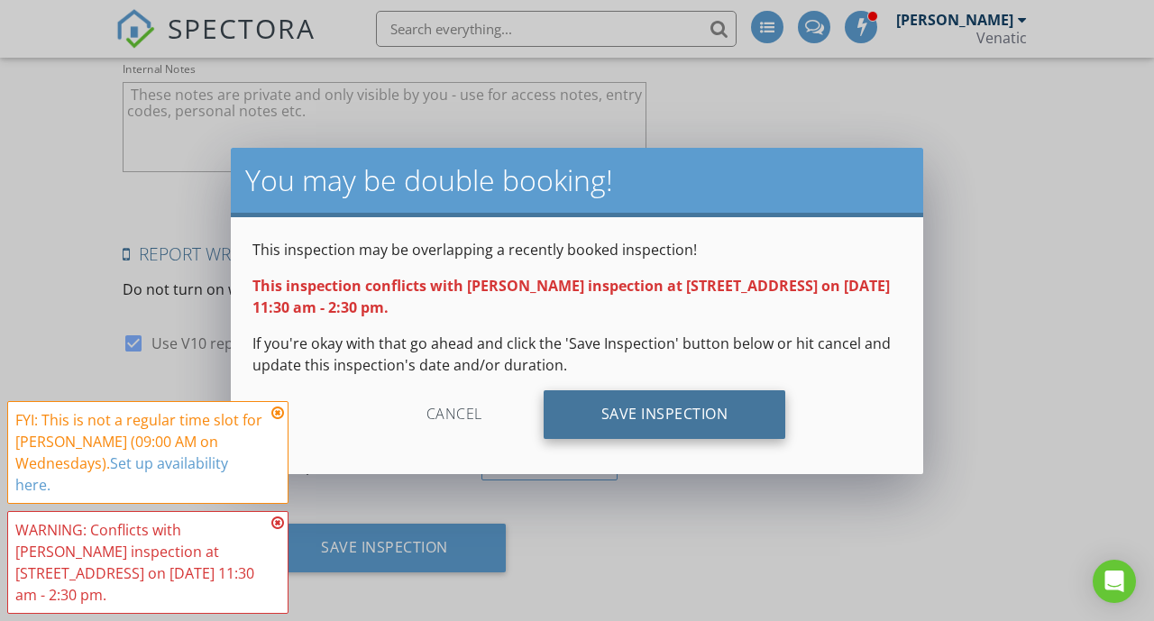
click at [734, 419] on div "Save Inspection" at bounding box center [664, 414] width 242 height 49
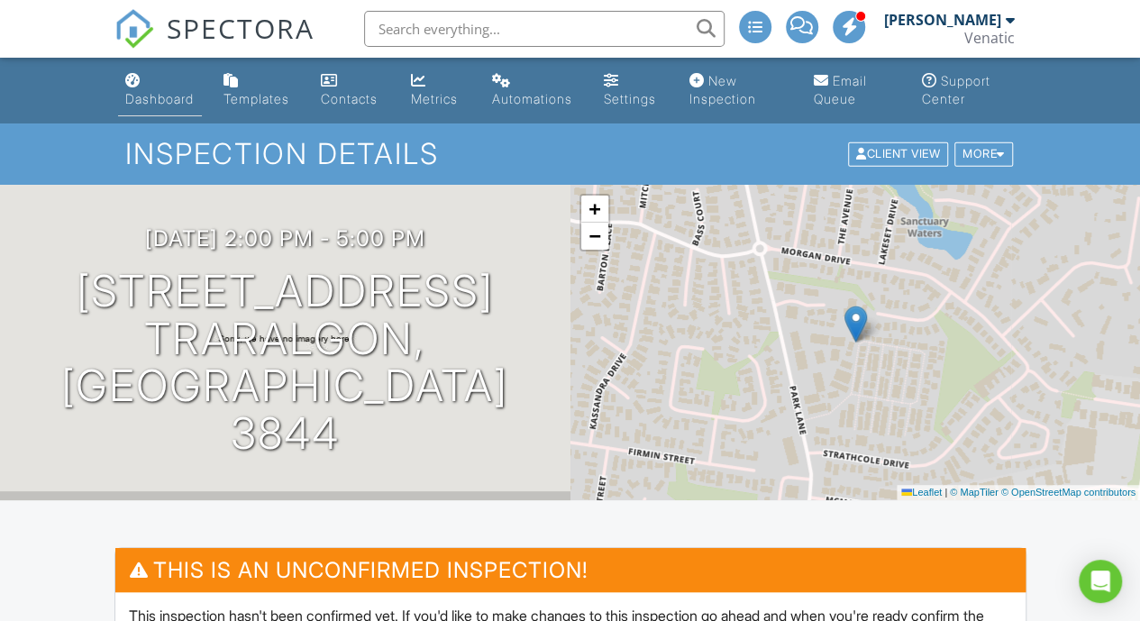
click at [143, 84] on link "Dashboard" at bounding box center [160, 90] width 85 height 51
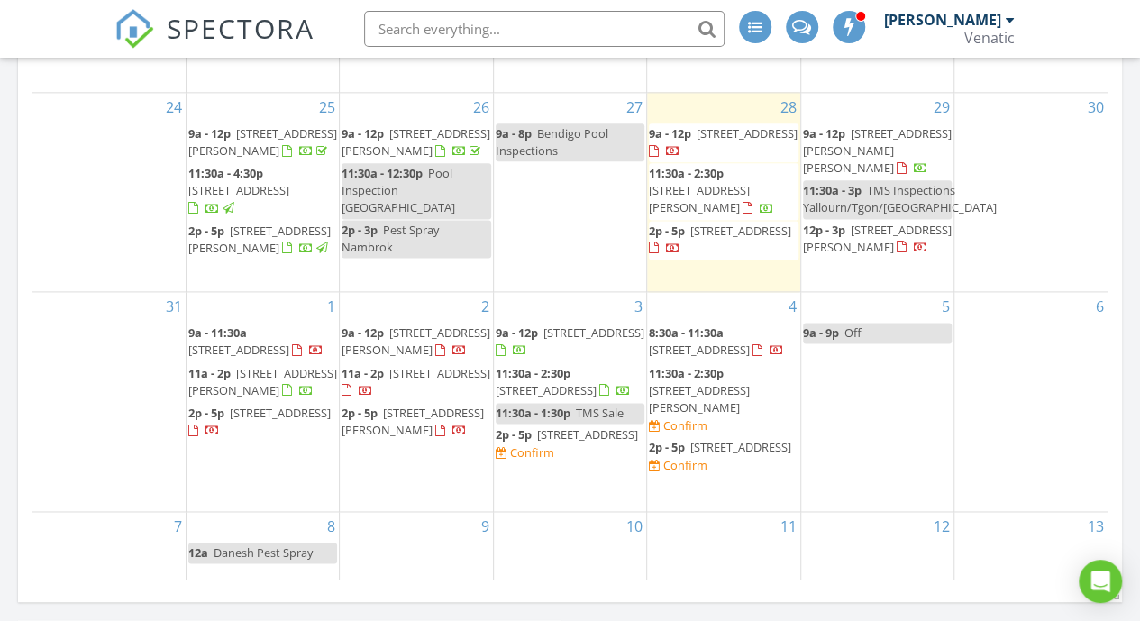
scroll to position [1114, 0]
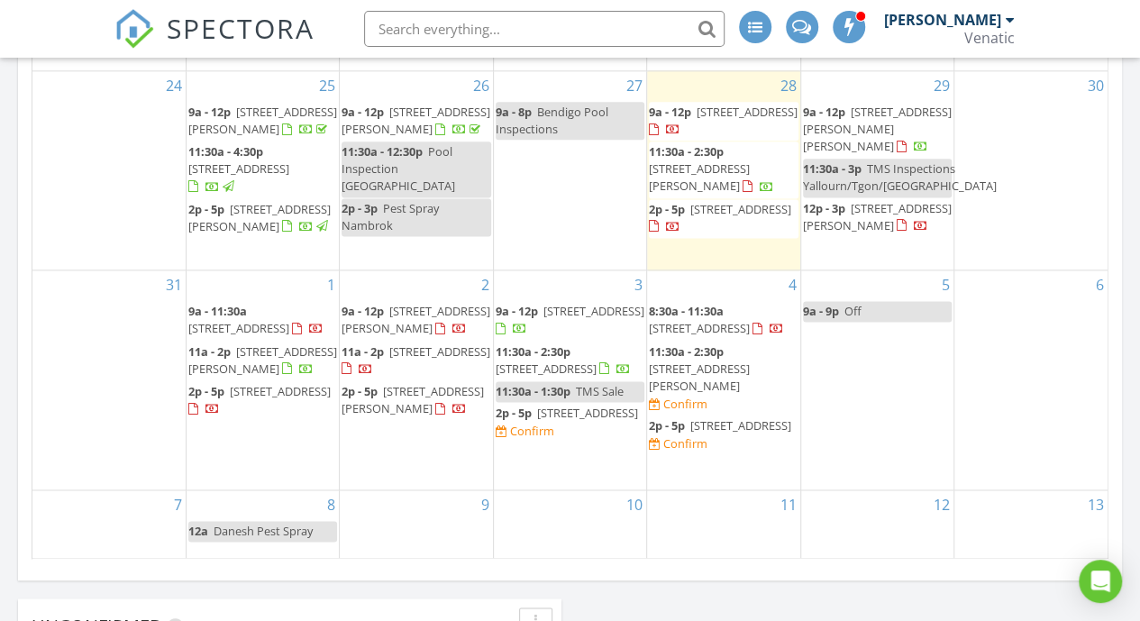
click at [874, 235] on div "29 9a - 12p 41 Langford St 2, Moe 3825 11:30a - 3p TMS Inspections Yallourn/Tgo…" at bounding box center [877, 170] width 152 height 198
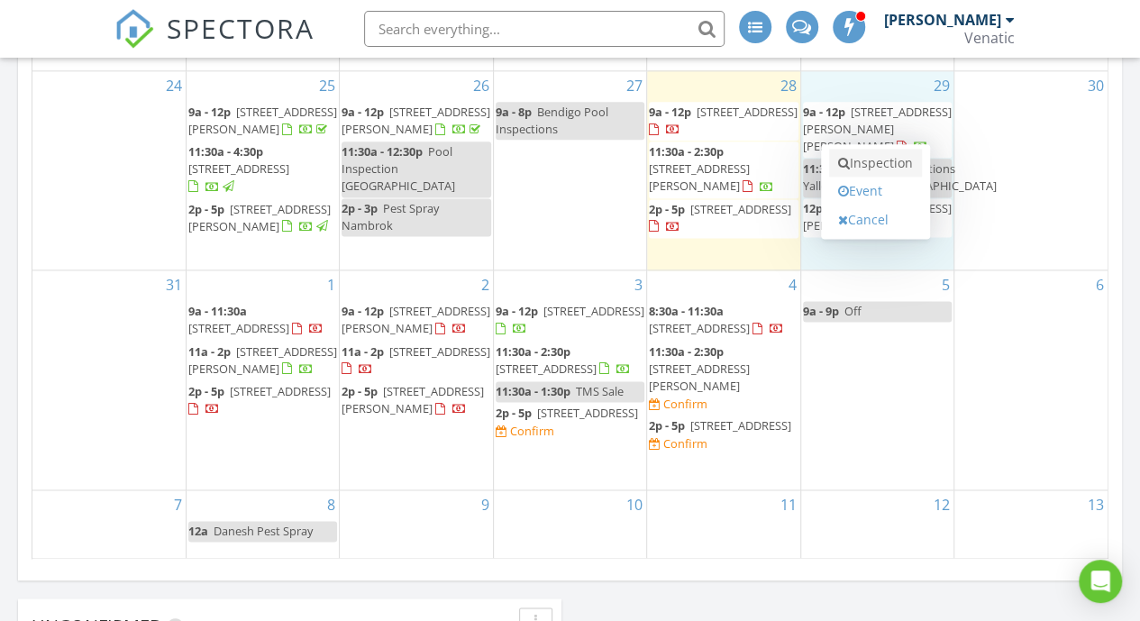
click at [878, 158] on link "Inspection" at bounding box center [875, 163] width 93 height 29
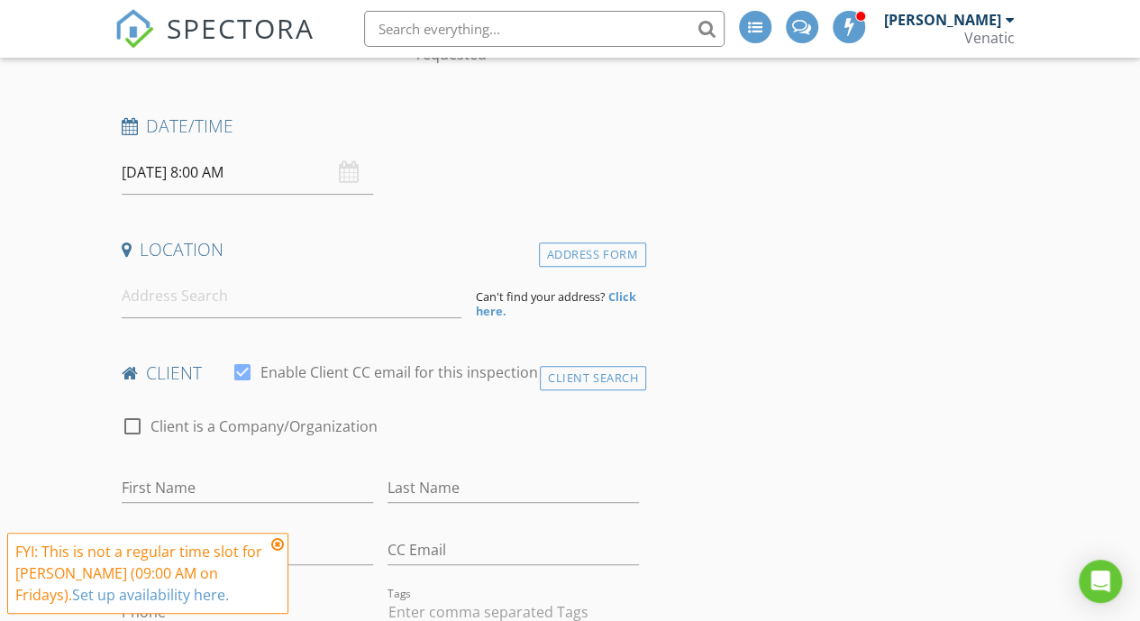
scroll to position [228, 0]
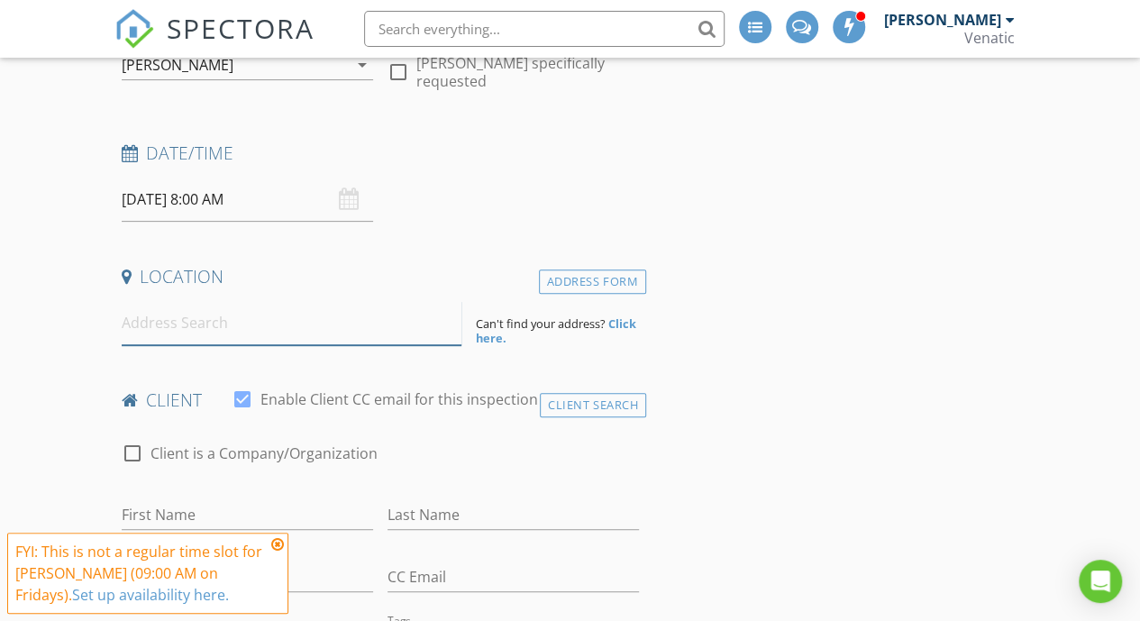
click at [348, 343] on input at bounding box center [292, 323] width 341 height 44
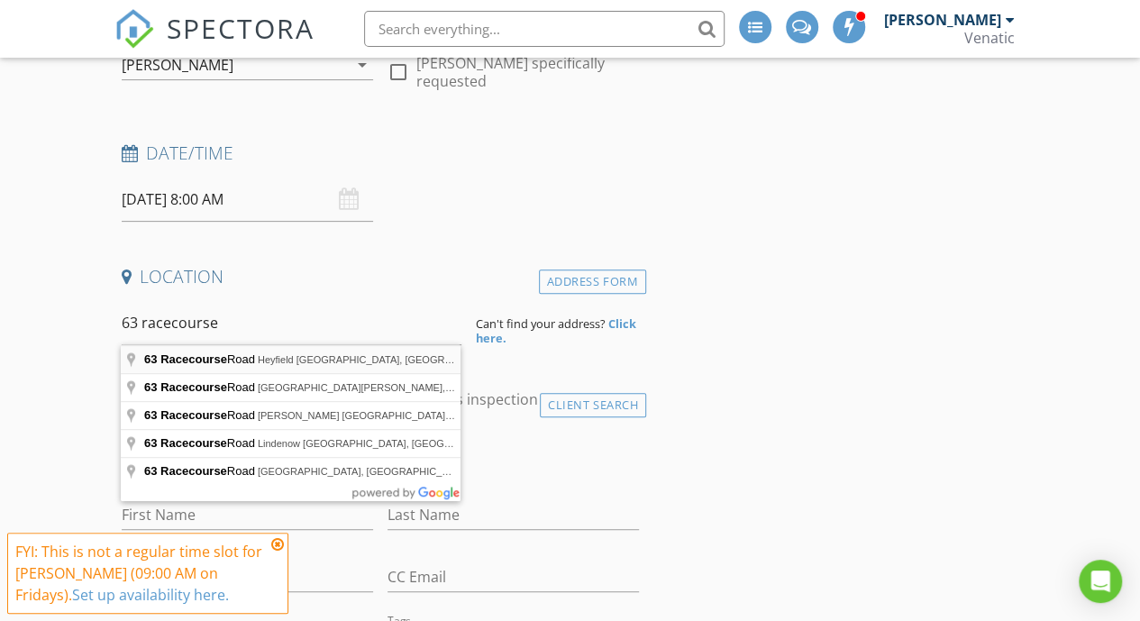
type input "[STREET_ADDRESS]"
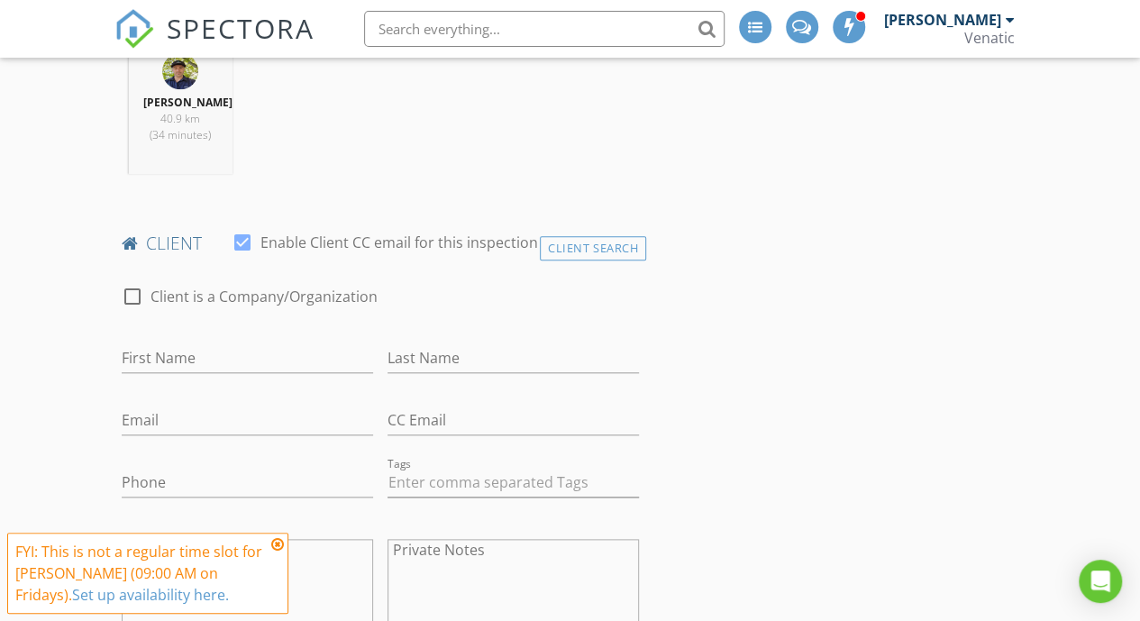
scroll to position [787, 0]
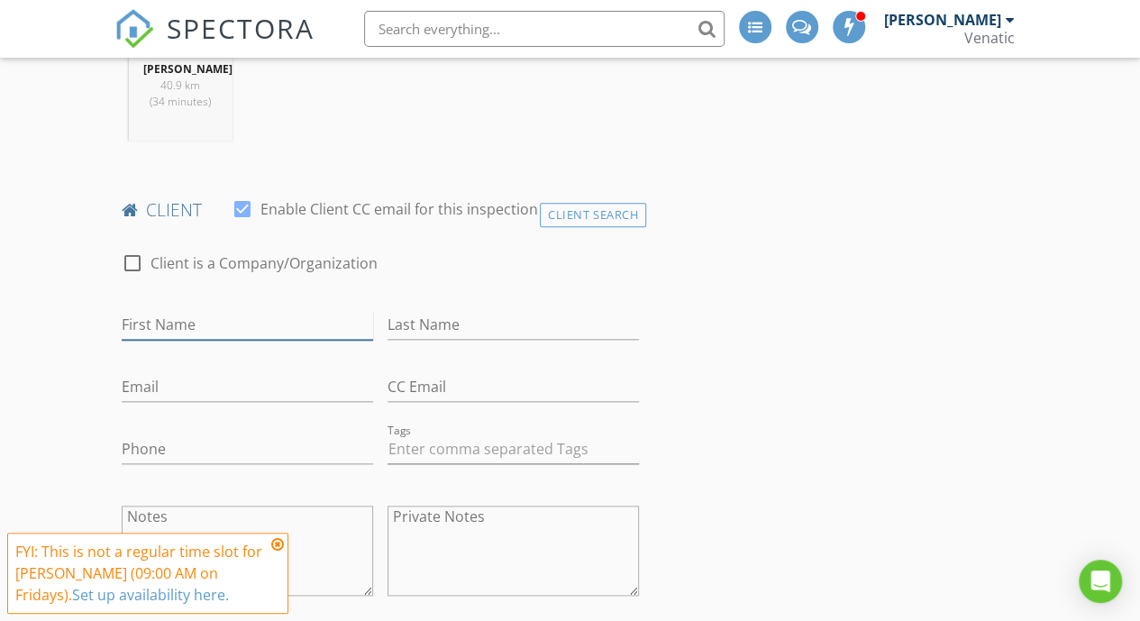
click at [324, 327] on input "First Name" at bounding box center [247, 325] width 251 height 30
type input "[PERSON_NAME]"
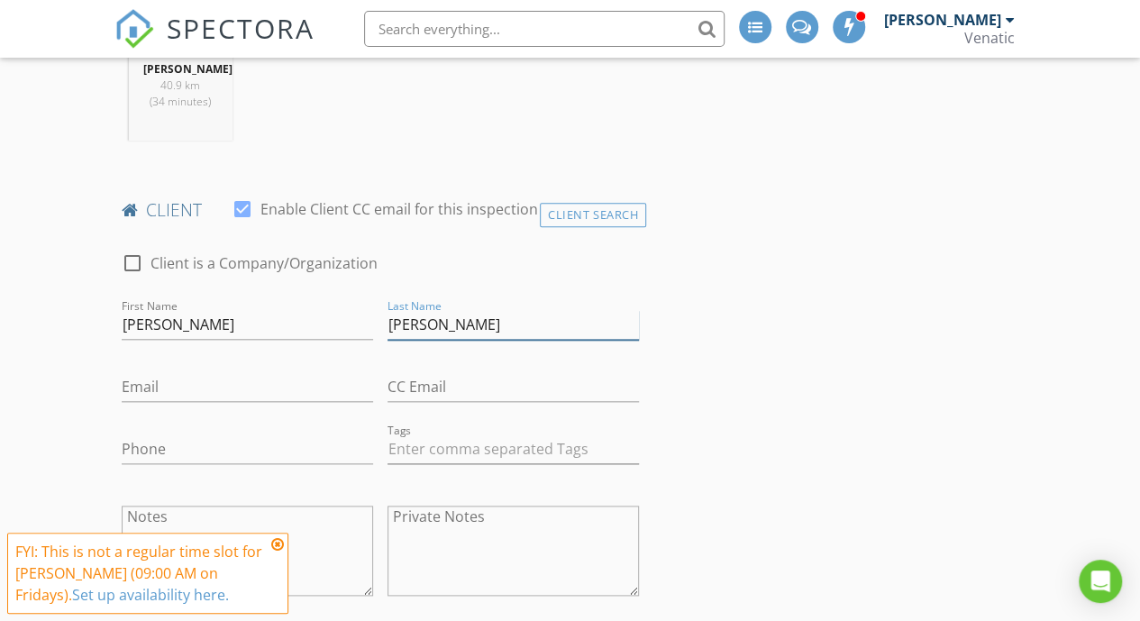
type input "[PERSON_NAME]"
click at [205, 437] on input "Phone" at bounding box center [247, 449] width 251 height 30
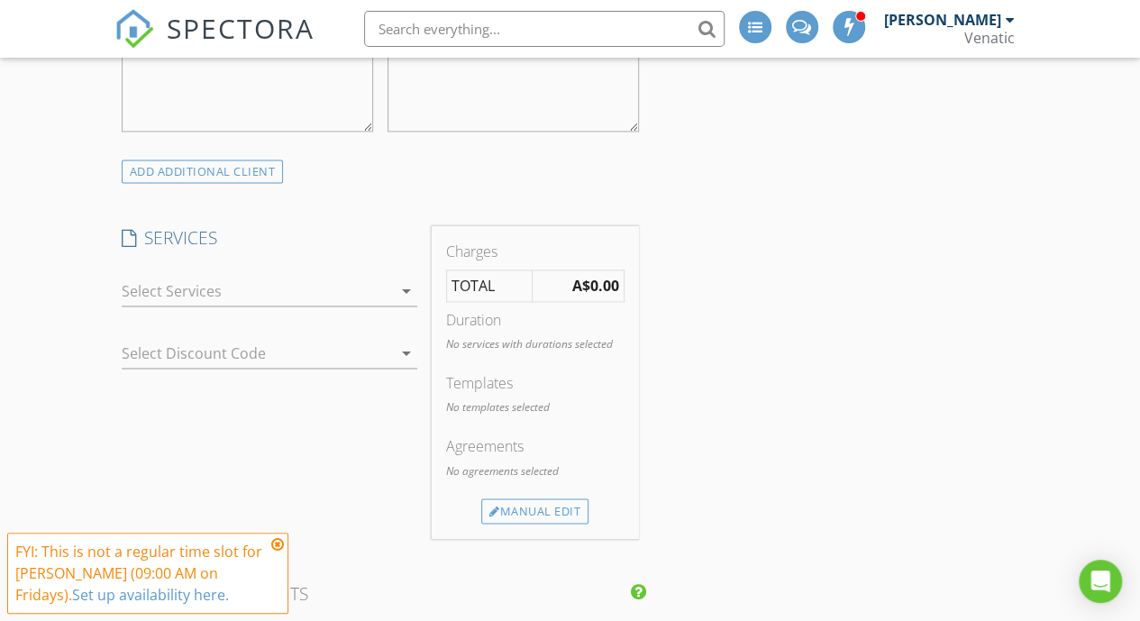
scroll to position [1272, 0]
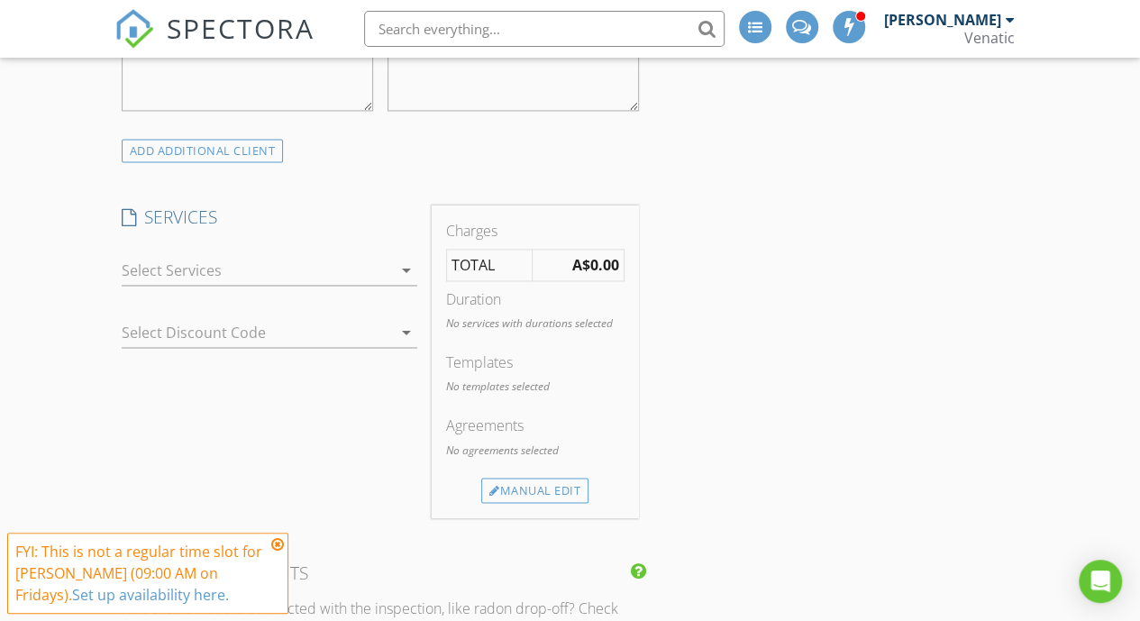
type input "0448978668"
click at [372, 278] on div at bounding box center [257, 270] width 270 height 29
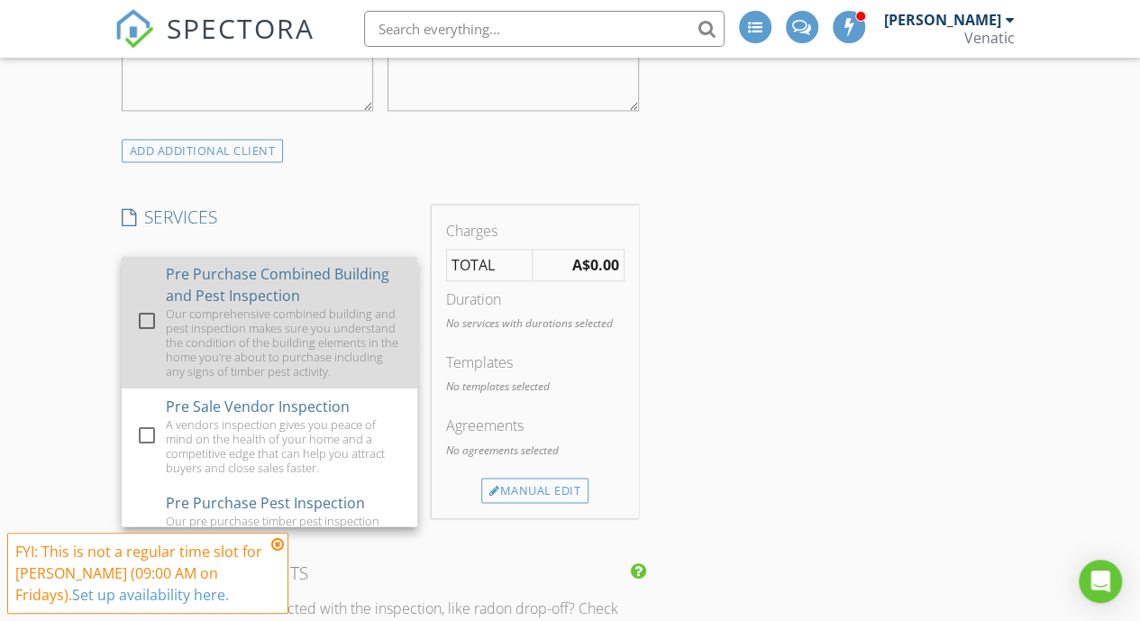
click at [366, 293] on div "Pre Purchase Combined Building and Pest Inspection" at bounding box center [283, 284] width 237 height 43
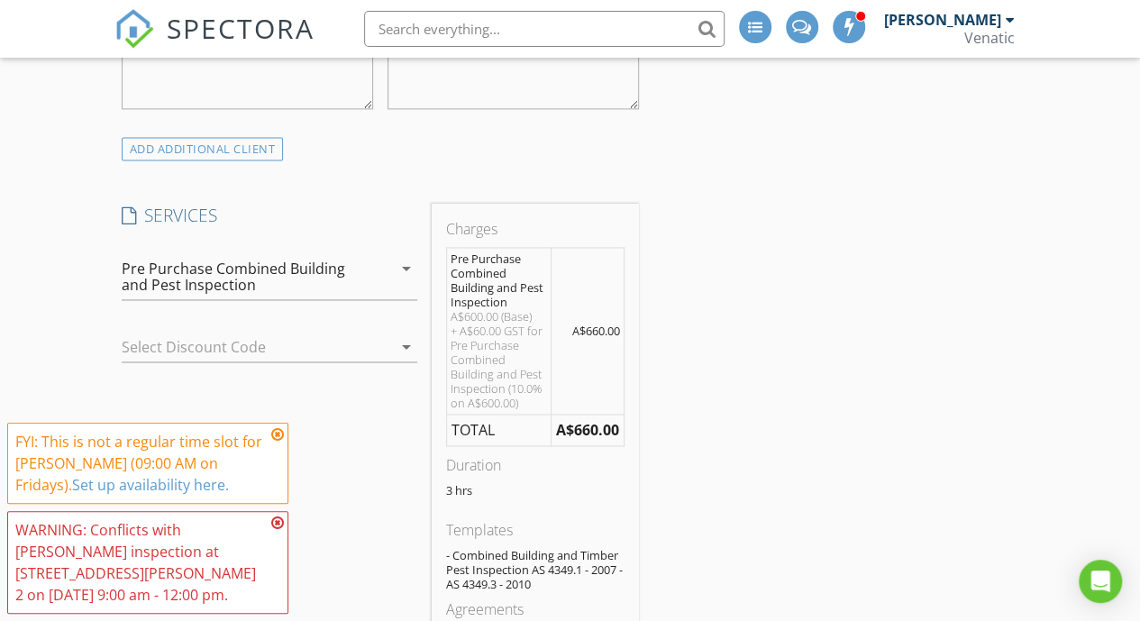
scroll to position [1394, 0]
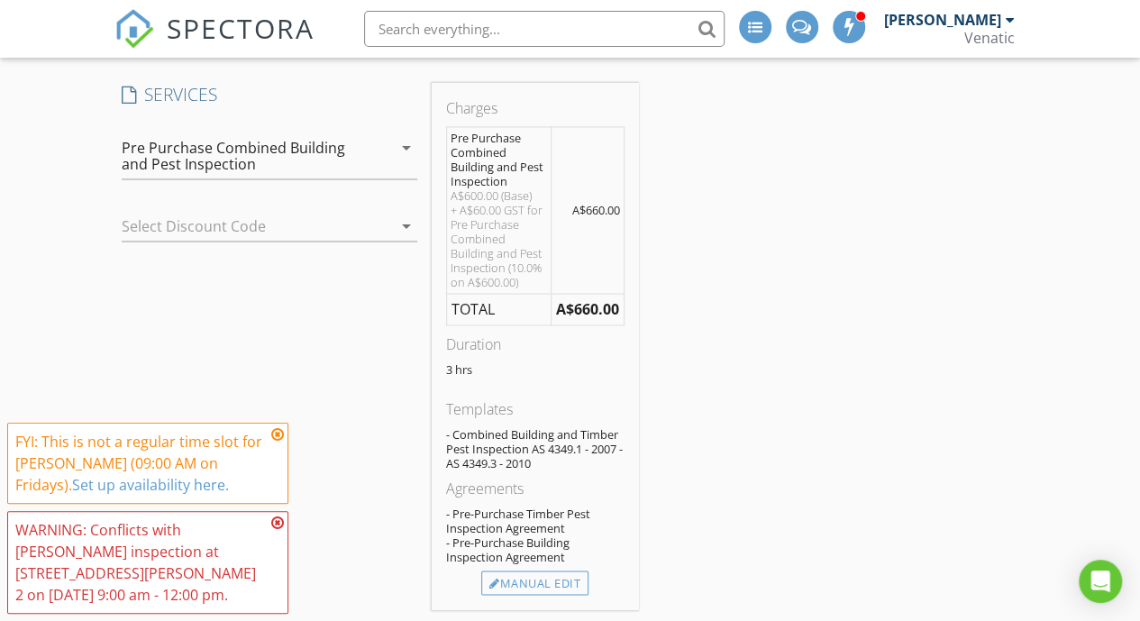
click at [361, 165] on div "Pre Purchase Combined Building and Pest Inspection" at bounding box center [243, 156] width 243 height 32
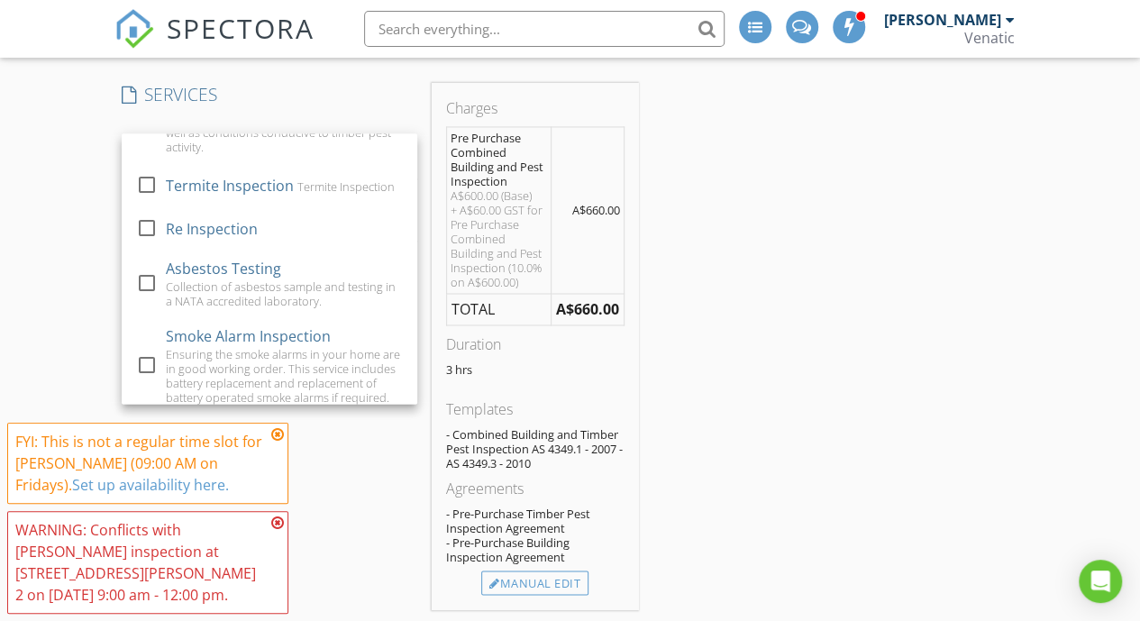
scroll to position [314, 0]
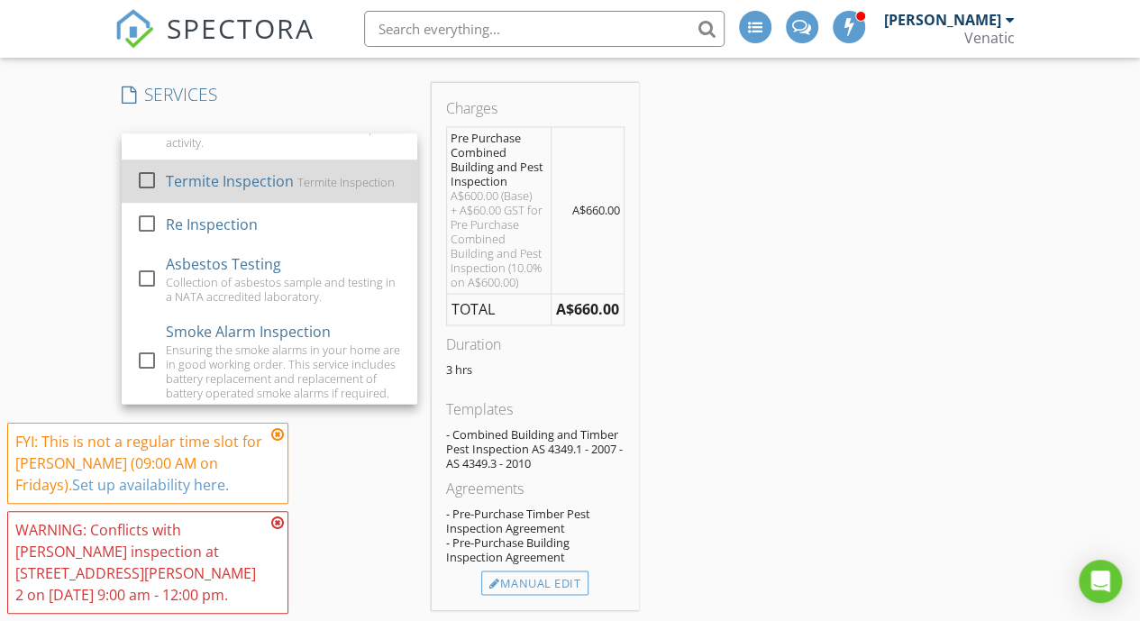
click at [261, 176] on div "Termite Inspection Termite Inspection" at bounding box center [283, 181] width 237 height 36
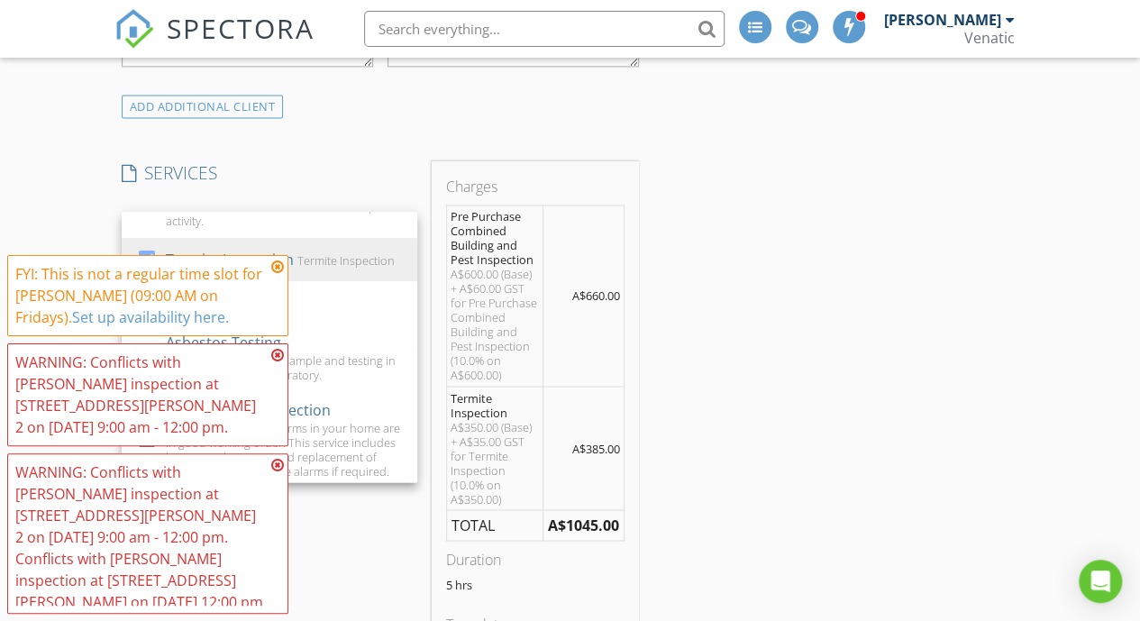
scroll to position [1322, 0]
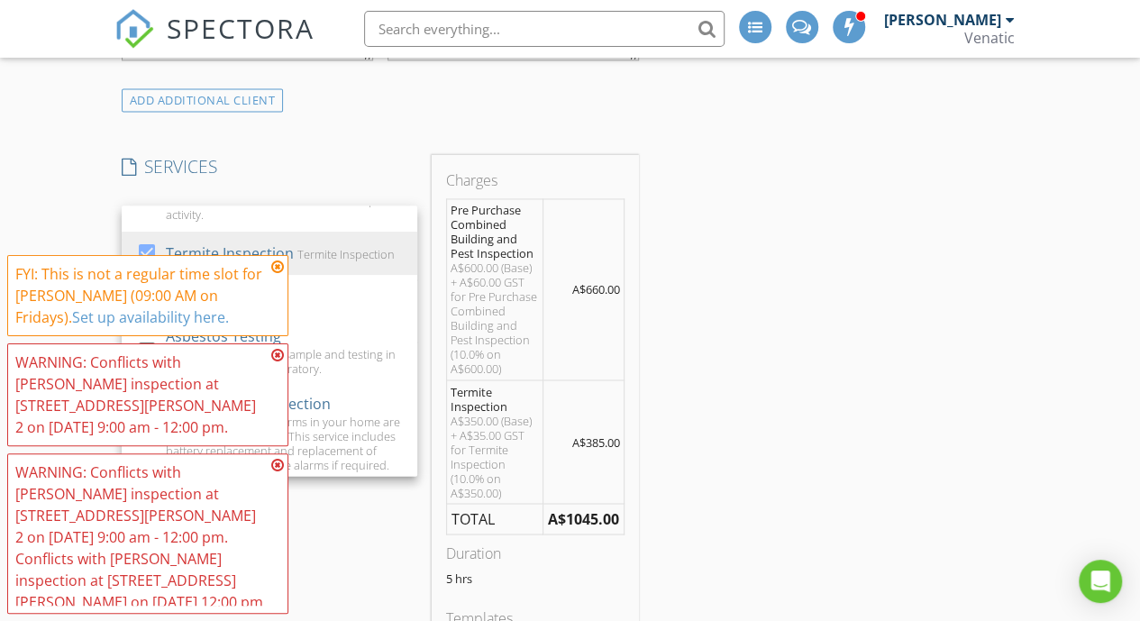
click at [638, 315] on div "Charges Pre Purchase Combined Building and Pest Inspection A$600.00 (Base) + A$…" at bounding box center [535, 501] width 207 height 693
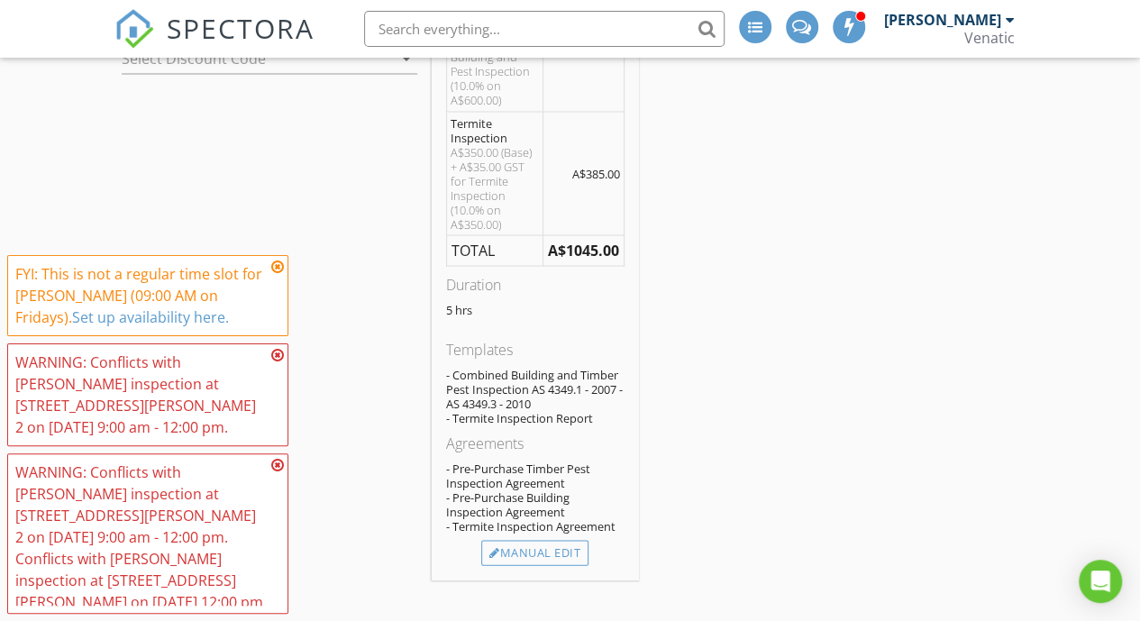
scroll to position [1592, 0]
click at [544, 543] on div "Manual Edit" at bounding box center [534, 551] width 107 height 25
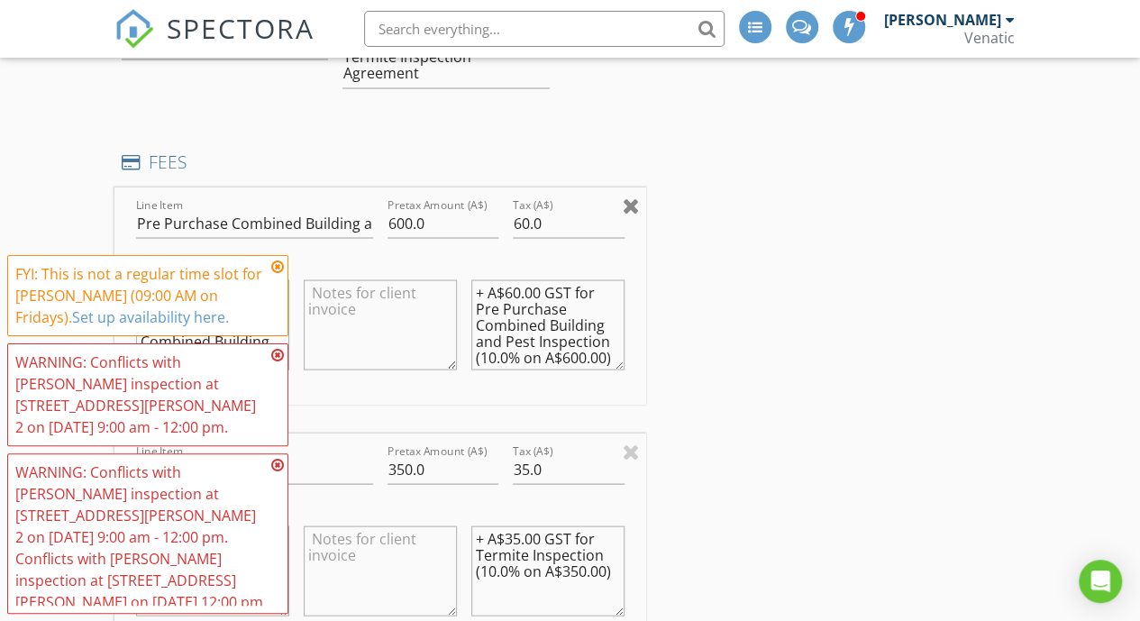
click at [630, 196] on div at bounding box center [631, 205] width 17 height 22
type input "Termite Inspection"
type input "350.0"
type input "35.0"
type textarea "A$350.00 (Base) + A$35.00 GST for Termite Inspection (10.0% on A$350.00)"
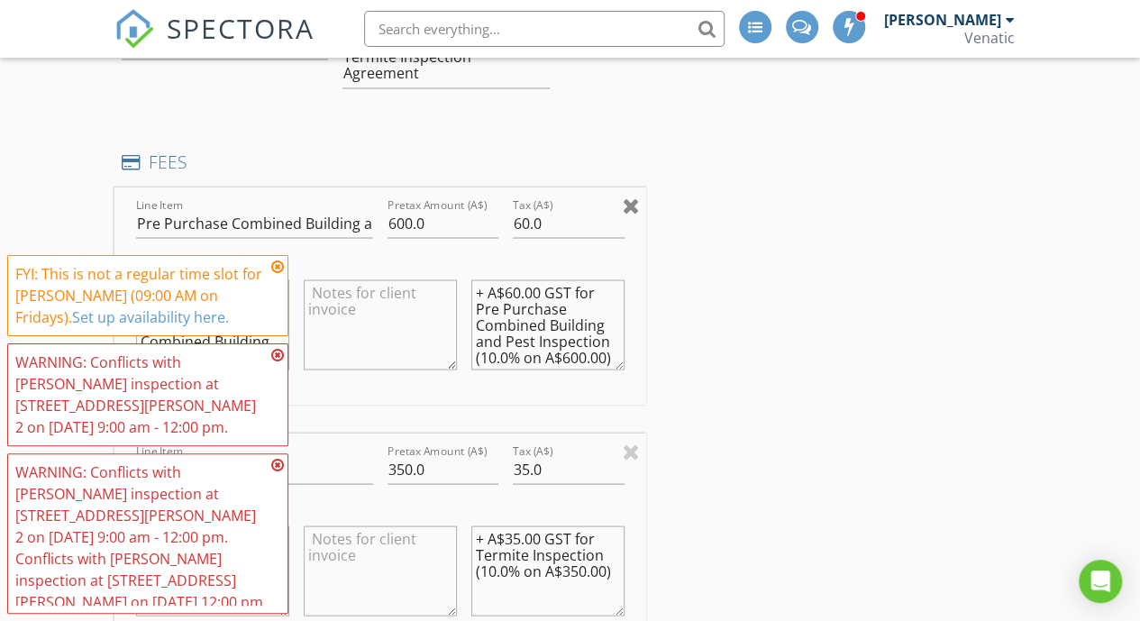
type textarea "+ A$35.00 GST for Termite Inspection (10.0% on A$350.00)"
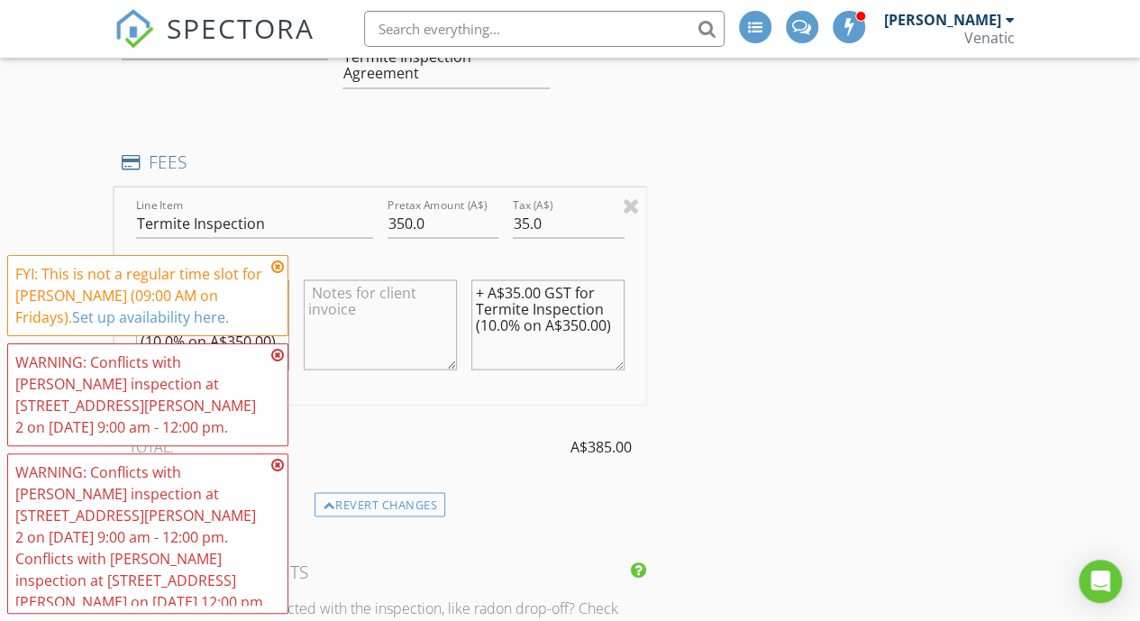
click at [846, 266] on div "INSPECTOR(S) check_box Brent Mackay PRIMARY Brent Mackay arrow_drop_down check_…" at bounding box center [570, 403] width 912 height 3535
click at [278, 265] on icon at bounding box center [277, 267] width 13 height 14
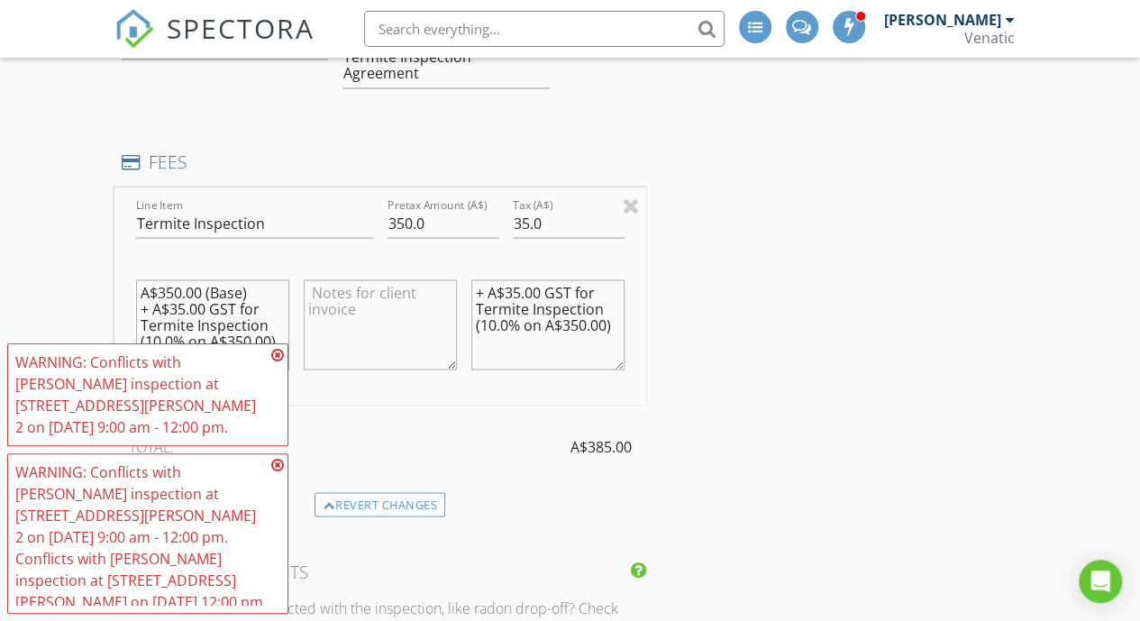
click at [273, 354] on icon at bounding box center [277, 355] width 13 height 14
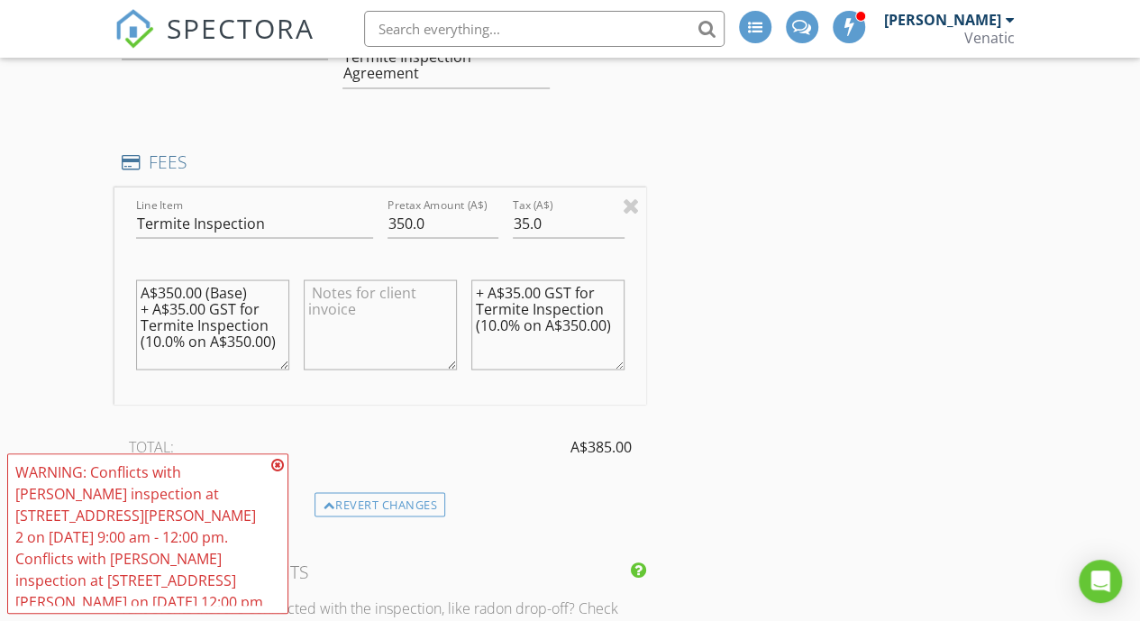
click at [272, 463] on icon at bounding box center [277, 465] width 13 height 14
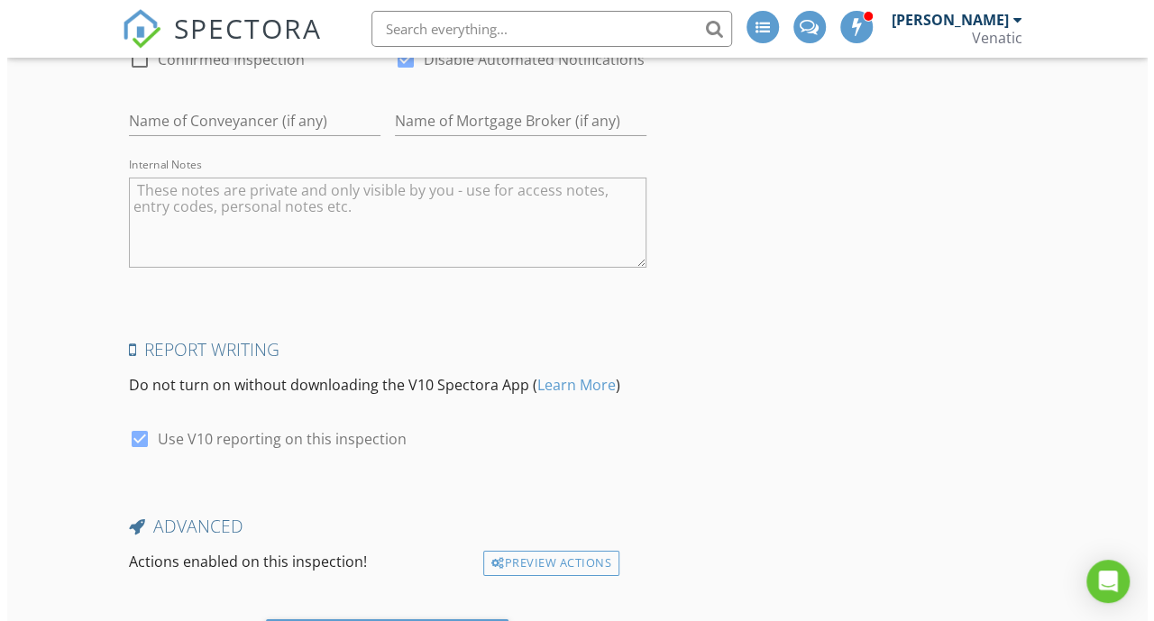
scroll to position [3176, 0]
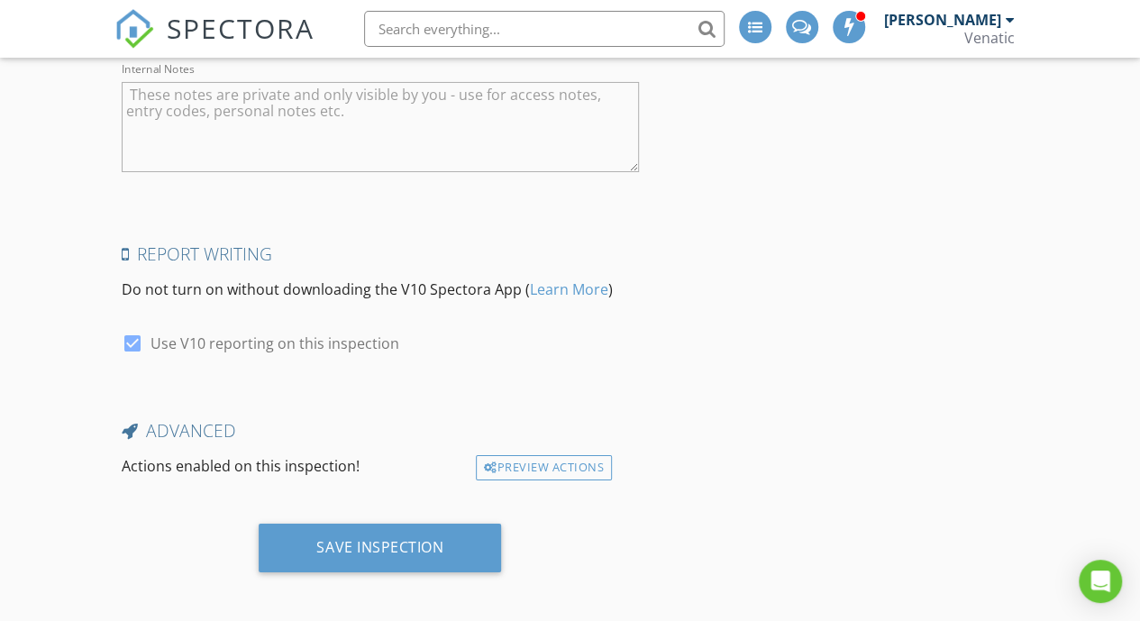
click at [364, 567] on div "Save Inspection" at bounding box center [380, 555] width 532 height 62
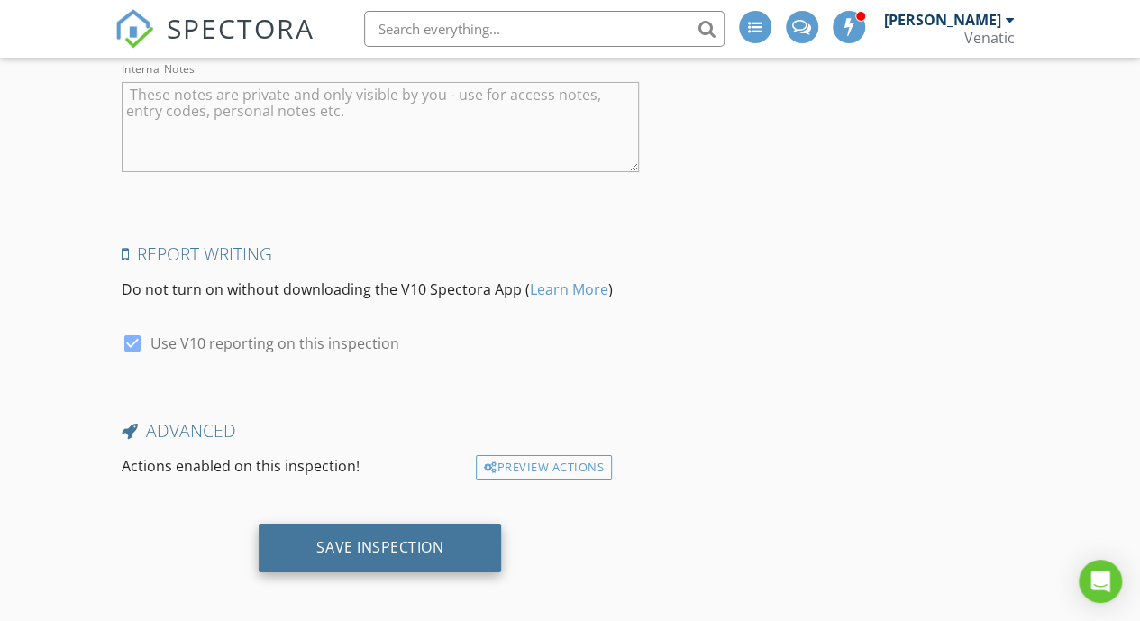
click at [381, 538] on div "Save Inspection" at bounding box center [379, 547] width 127 height 18
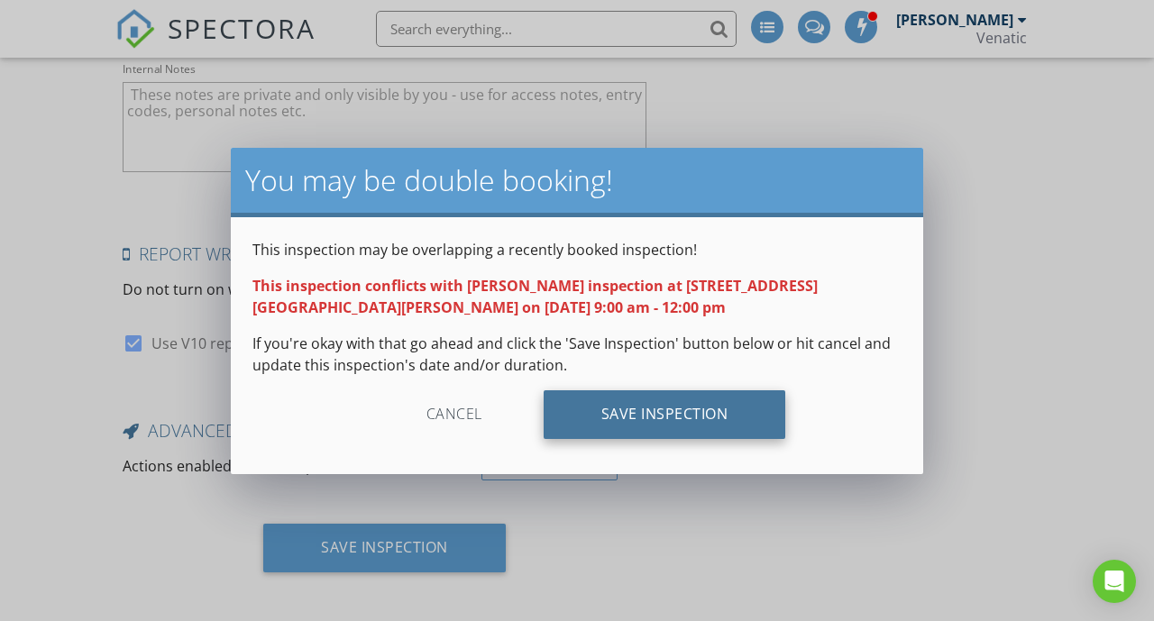
click at [613, 415] on div "Save Inspection" at bounding box center [664, 414] width 242 height 49
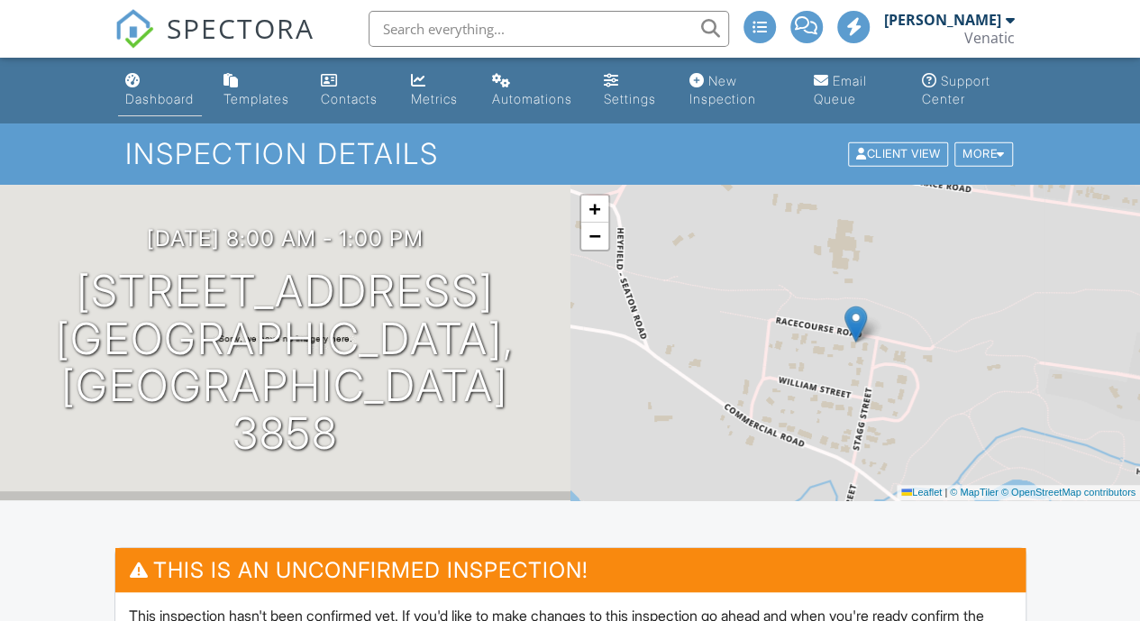
click at [175, 96] on div "Dashboard" at bounding box center [159, 98] width 68 height 15
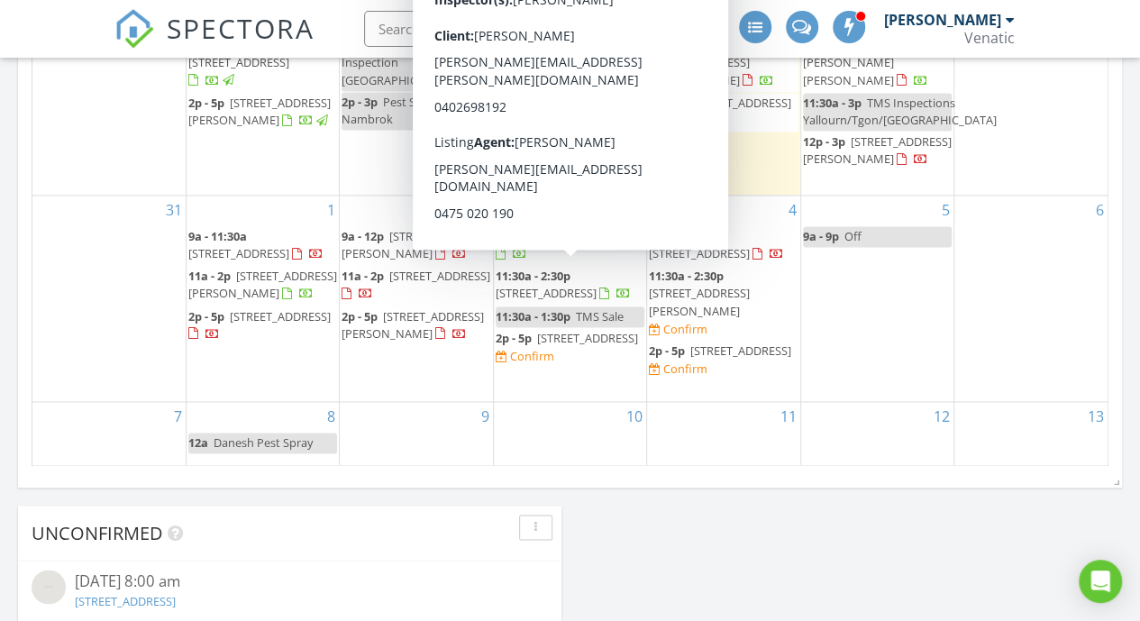
scroll to position [1209, 0]
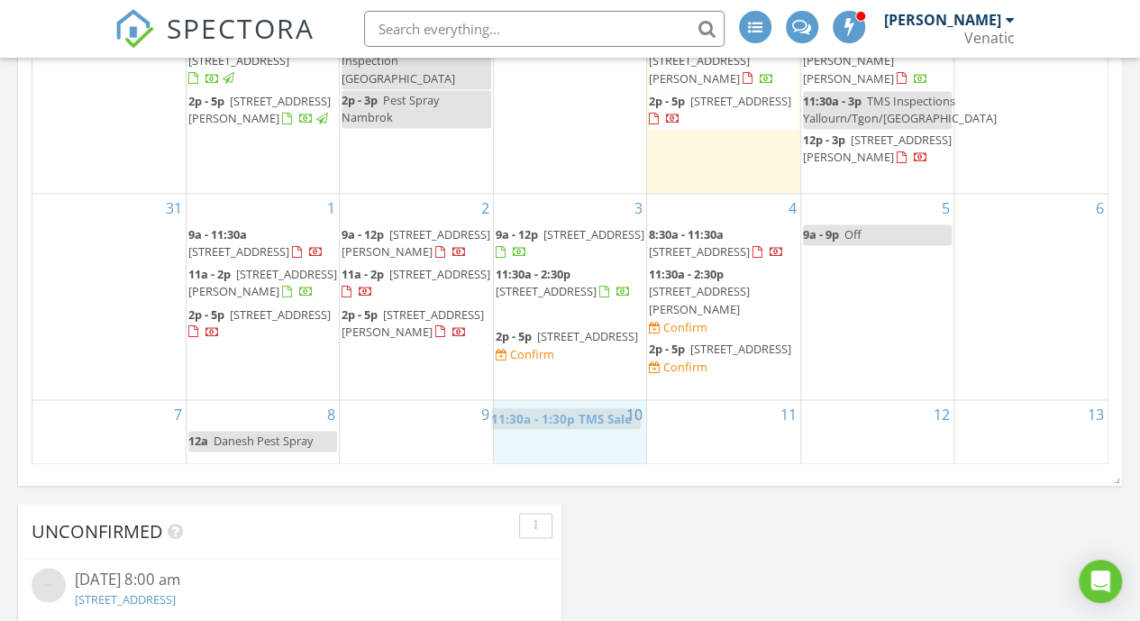
drag, startPoint x: 582, startPoint y: 317, endPoint x: 579, endPoint y: 416, distance: 99.2
click at [579, 416] on body "SPECTORA [PERSON_NAME] Venatic Role: Inspector Change Role Dashboard New Inspec…" at bounding box center [570, 276] width 1140 height 2970
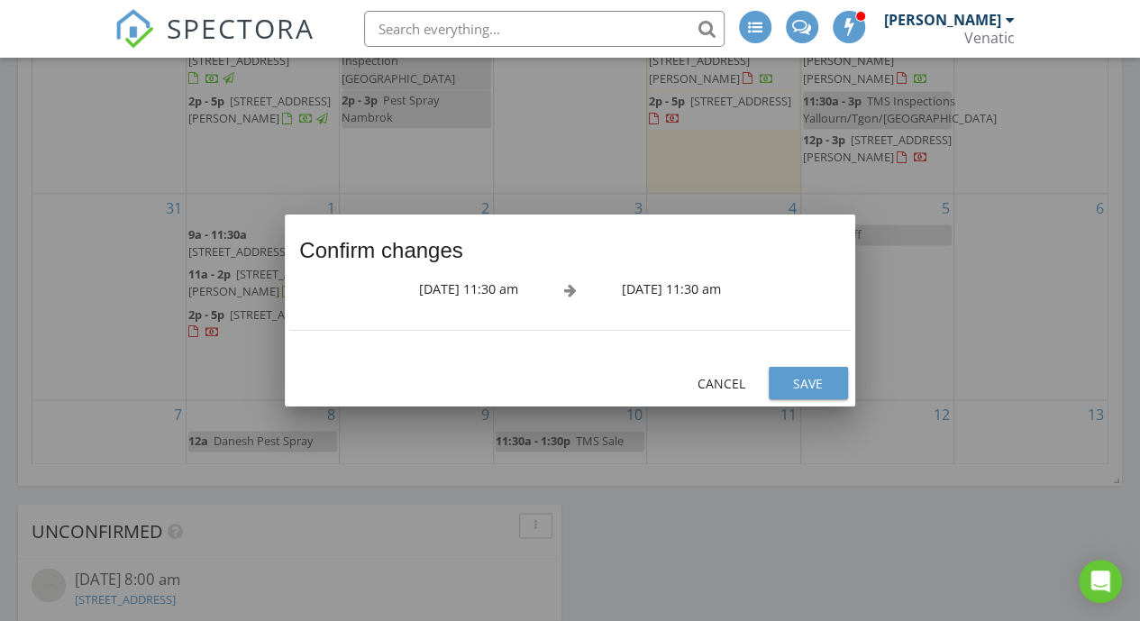
click at [800, 379] on div "Save" at bounding box center [808, 383] width 50 height 19
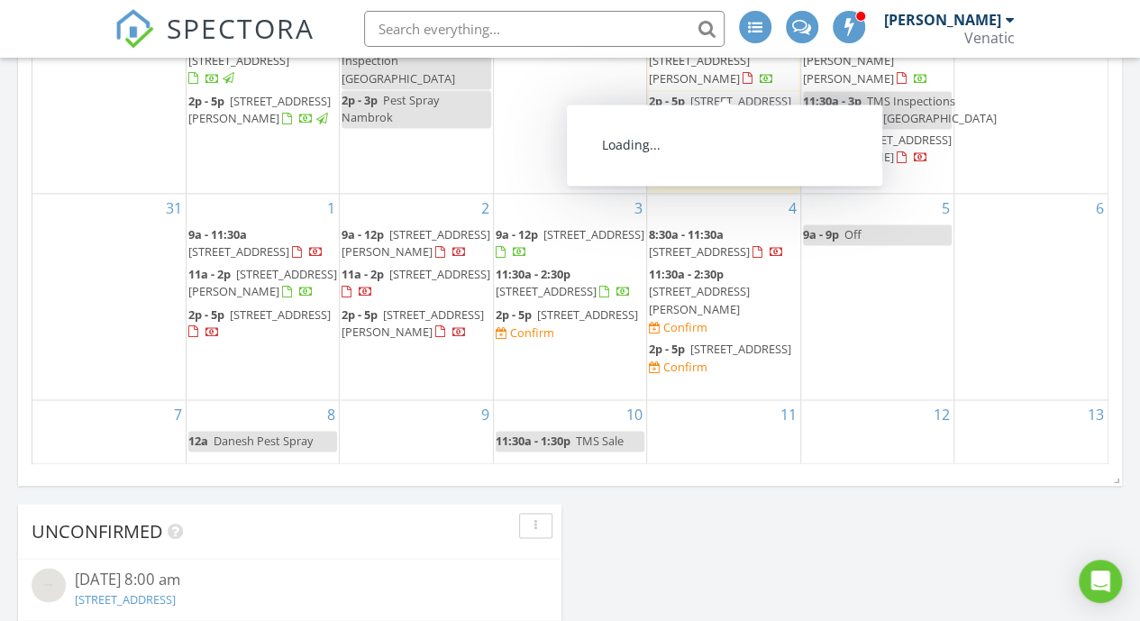
scroll to position [1170, 0]
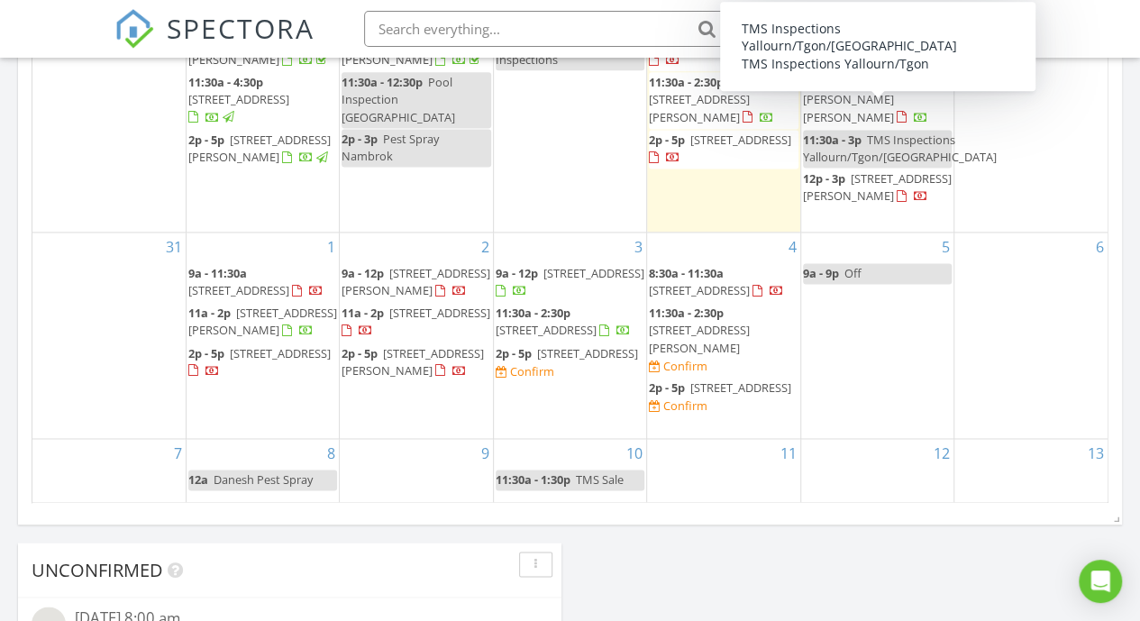
click at [884, 132] on div "11:30a - 3p TMS Inspections Yallourn/Tgon/[GEOGRAPHIC_DATA]" at bounding box center [900, 149] width 194 height 34
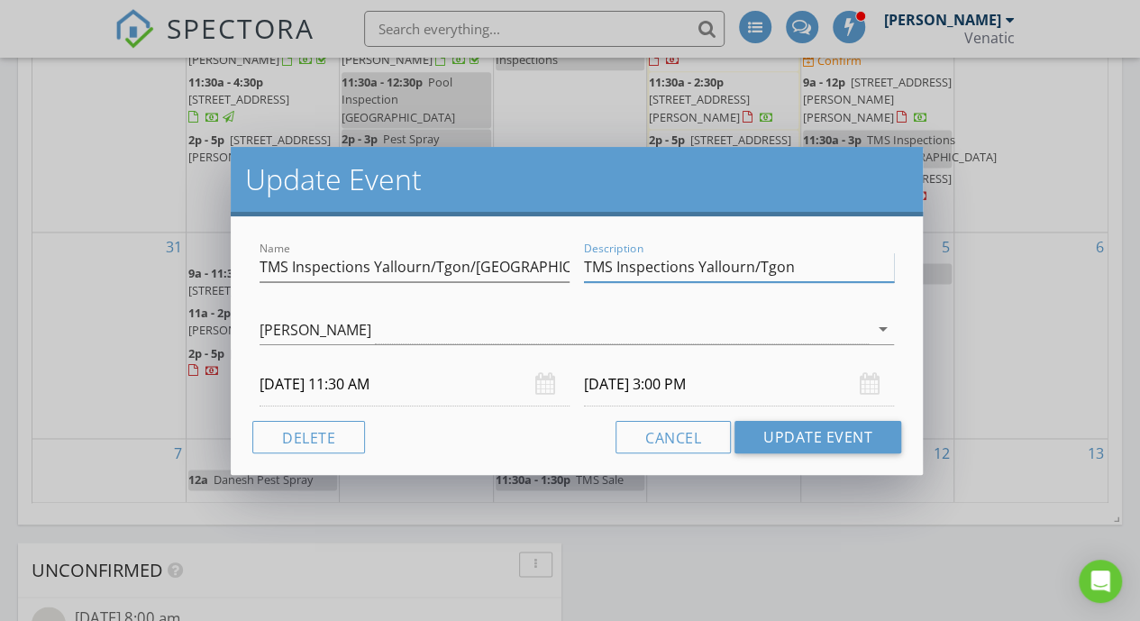
drag, startPoint x: 800, startPoint y: 266, endPoint x: 887, endPoint y: 268, distance: 86.5
click at [887, 268] on input "TMS Inspections Yallourn/Tgon" at bounding box center [739, 267] width 310 height 30
drag, startPoint x: 535, startPoint y: 264, endPoint x: 472, endPoint y: 267, distance: 63.1
click at [472, 267] on input "TMS Inspections Yallourn/Tgon/Heyfield" at bounding box center [415, 267] width 310 height 30
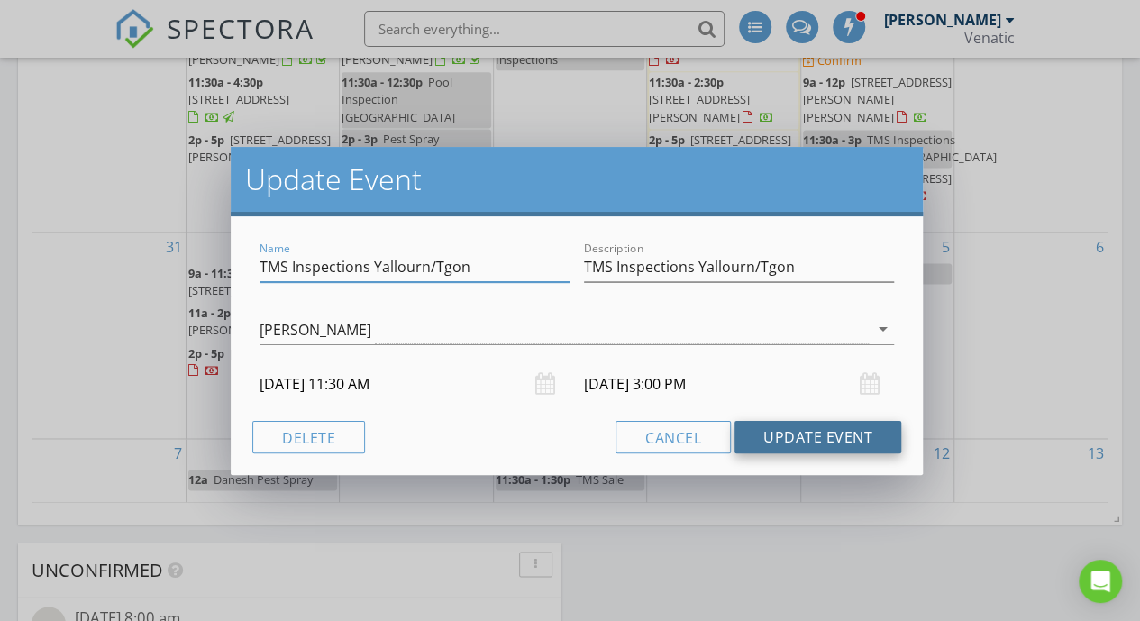
type input "TMS Inspections Yallourn/Tgon"
click at [787, 426] on button "Update Event" at bounding box center [818, 437] width 167 height 32
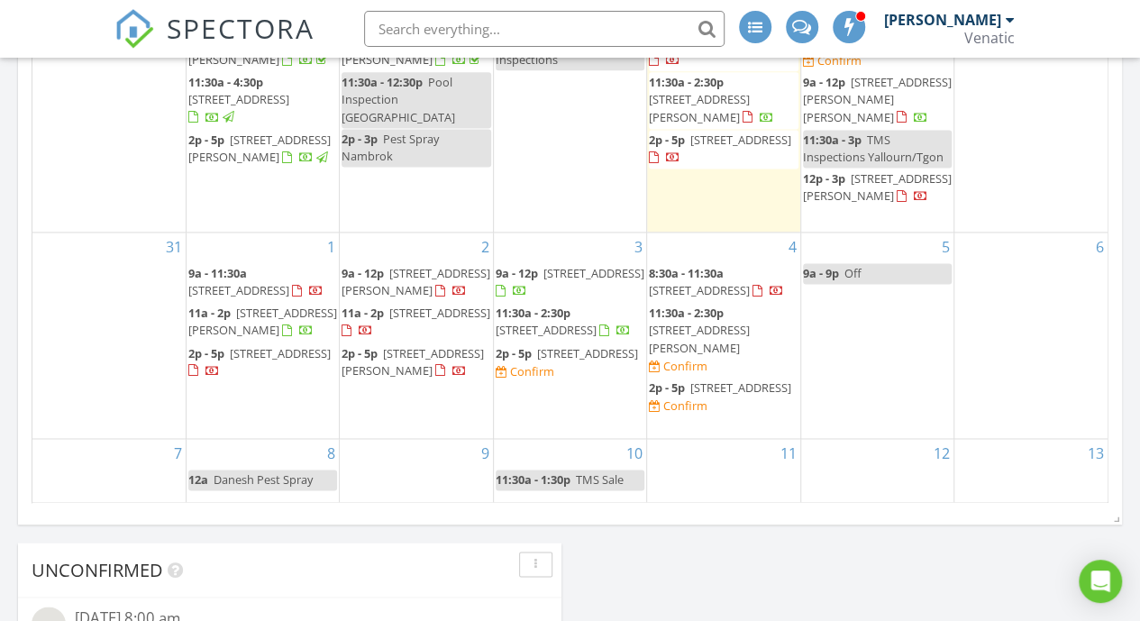
click at [589, 479] on span "TMS Sale" at bounding box center [600, 479] width 48 height 16
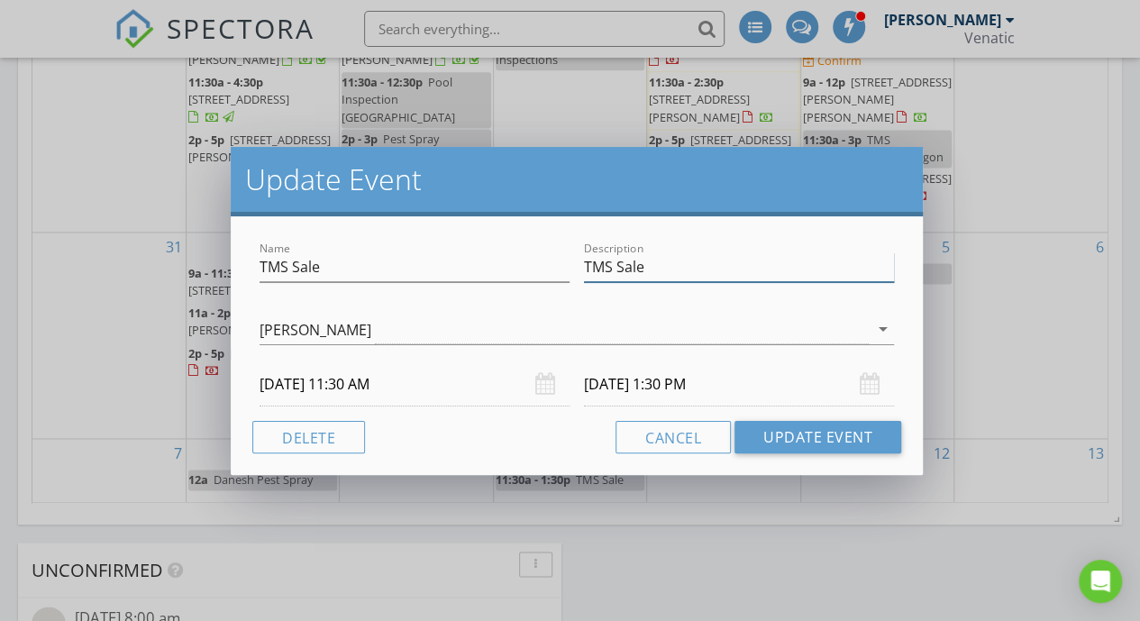
click at [655, 271] on input "TMS Sale" at bounding box center [739, 267] width 310 height 30
click at [293, 269] on input "TMS Sale" at bounding box center [415, 267] width 310 height 30
type input "TMS Heyfield/Sale"
click at [616, 268] on input "TMS Sale" at bounding box center [739, 267] width 310 height 30
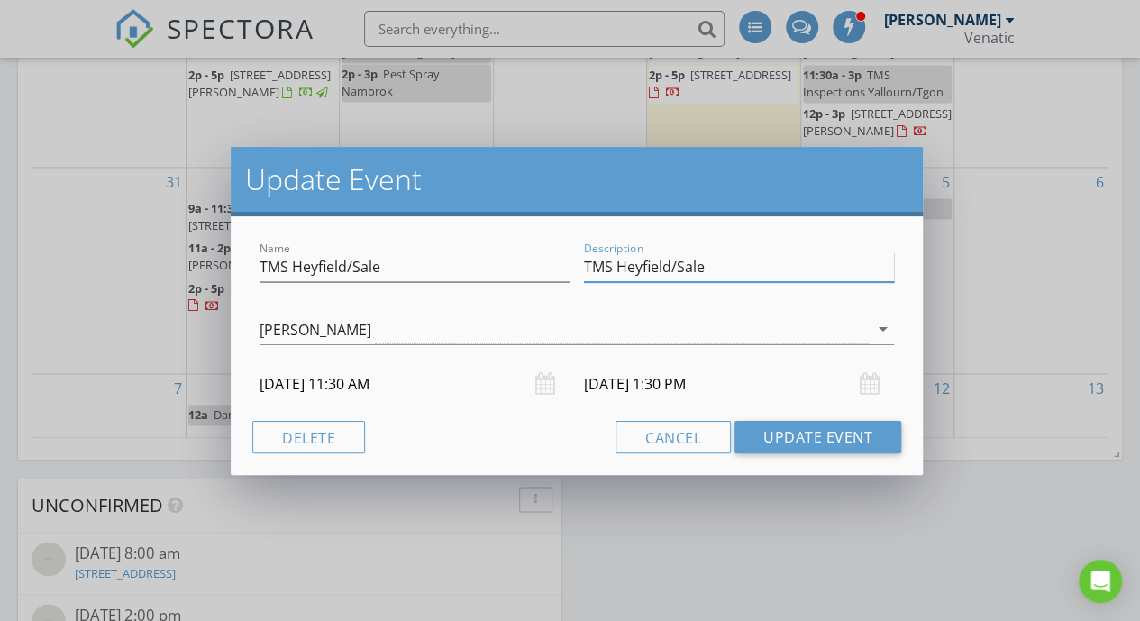
scroll to position [1238, 0]
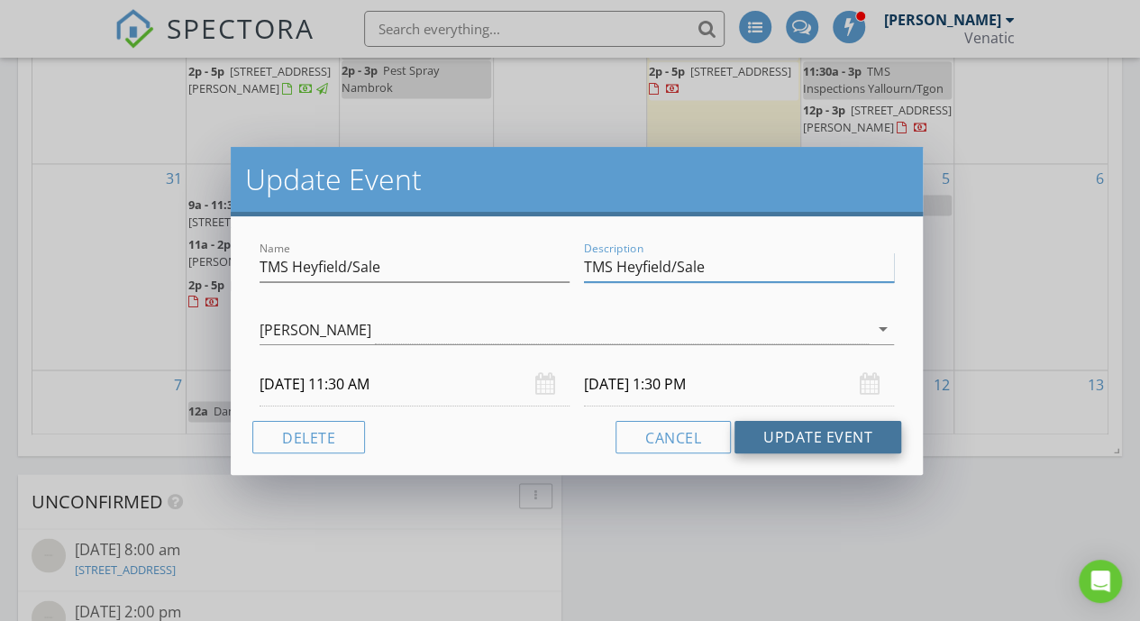
type input "TMS Heyfield/Sale"
click at [842, 434] on button "Update Event" at bounding box center [818, 437] width 167 height 32
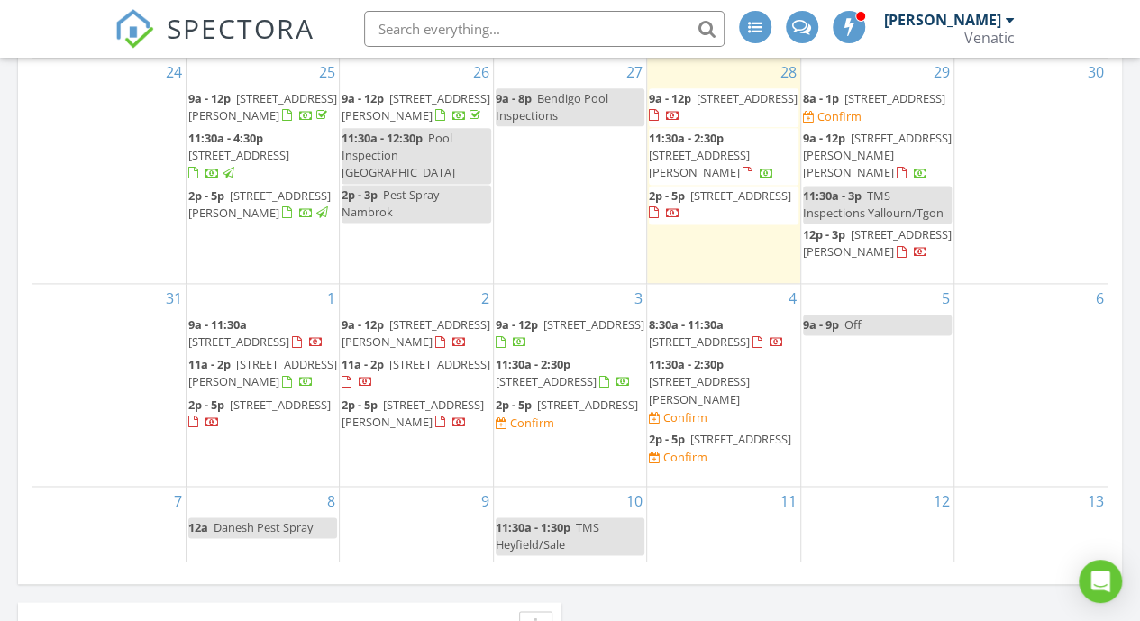
scroll to position [1090, 0]
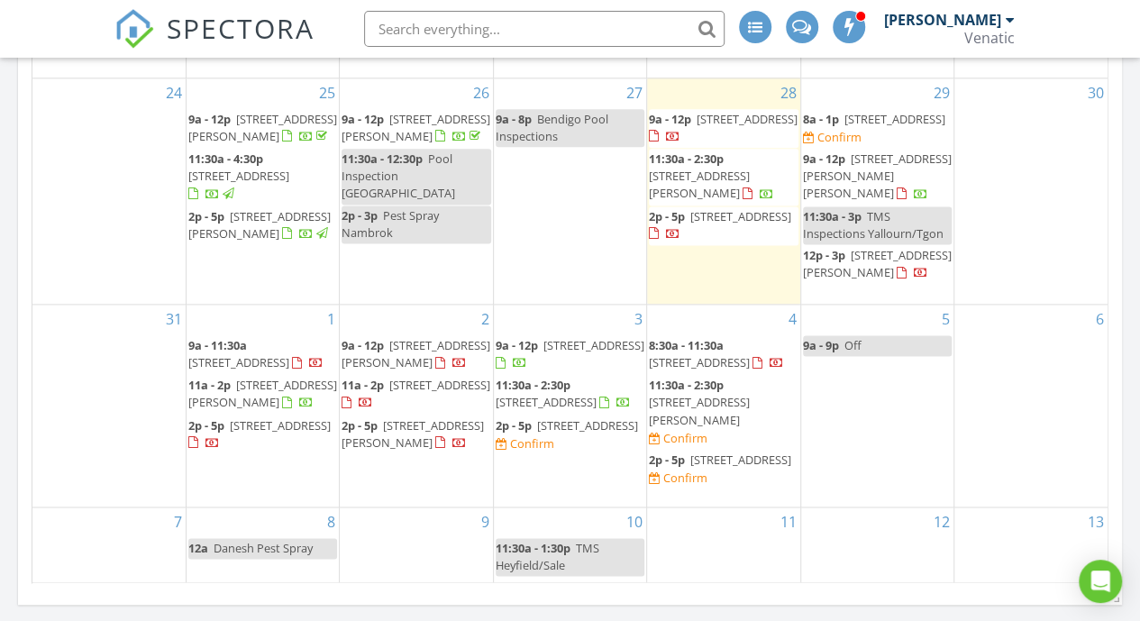
click at [862, 130] on div "Confirm" at bounding box center [839, 137] width 44 height 14
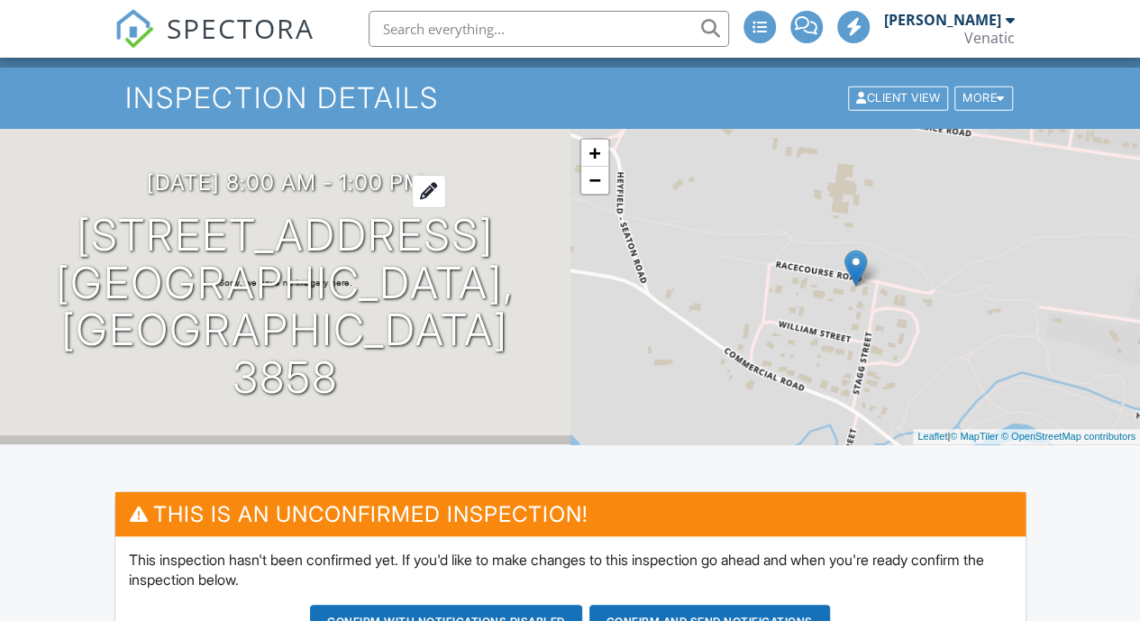
click at [324, 195] on h3 "29/08/2025 8:00 am - 1:00 pm" at bounding box center [285, 182] width 277 height 24
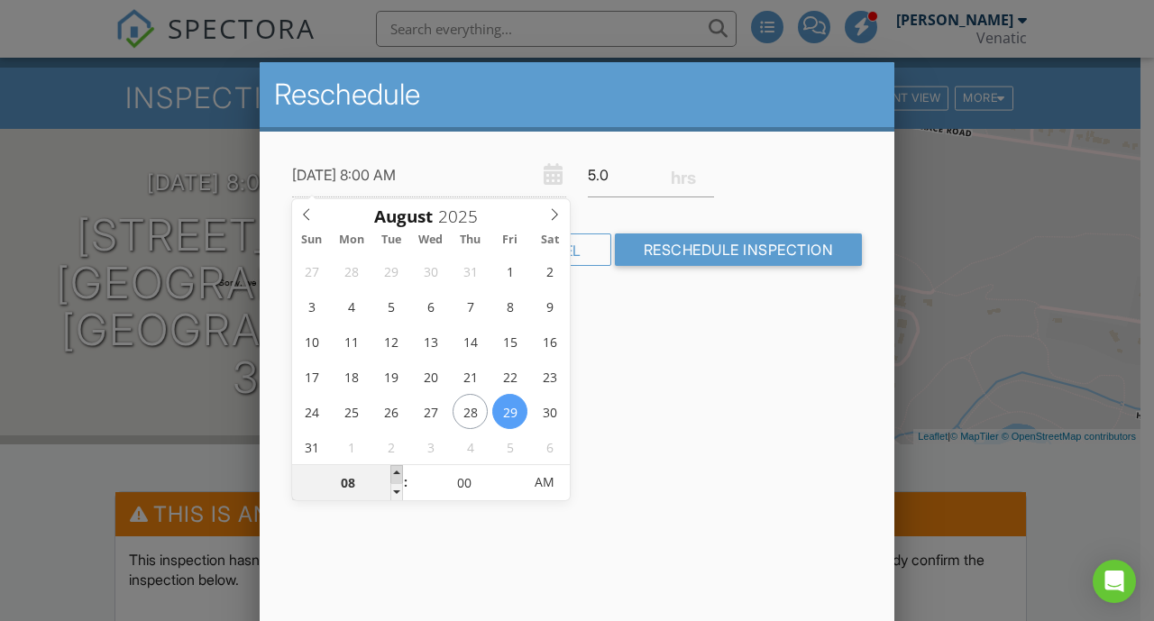
type input "29/08/2025 9:00 AM"
type input "09"
click at [394, 471] on span at bounding box center [396, 474] width 13 height 18
type input "29/08/2025 10:00 AM"
type input "10"
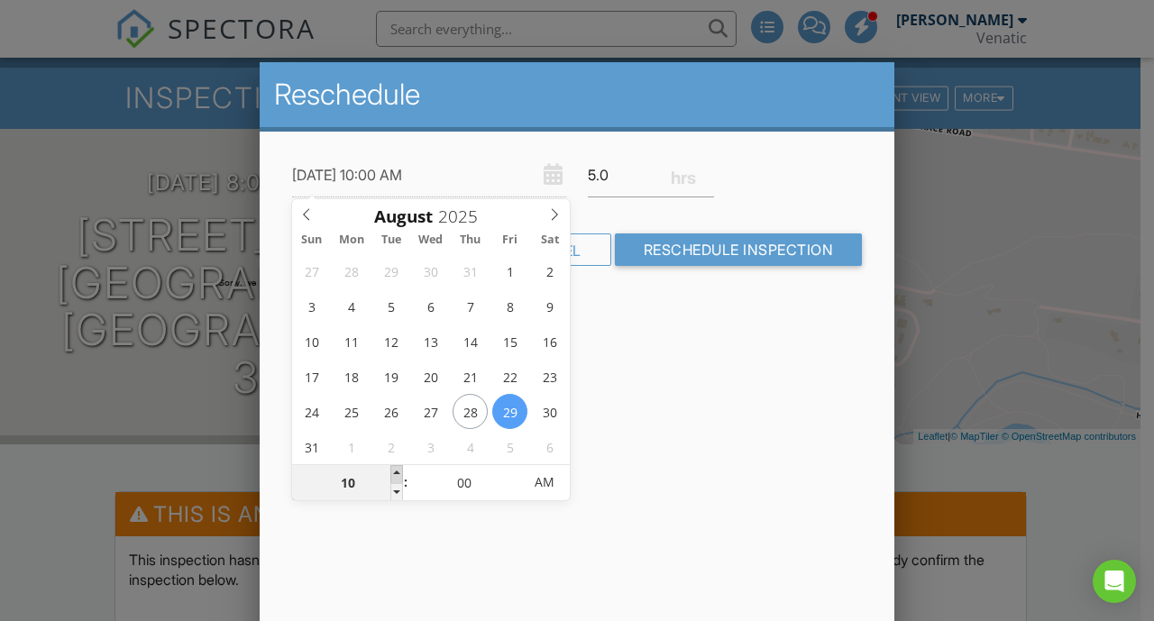
click at [394, 471] on span at bounding box center [396, 474] width 13 height 18
type input "29/08/2025 11:00 AM"
type input "11"
click at [394, 471] on span at bounding box center [396, 474] width 13 height 18
type input "29/08/2025 12:00 PM"
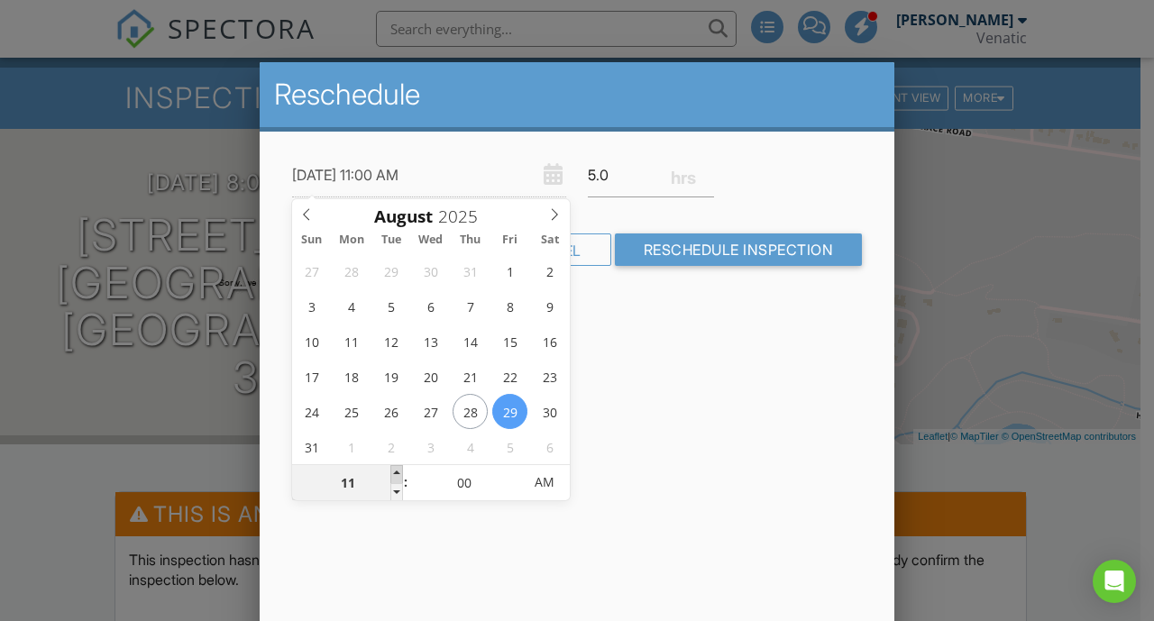
type input "12"
click at [394, 471] on span at bounding box center [396, 474] width 13 height 18
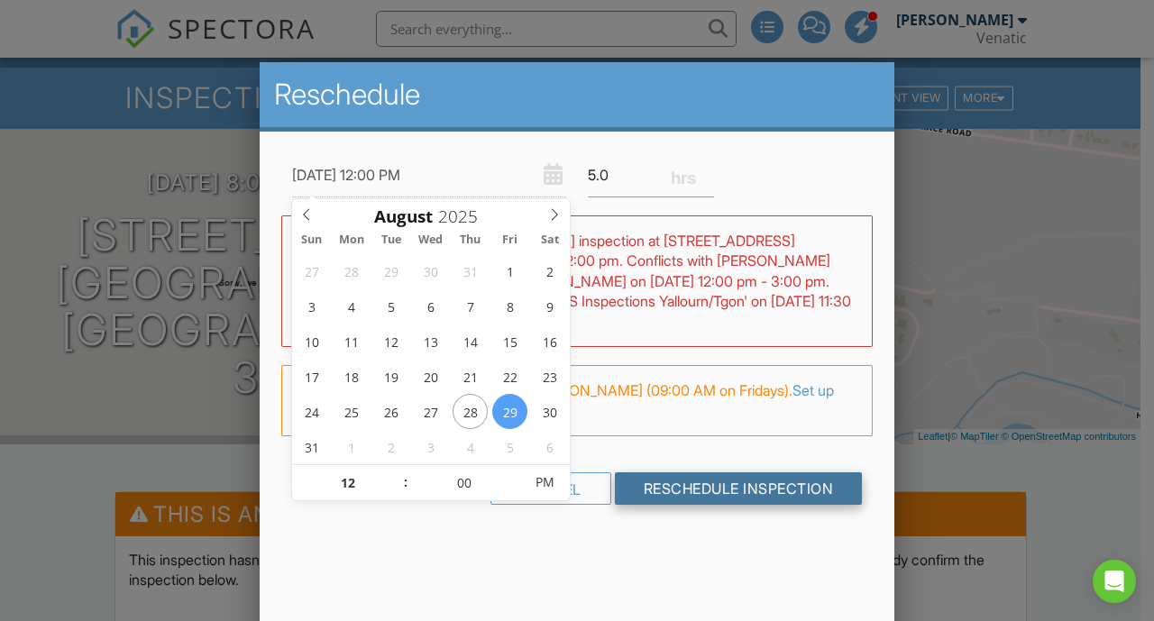
click at [707, 472] on input "Reschedule Inspection" at bounding box center [739, 488] width 248 height 32
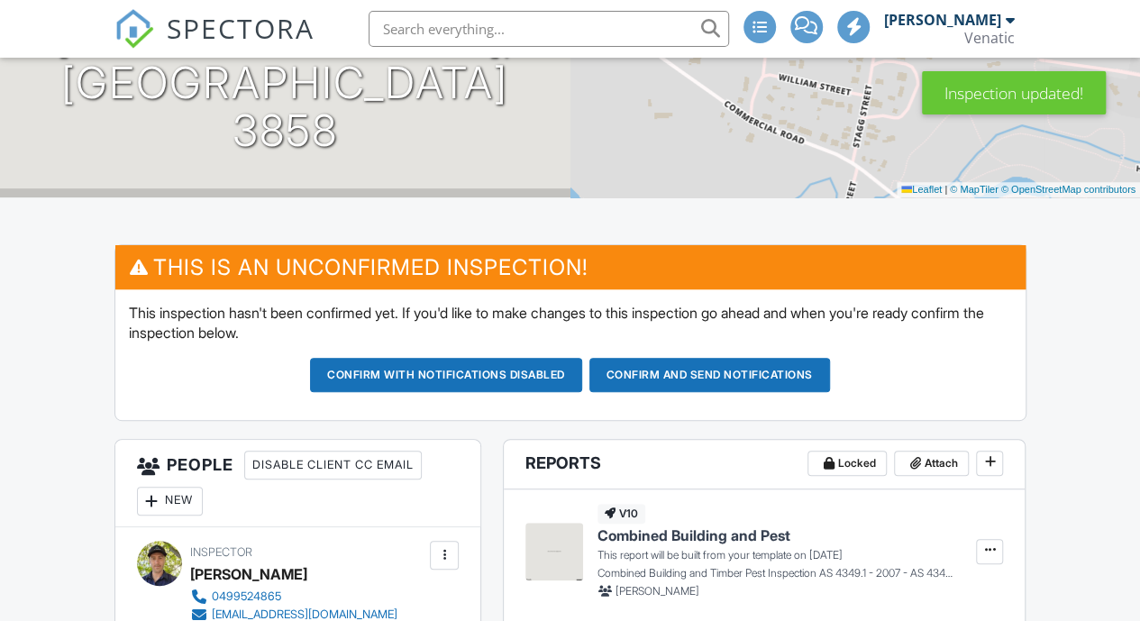
click at [460, 369] on button "Confirm with notifications disabled" at bounding box center [446, 375] width 272 height 34
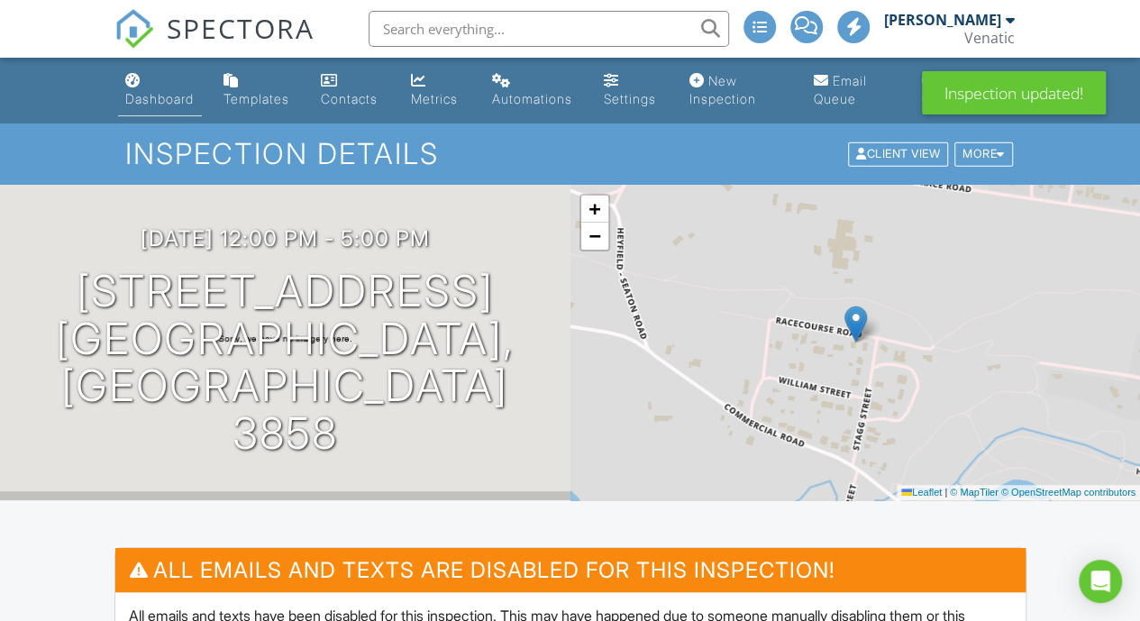
click at [141, 79] on link "Dashboard" at bounding box center [160, 90] width 85 height 51
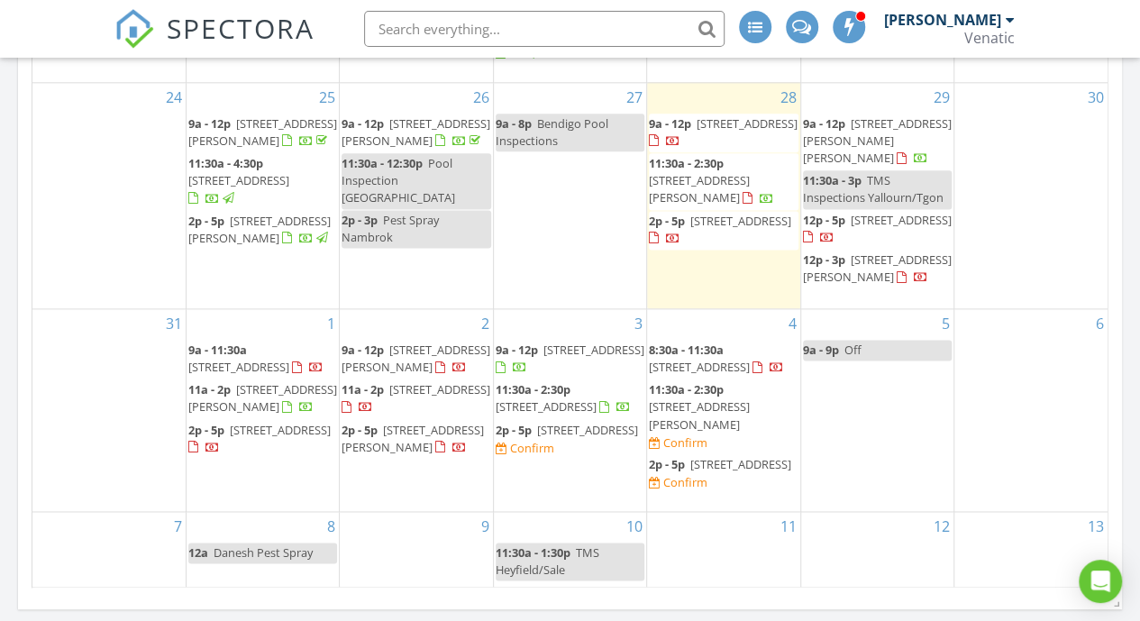
scroll to position [1086, 0]
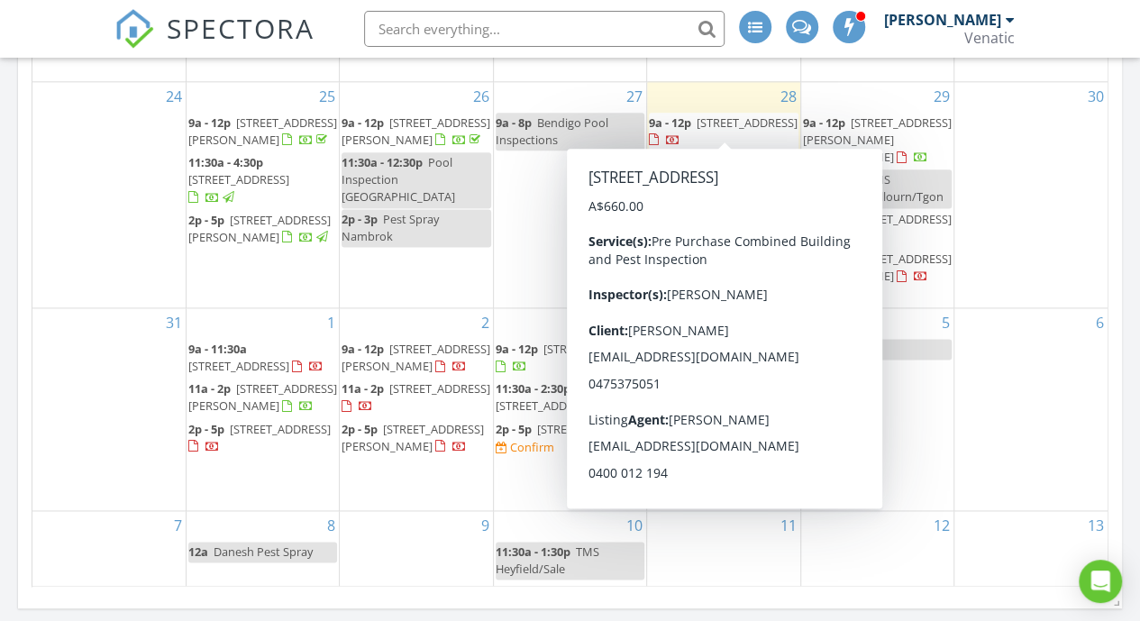
click at [710, 125] on span "[STREET_ADDRESS]" at bounding box center [747, 122] width 101 height 16
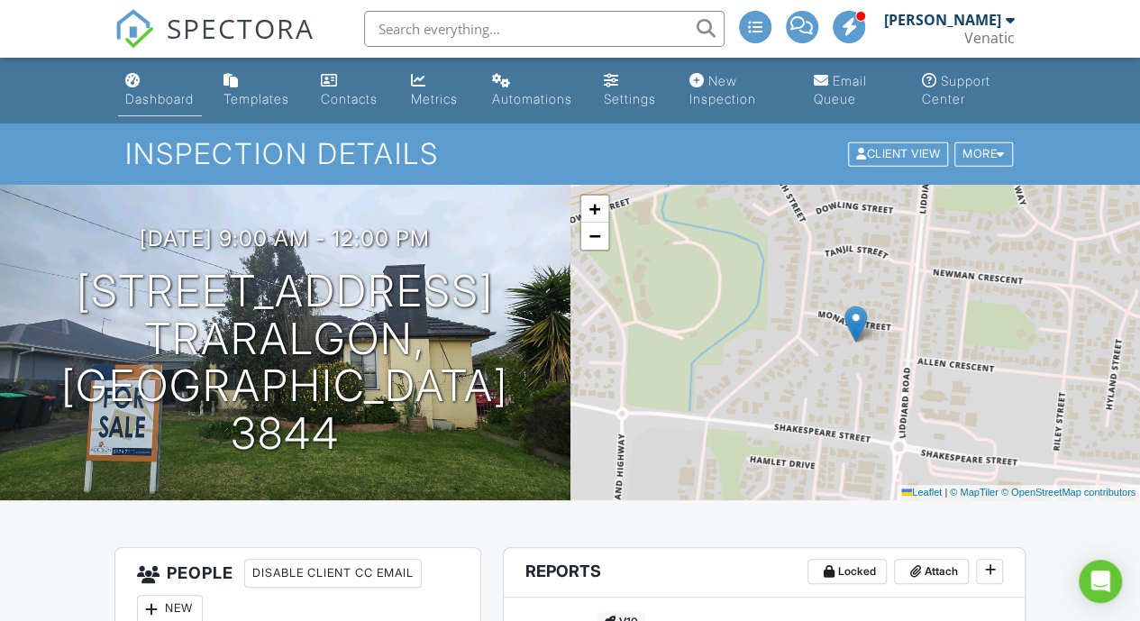
click at [161, 90] on link "Dashboard" at bounding box center [160, 90] width 85 height 51
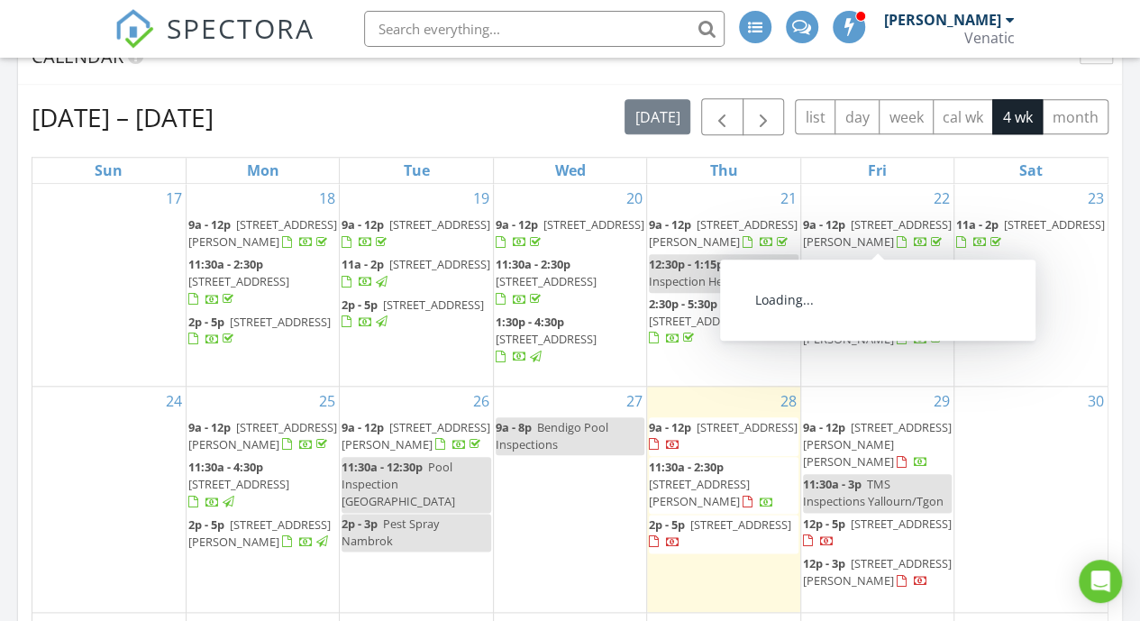
scroll to position [927, 0]
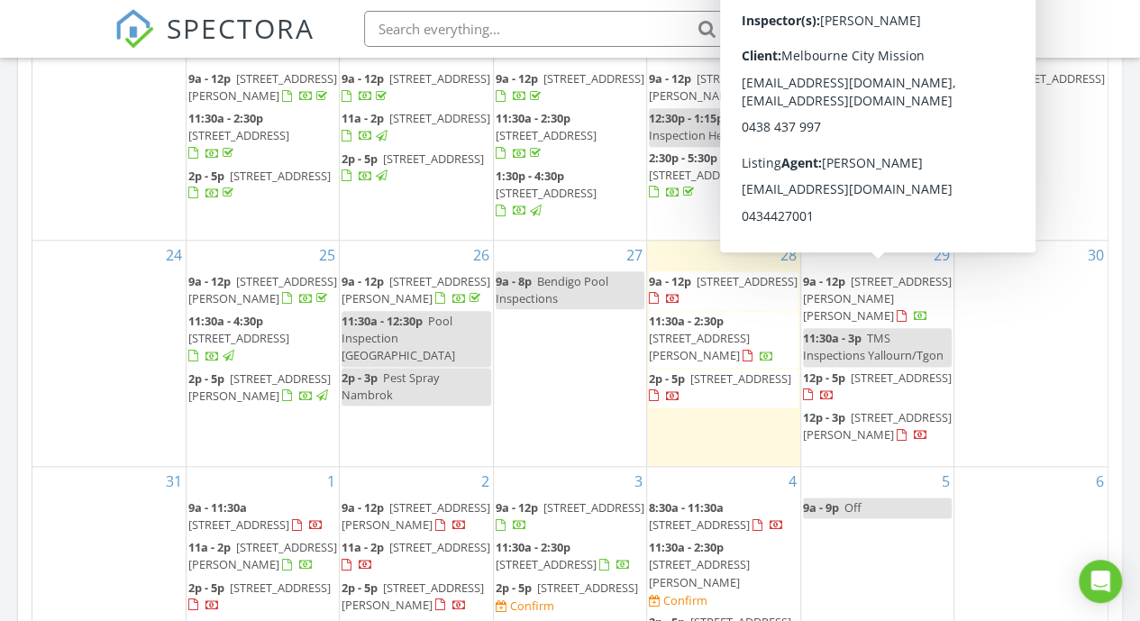
click at [893, 274] on span "41 Langford St 2, Moe 3825" at bounding box center [877, 298] width 149 height 50
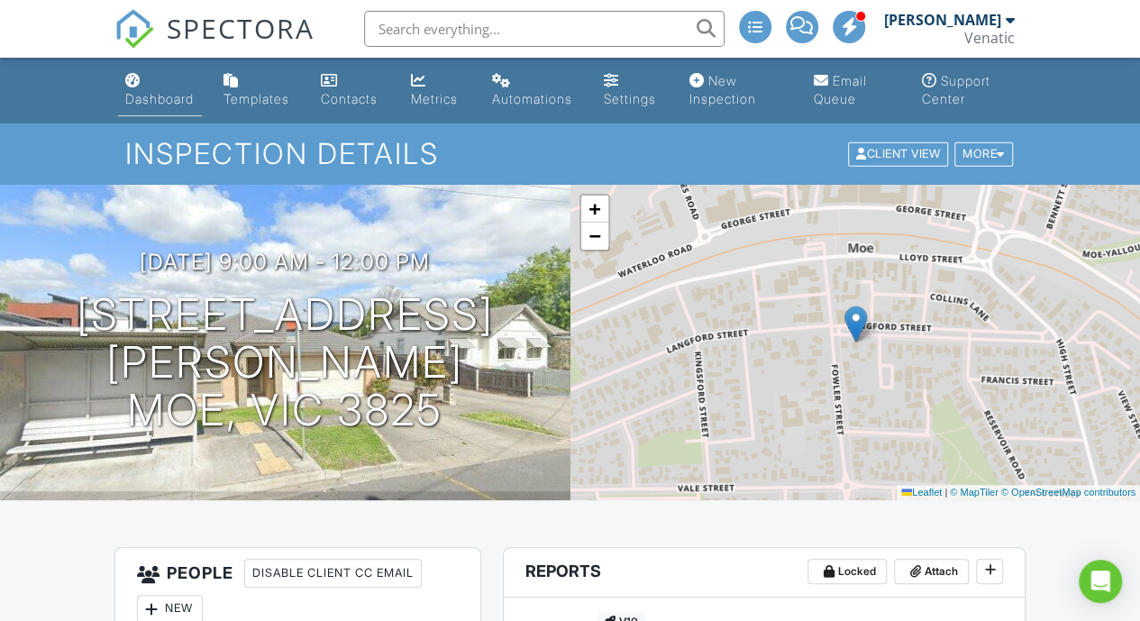
click at [159, 93] on div "Dashboard" at bounding box center [159, 98] width 68 height 15
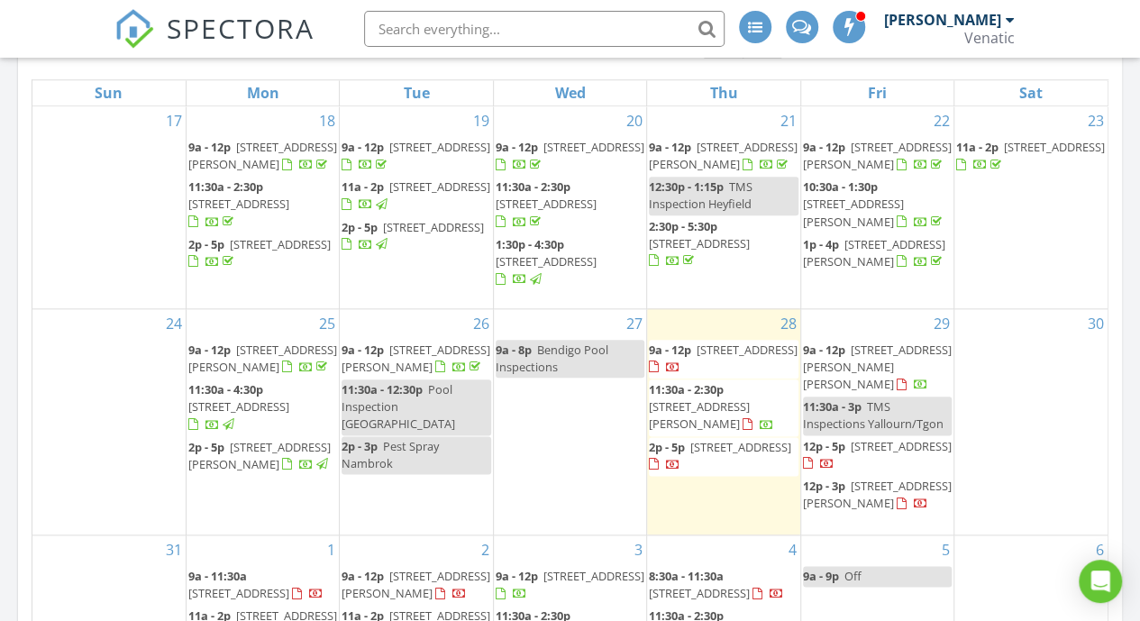
scroll to position [862, 0]
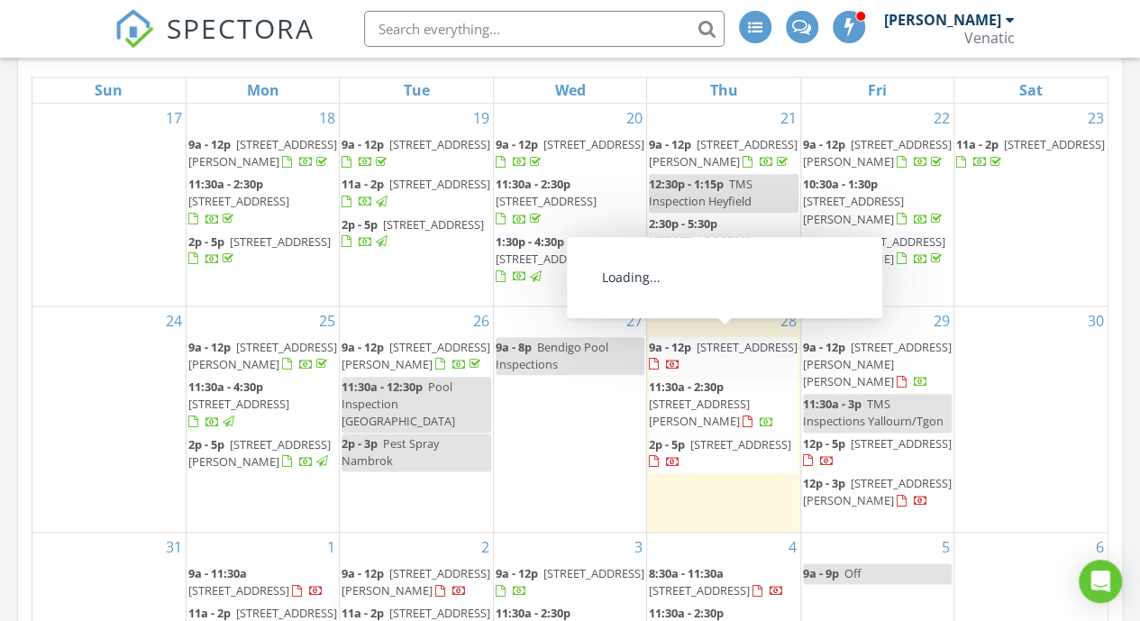
click at [680, 357] on div at bounding box center [665, 365] width 32 height 17
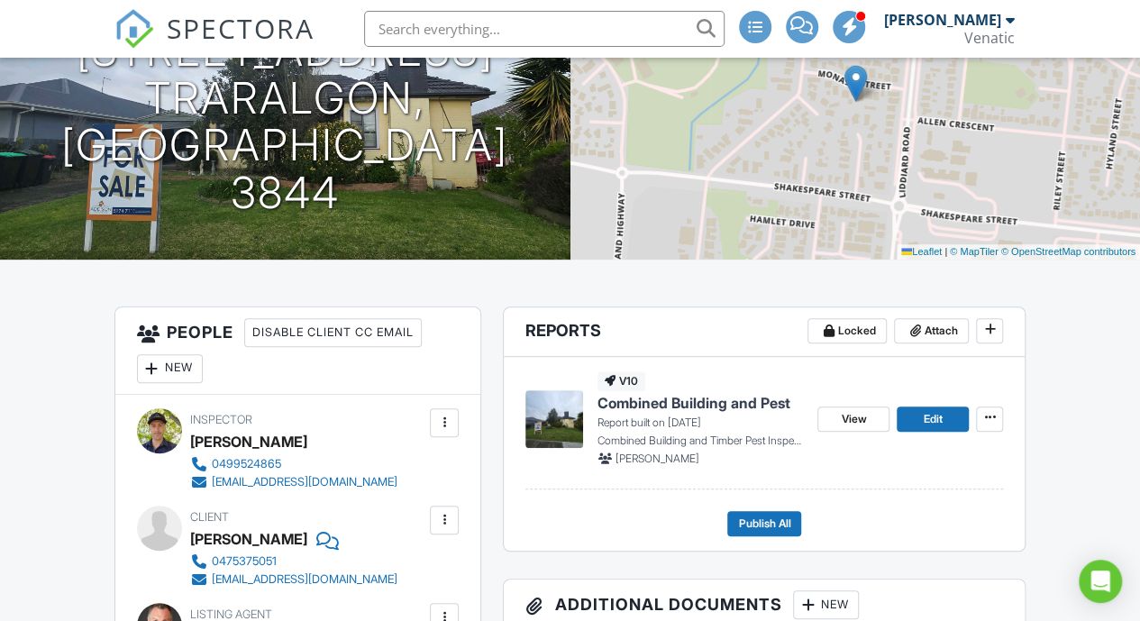
scroll to position [242, 0]
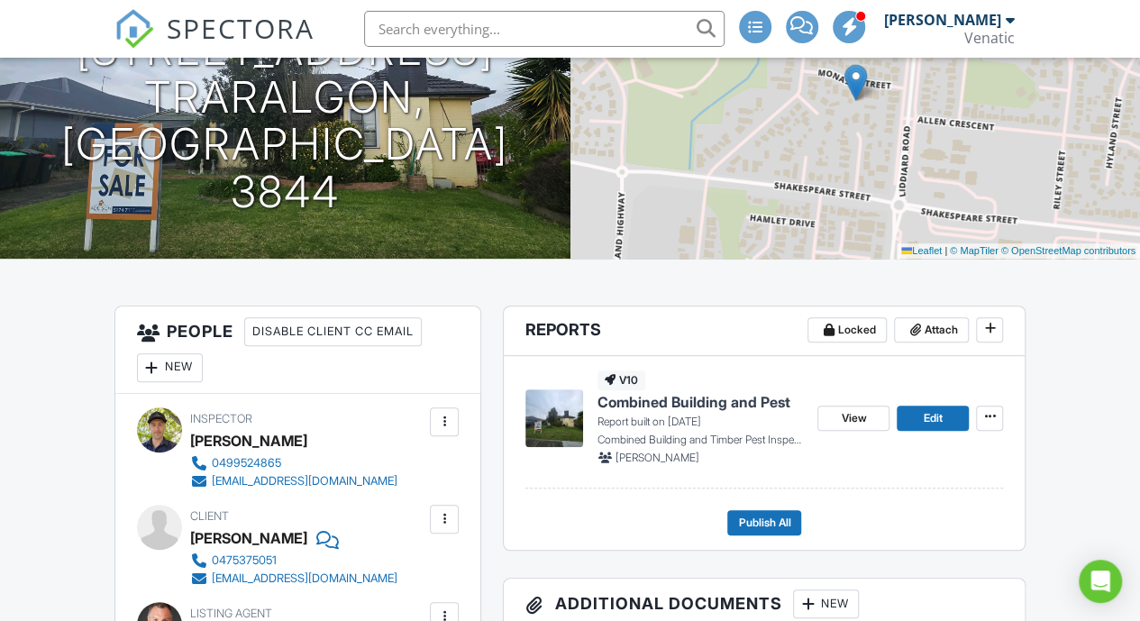
click at [716, 405] on span "Combined Building and Pest" at bounding box center [694, 402] width 193 height 20
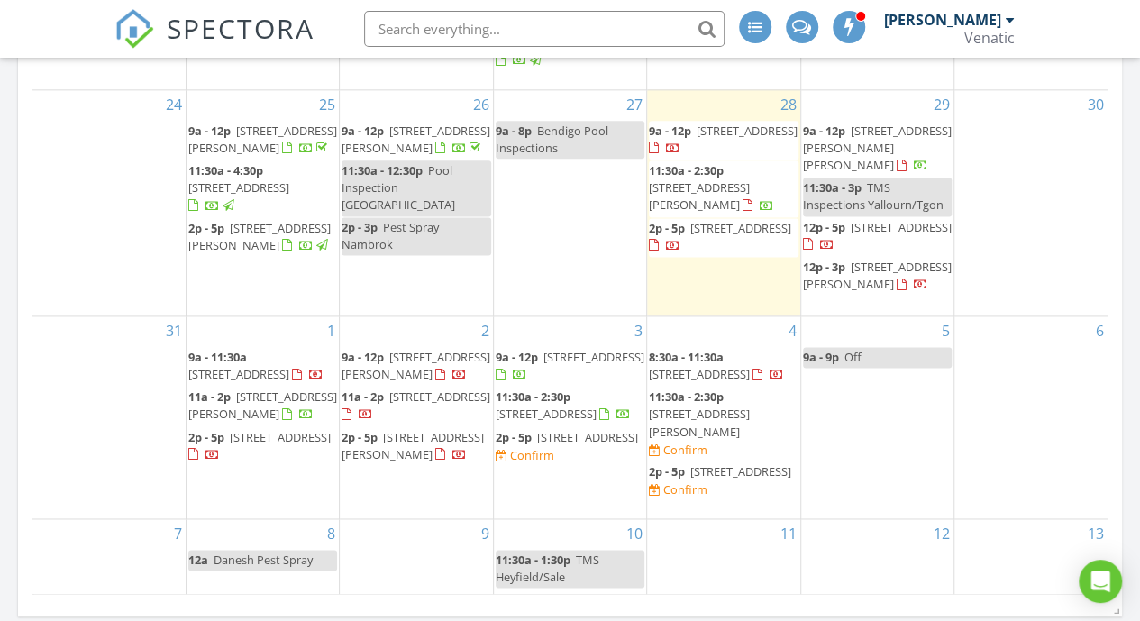
scroll to position [1286, 0]
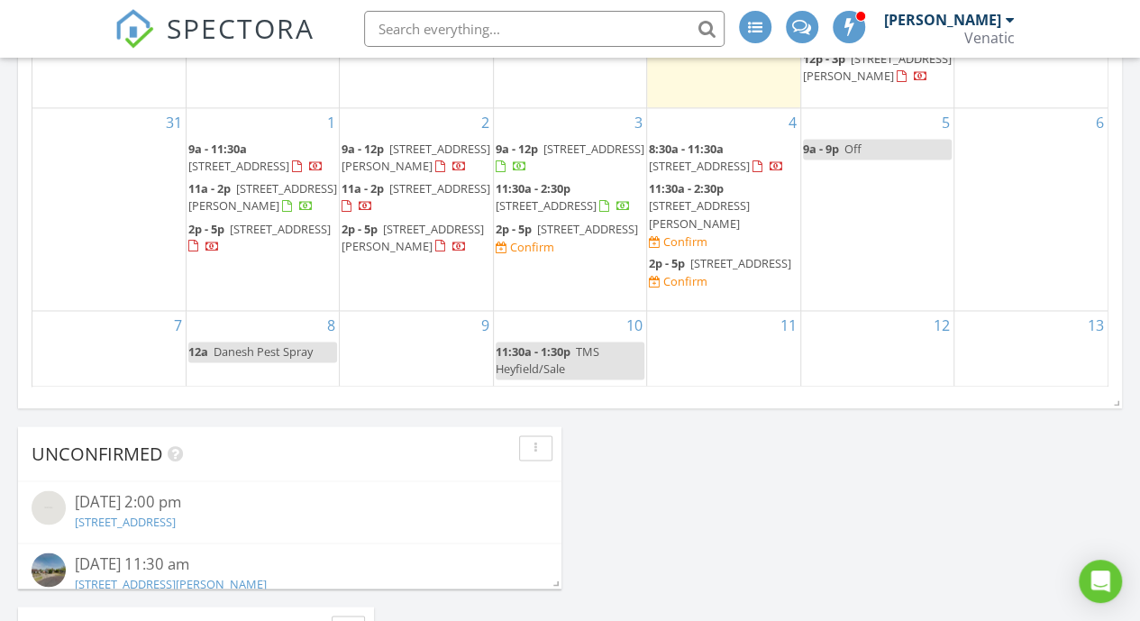
click at [398, 351] on div "9" at bounding box center [416, 349] width 152 height 77
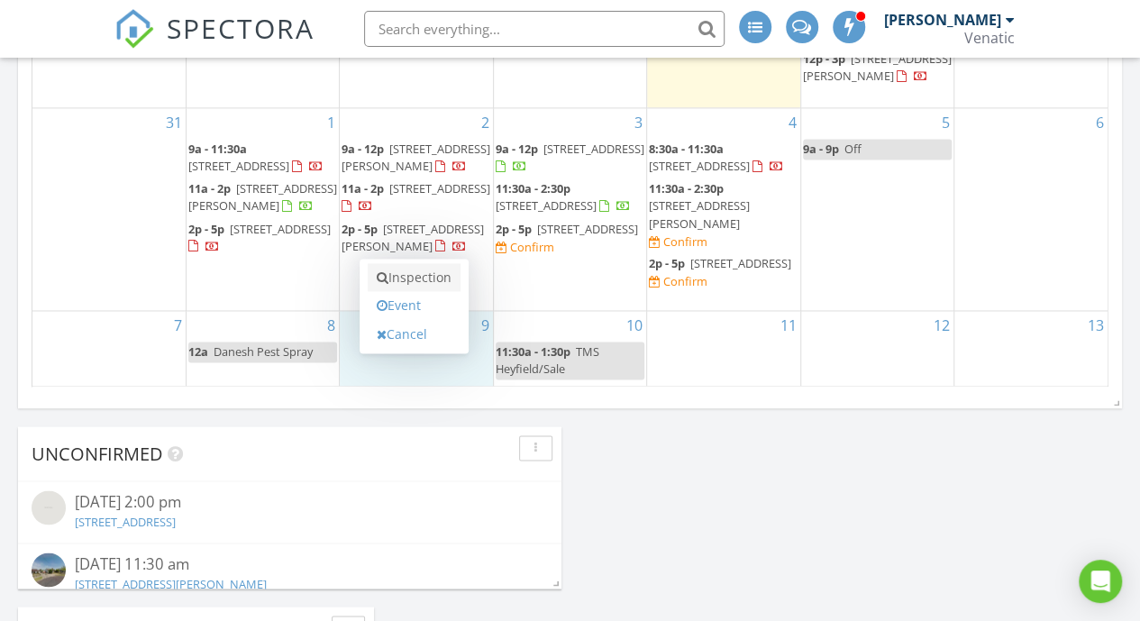
click at [425, 273] on link "Inspection" at bounding box center [414, 277] width 93 height 29
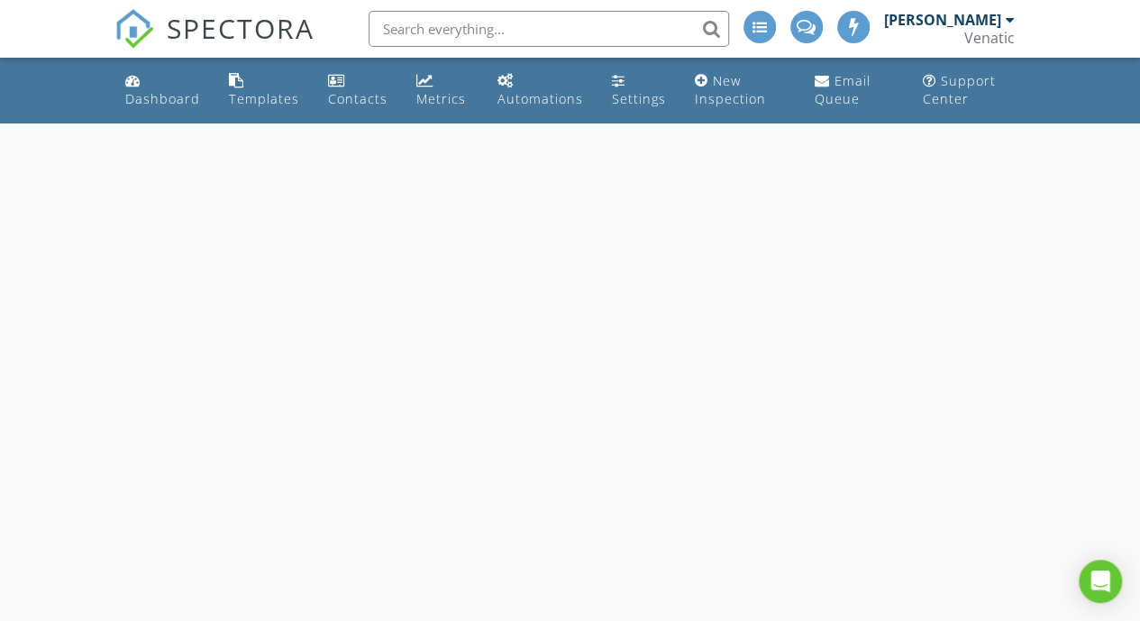
select select "8"
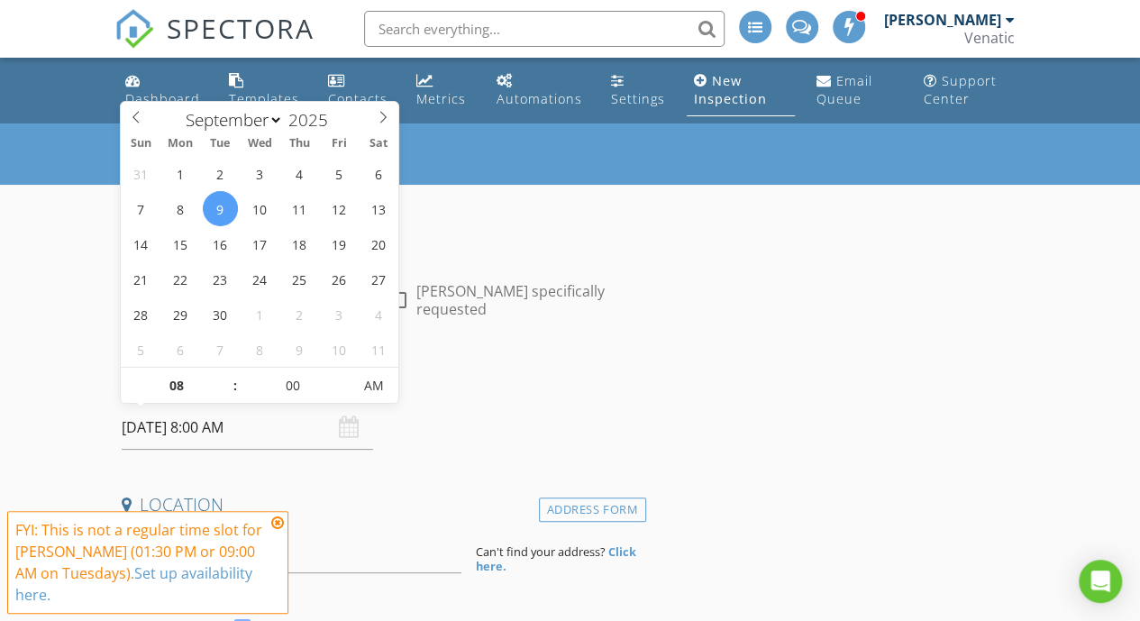
click at [251, 428] on input "09/09/2025 8:00 AM" at bounding box center [247, 428] width 251 height 44
type input "09"
type input "09/09/2025 9:00 AM"
click at [225, 381] on span at bounding box center [226, 377] width 13 height 18
click at [404, 439] on div "Date/Time 09/09/2025 9:00 AM" at bounding box center [380, 410] width 532 height 80
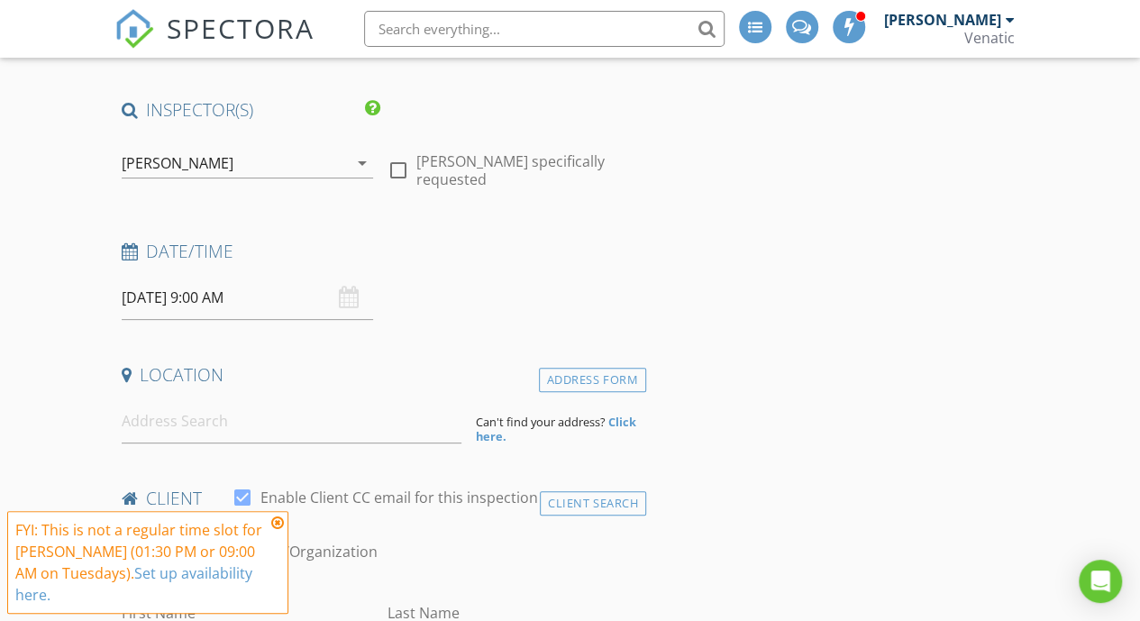
scroll to position [131, 0]
click at [402, 439] on input at bounding box center [292, 420] width 341 height 44
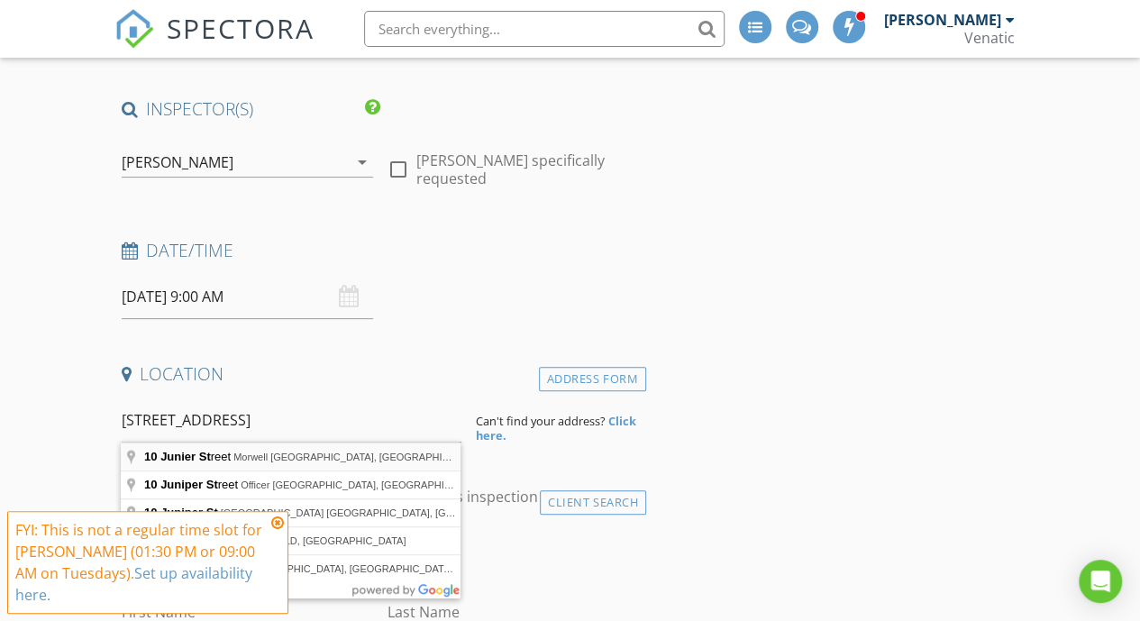
type input "10 Junier Street, Morwell VIC, Australia"
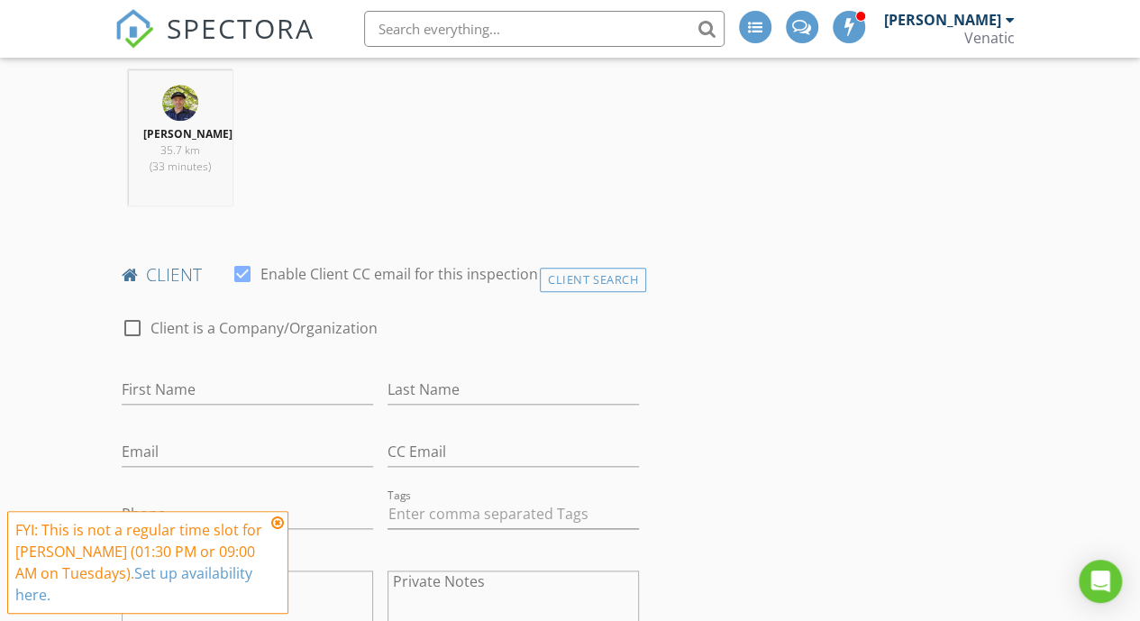
scroll to position [723, 0]
click at [588, 286] on div "Client Search" at bounding box center [593, 279] width 106 height 24
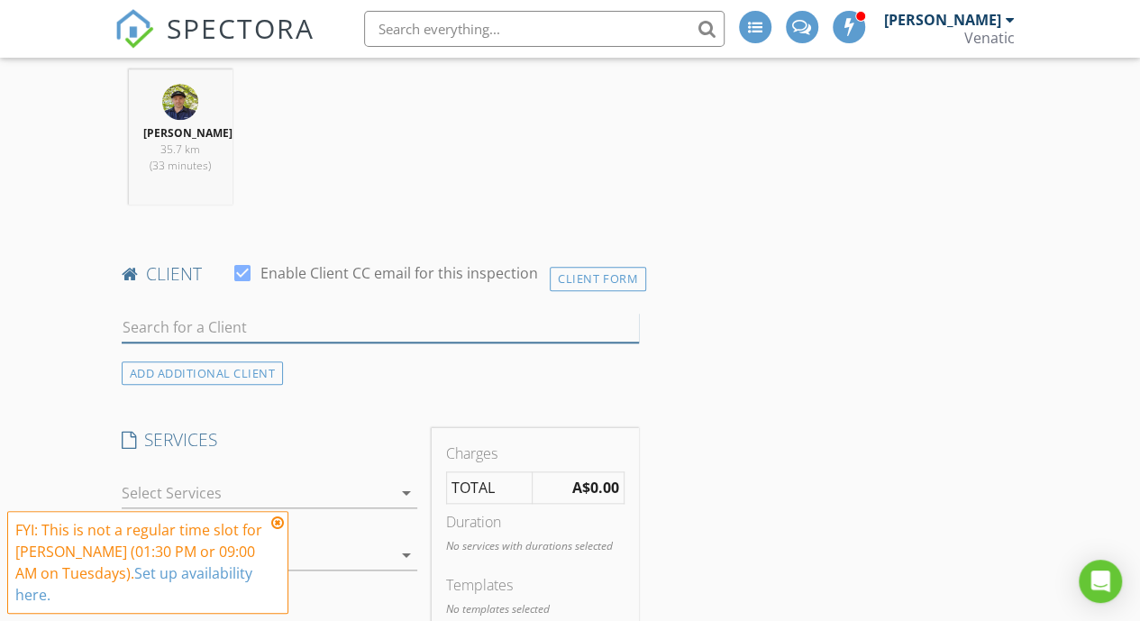
click at [575, 325] on input "text" at bounding box center [380, 328] width 517 height 30
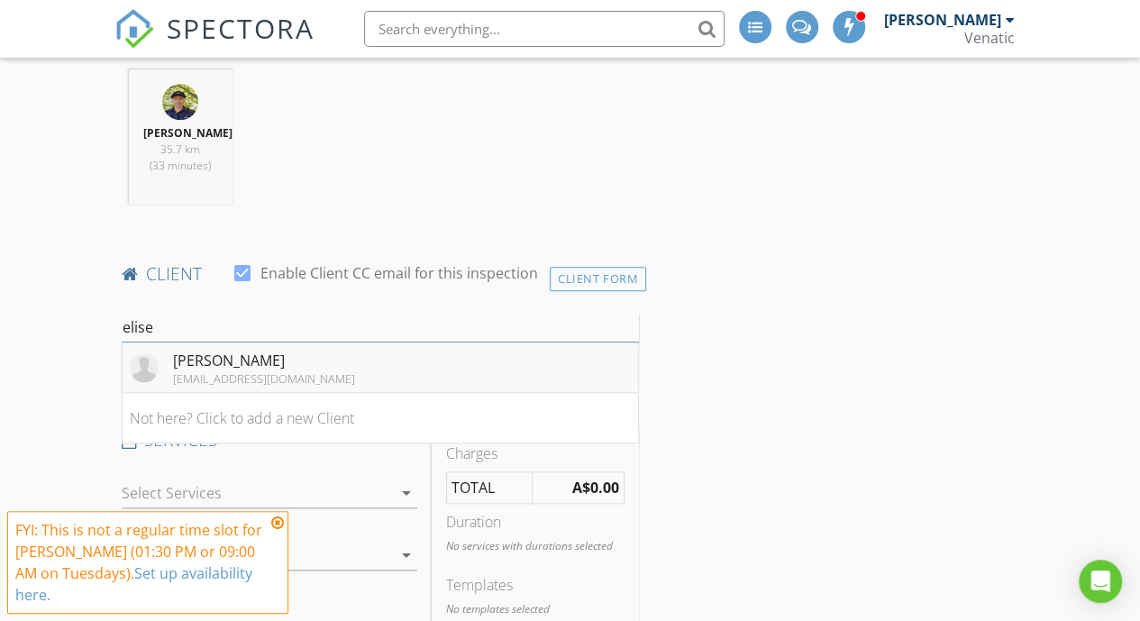
type input "elise"
click at [445, 350] on li "Elise Halloran elisehalloran@hotmail.com" at bounding box center [381, 367] width 516 height 50
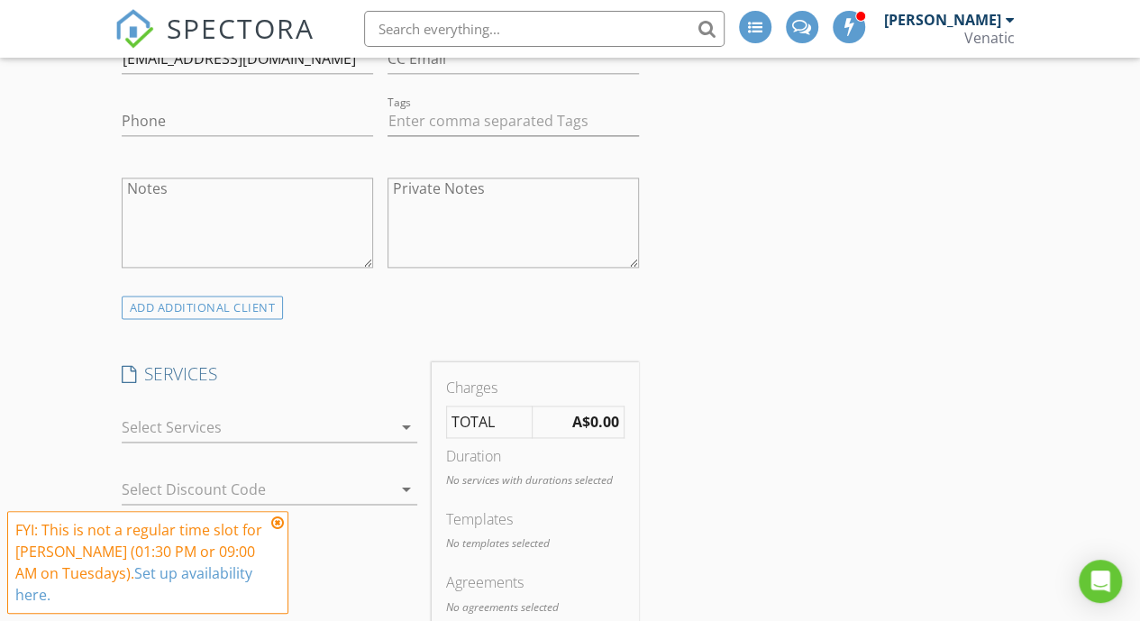
scroll to position [1116, 0]
click at [249, 306] on div "ADD ADDITIONAL client" at bounding box center [203, 307] width 162 height 24
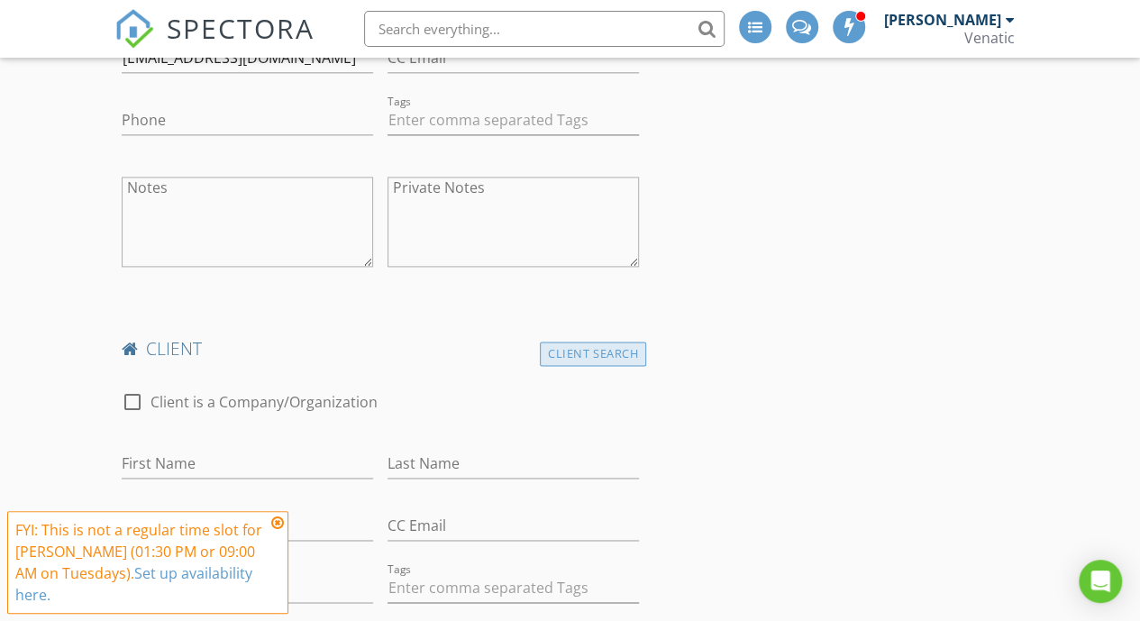
click at [616, 343] on div "Client Search" at bounding box center [593, 354] width 106 height 24
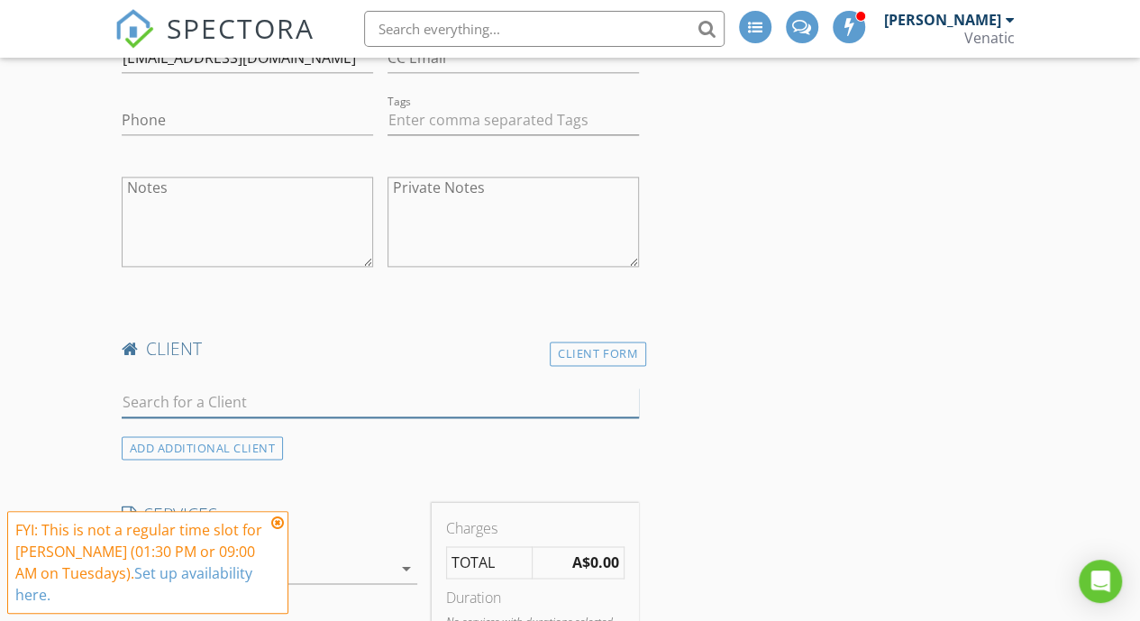
click at [521, 397] on input "text" at bounding box center [380, 403] width 517 height 30
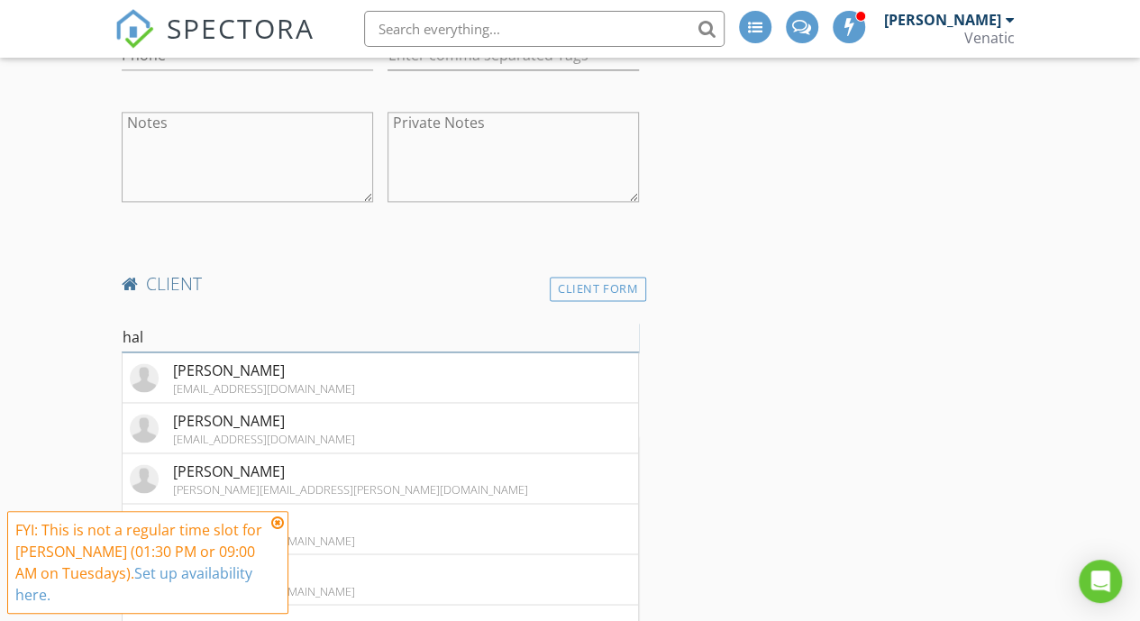
scroll to position [1183, 0]
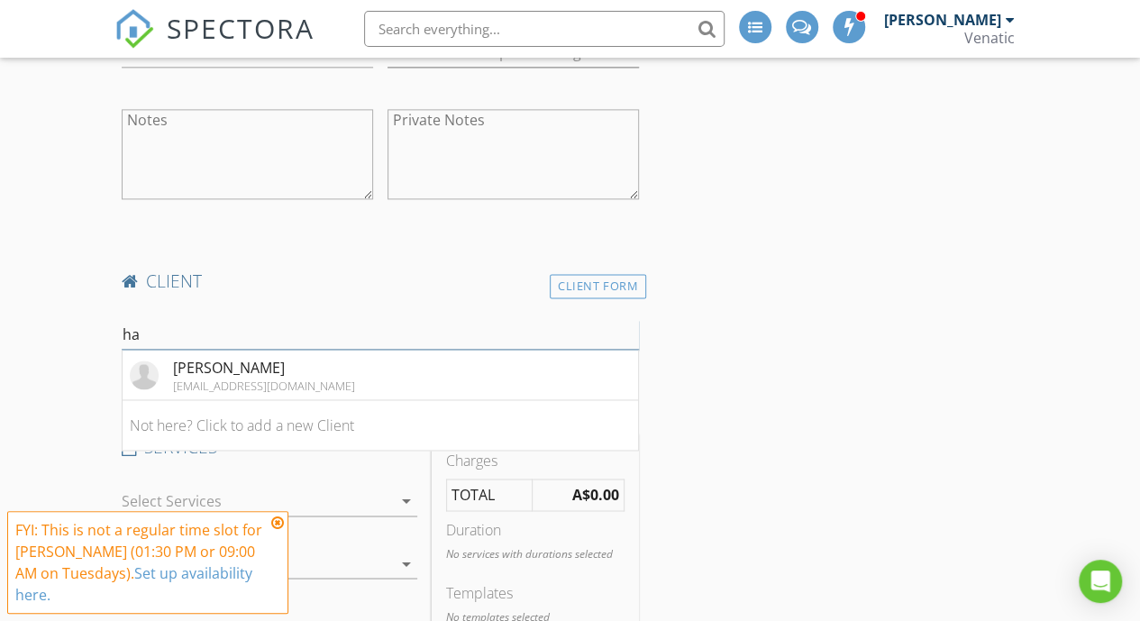
type input "h"
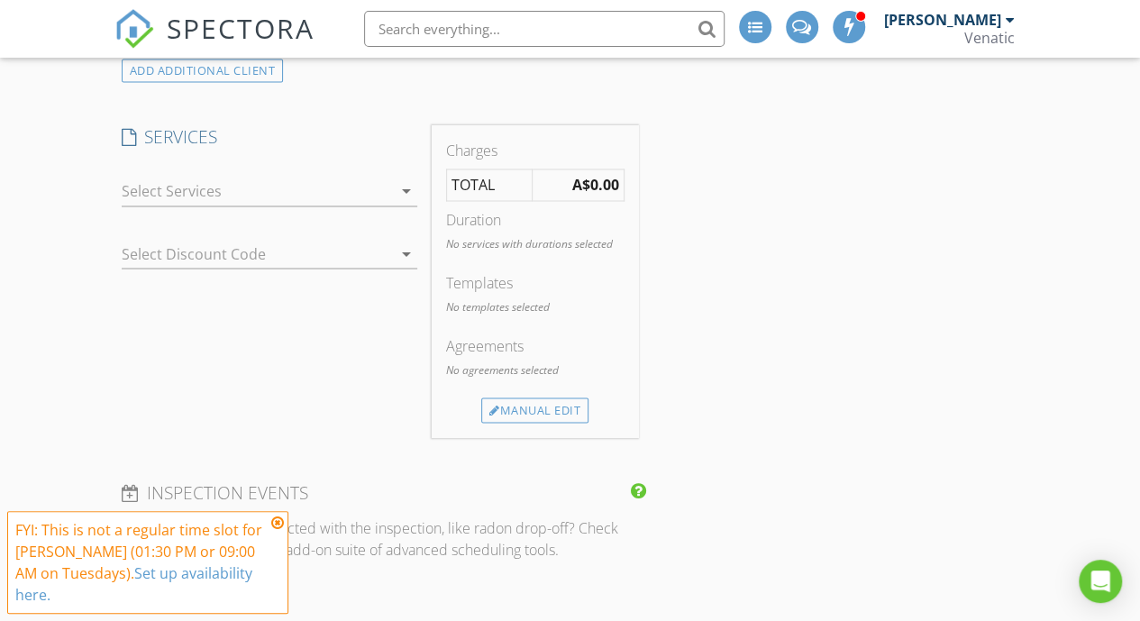
scroll to position [1524, 0]
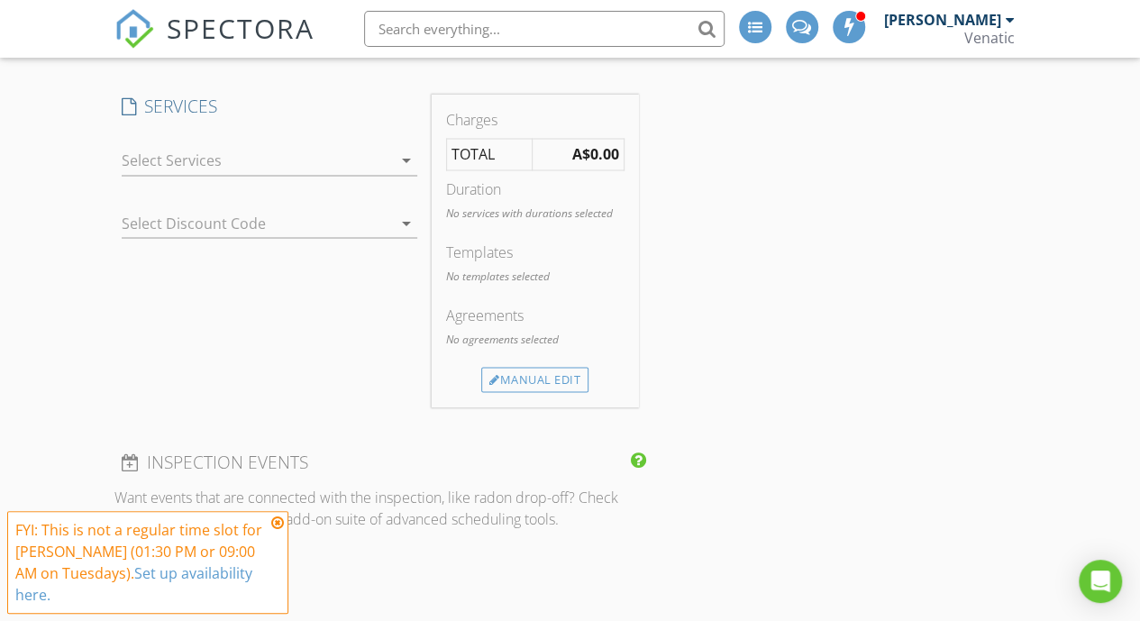
click at [273, 149] on div at bounding box center [257, 160] width 270 height 29
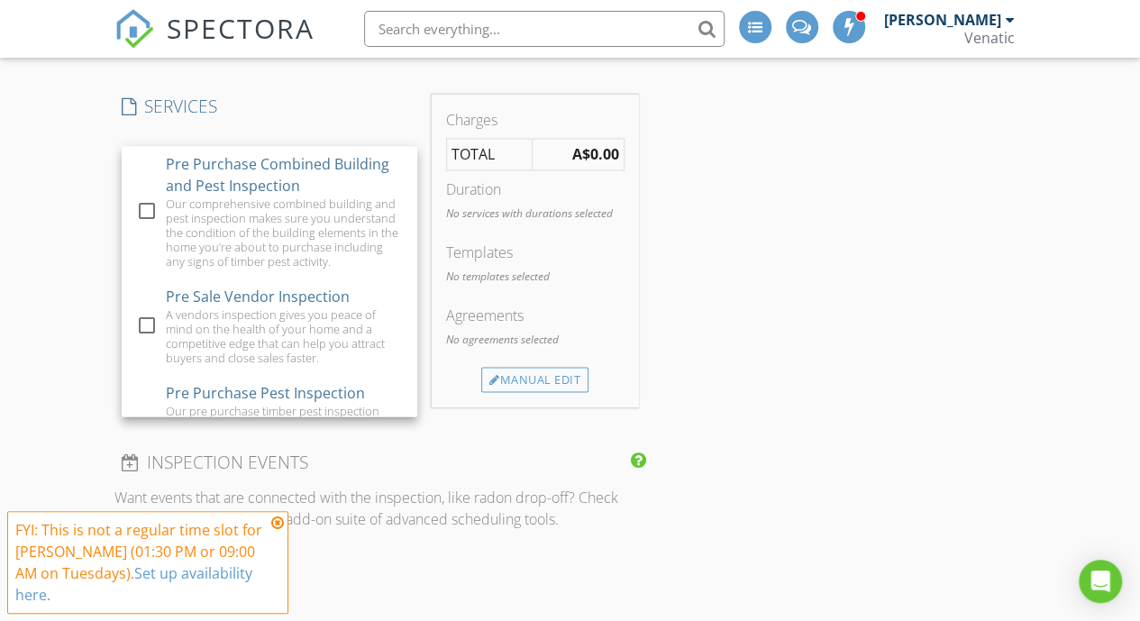
click at [273, 153] on div "Pre Purchase Combined Building and Pest Inspection" at bounding box center [283, 174] width 237 height 43
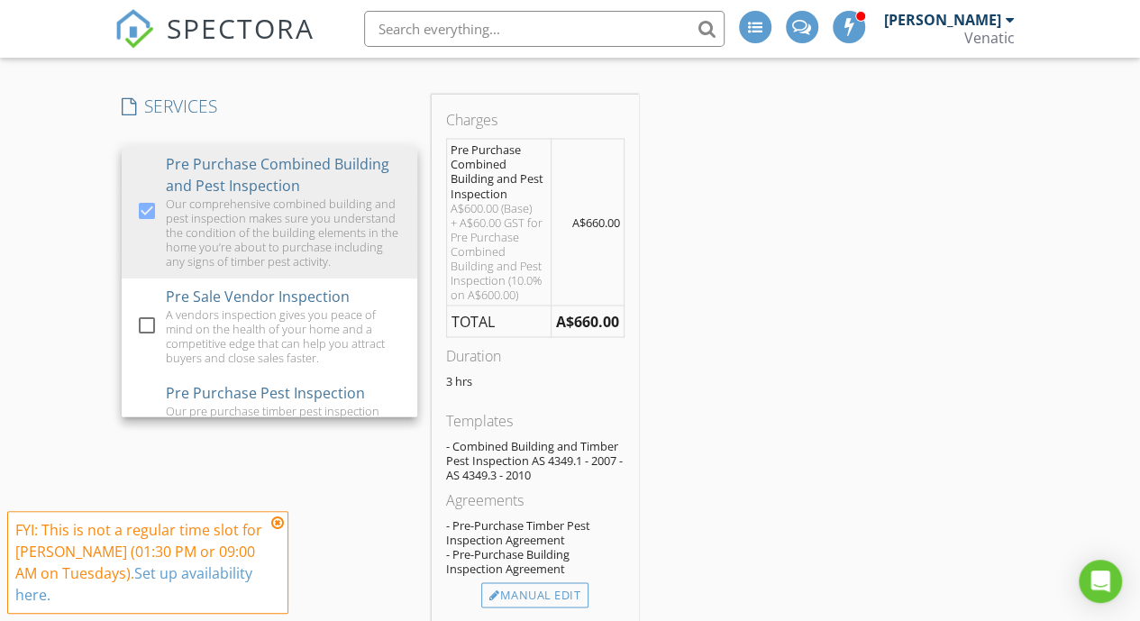
click at [752, 288] on div "INSPECTOR(S) check_box Brent Mackay PRIMARY Brent Mackay arrow_drop_down check_…" at bounding box center [570, 490] width 912 height 3572
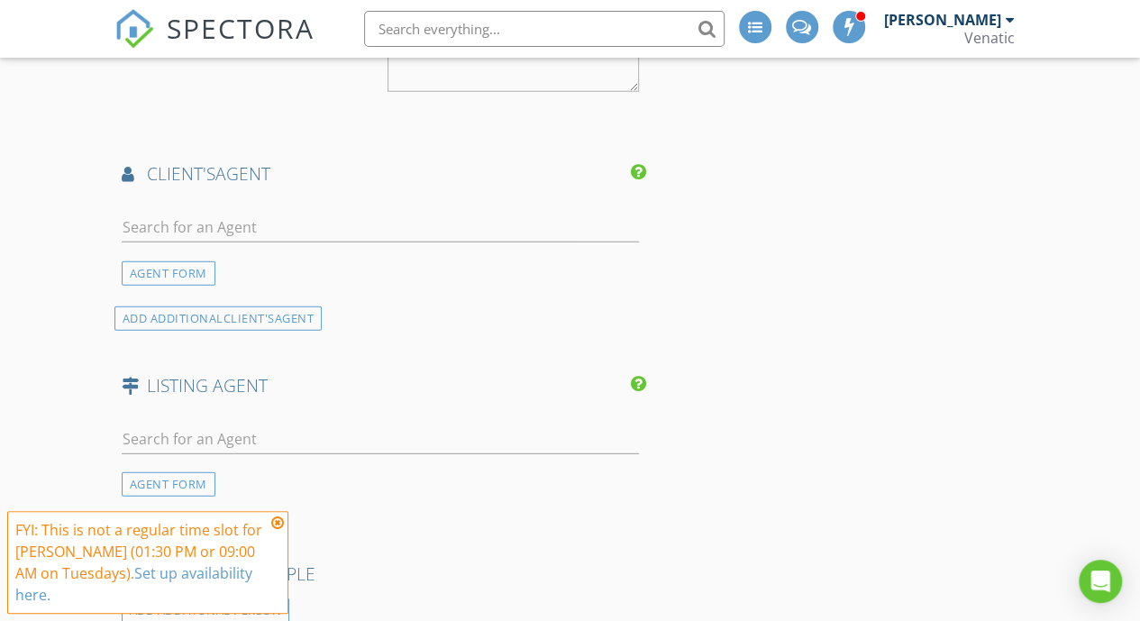
scroll to position [2408, 0]
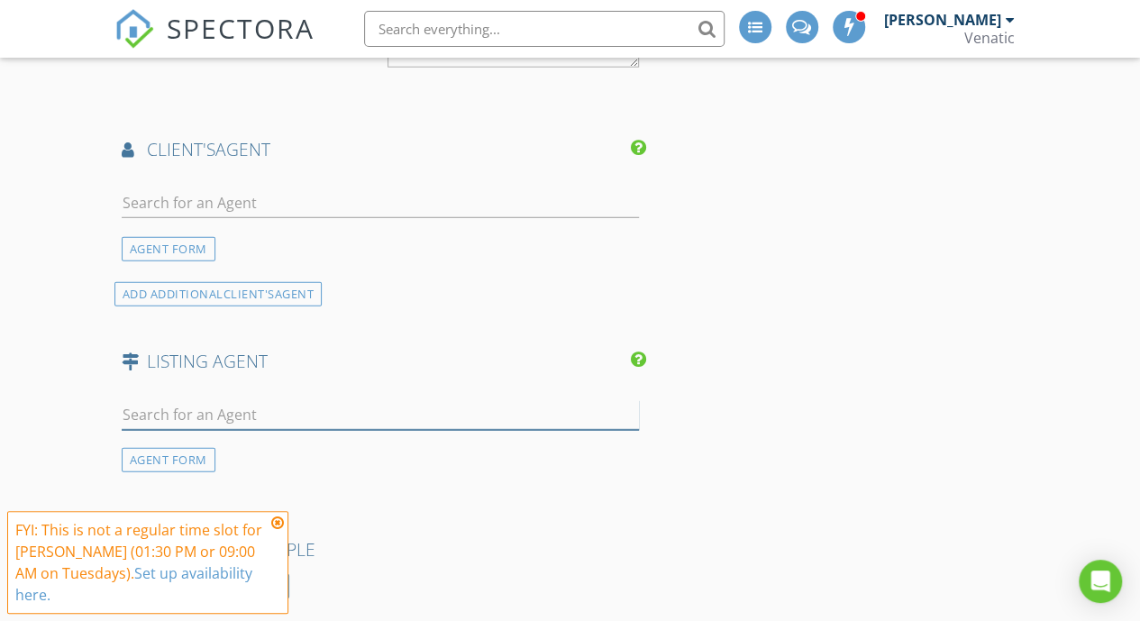
click at [401, 407] on input "text" at bounding box center [380, 415] width 517 height 30
type input "debbie"
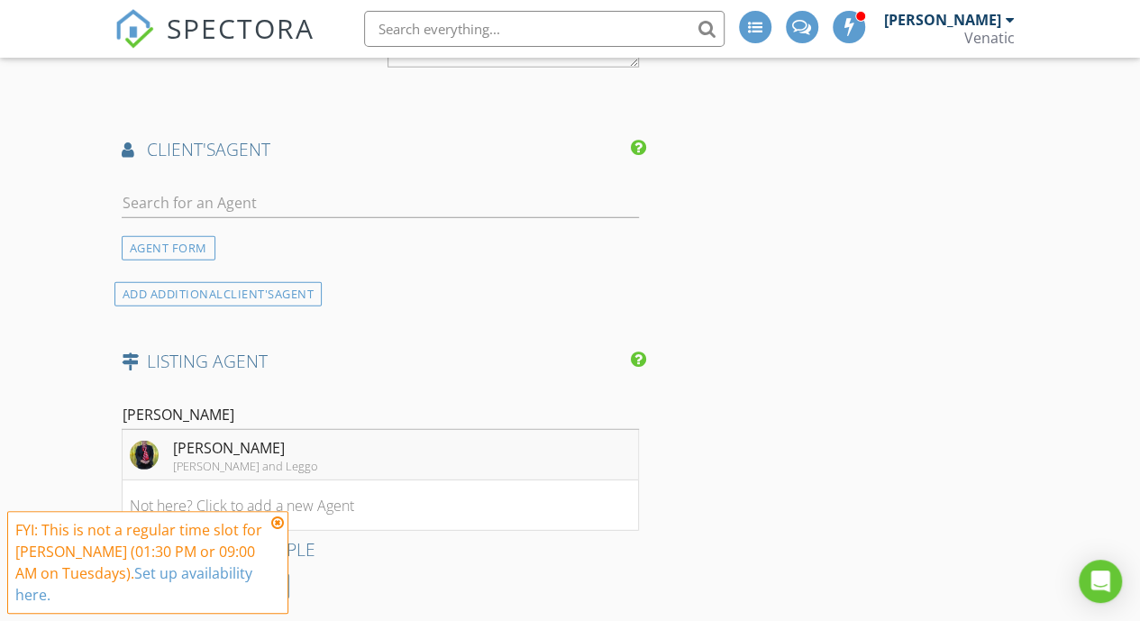
click at [350, 434] on li "Debbie Zwierlein Stockdale and Leggo" at bounding box center [381, 455] width 516 height 50
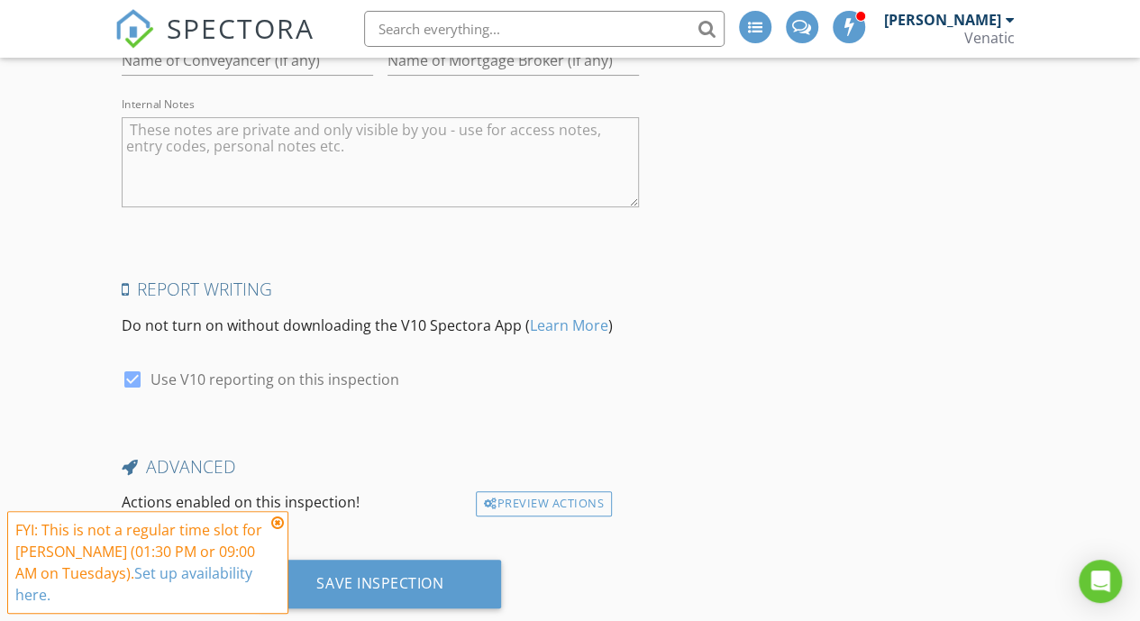
scroll to position [3578, 0]
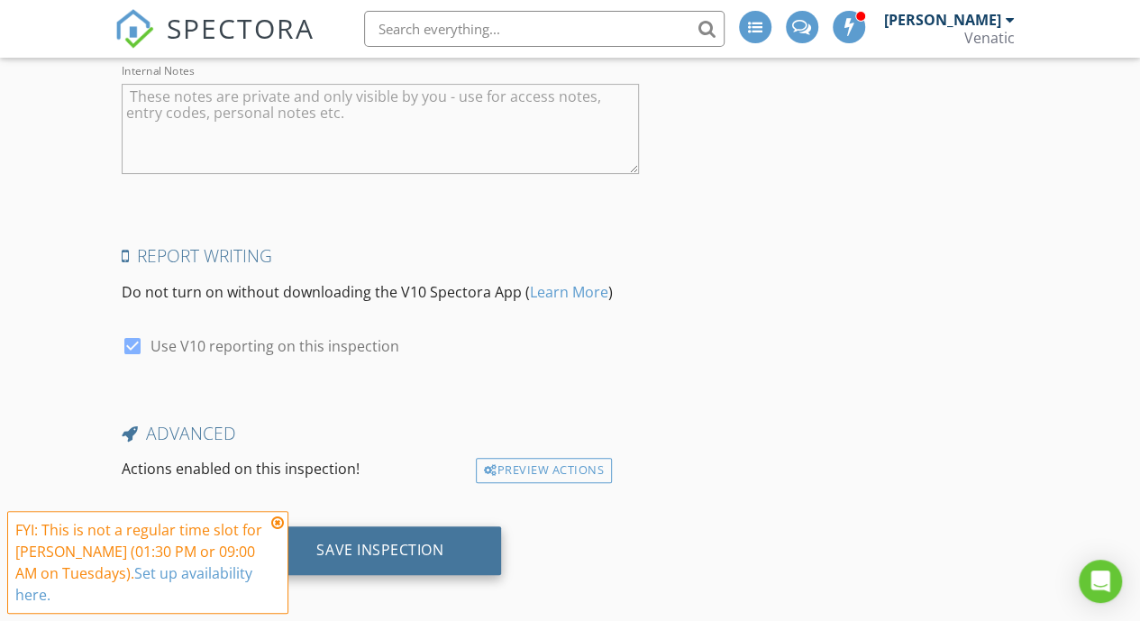
click at [443, 526] on div "Save Inspection" at bounding box center [380, 550] width 242 height 49
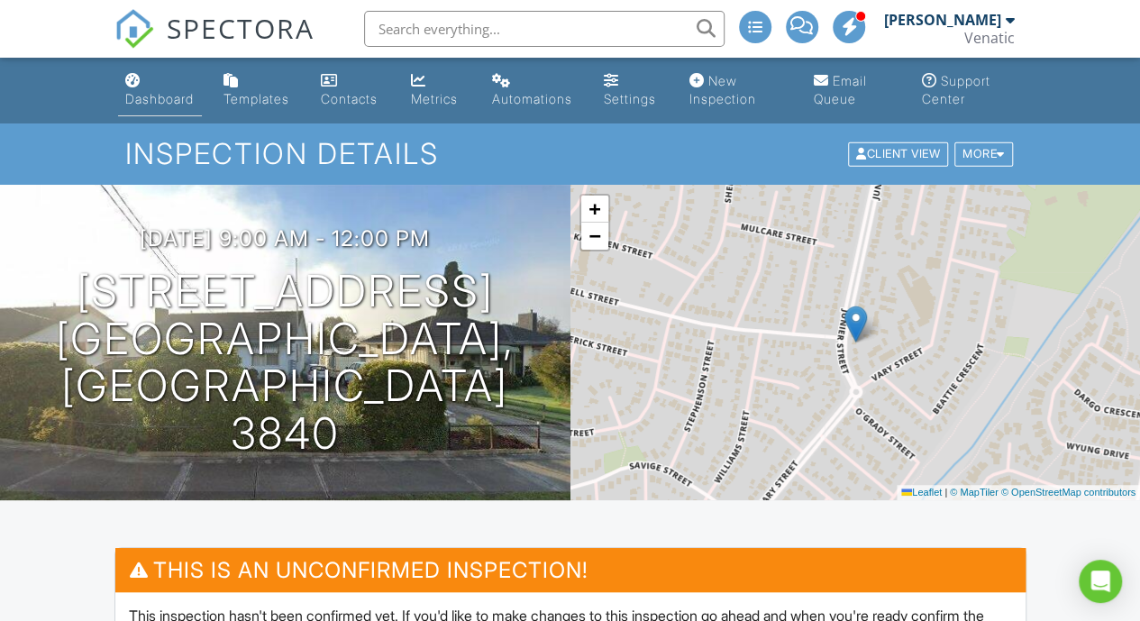
click at [169, 113] on link "Dashboard" at bounding box center [160, 90] width 85 height 51
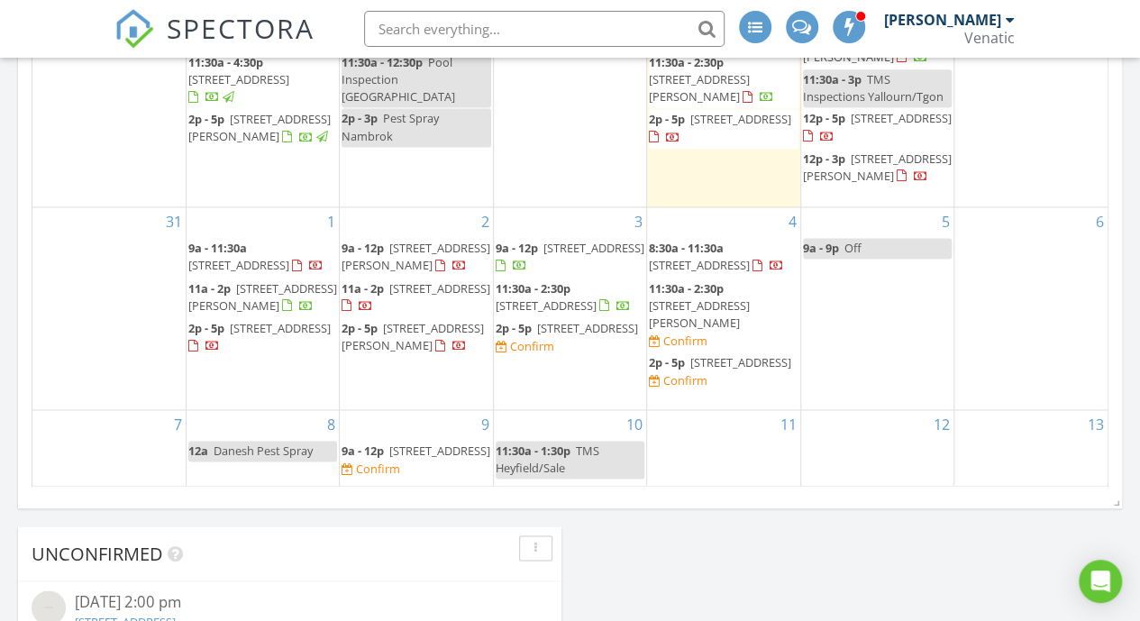
scroll to position [1079, 0]
